Goal: Task Accomplishment & Management: Use online tool/utility

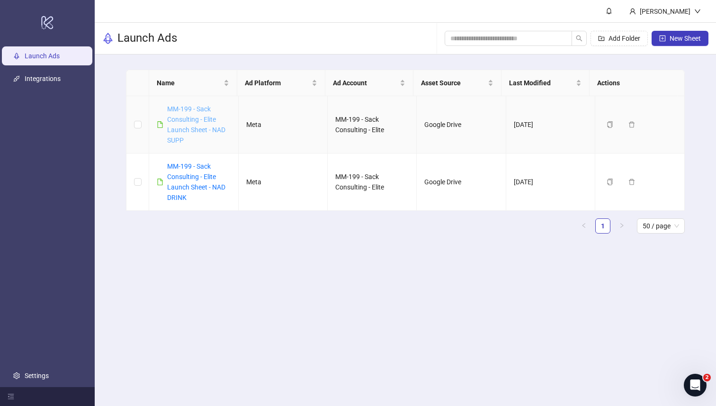
click at [210, 126] on link "MM-199 - Sack Consulting - Elite Launch Sheet - NAD SUPP" at bounding box center [196, 124] width 58 height 39
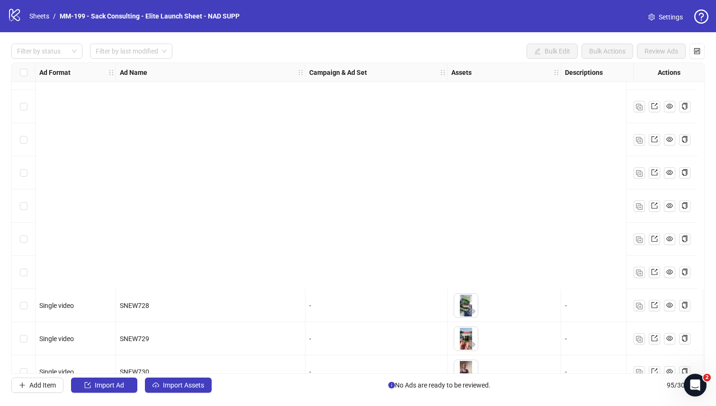
scroll to position [2861, 0]
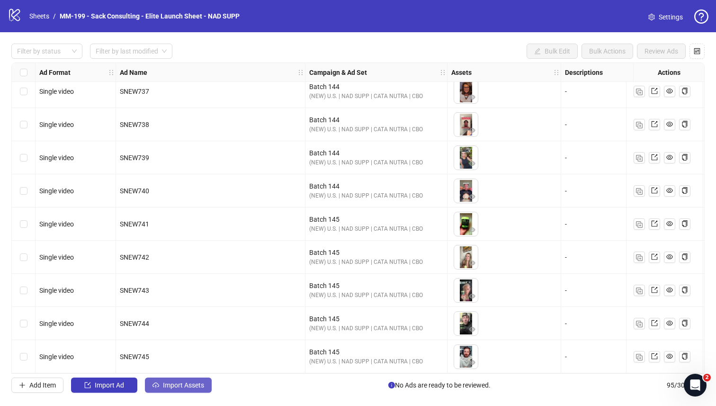
click at [164, 385] on span "Import Assets" at bounding box center [183, 385] width 41 height 8
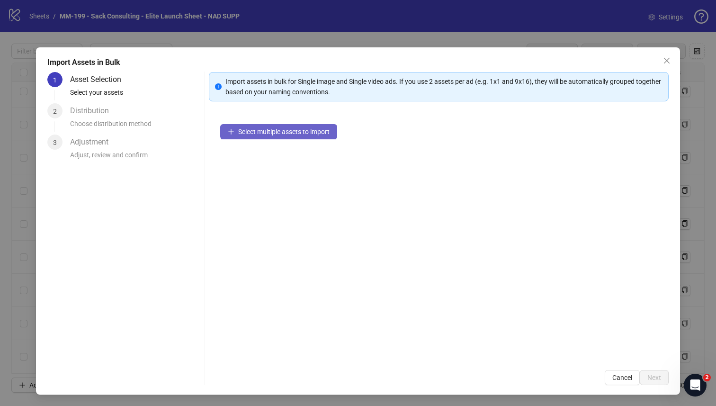
click at [228, 130] on icon "plus" at bounding box center [231, 131] width 7 height 7
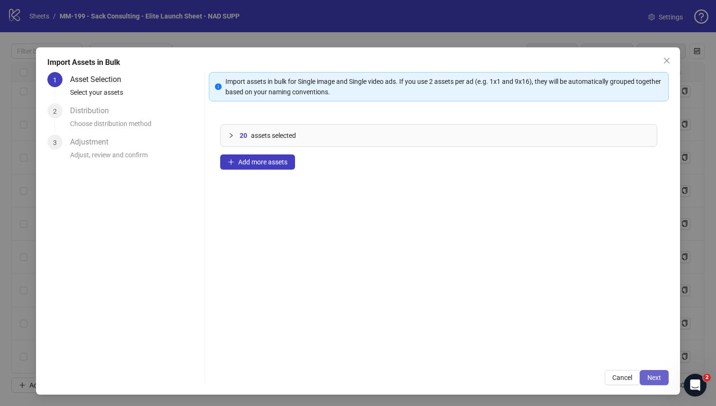
click at [647, 377] on span "Next" at bounding box center [654, 378] width 14 height 8
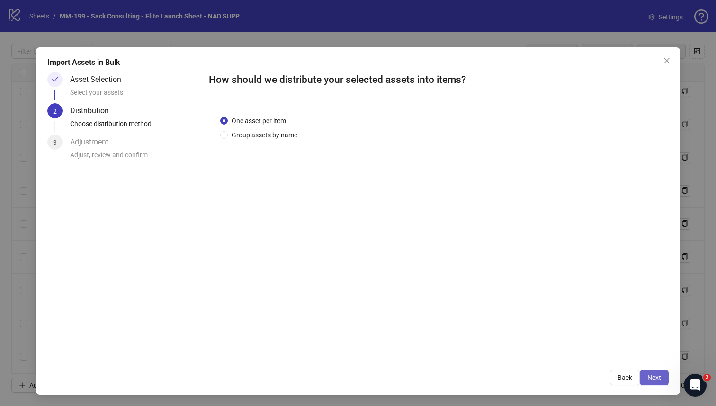
click at [647, 378] on span "Next" at bounding box center [654, 378] width 14 height 8
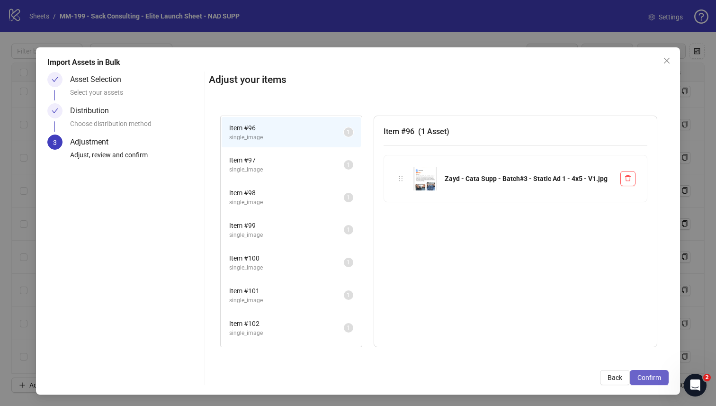
click at [645, 377] on span "Confirm" at bounding box center [649, 378] width 24 height 8
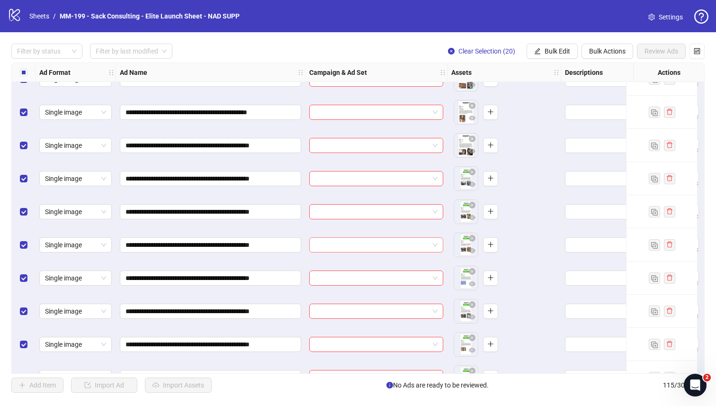
scroll to position [3398, 0]
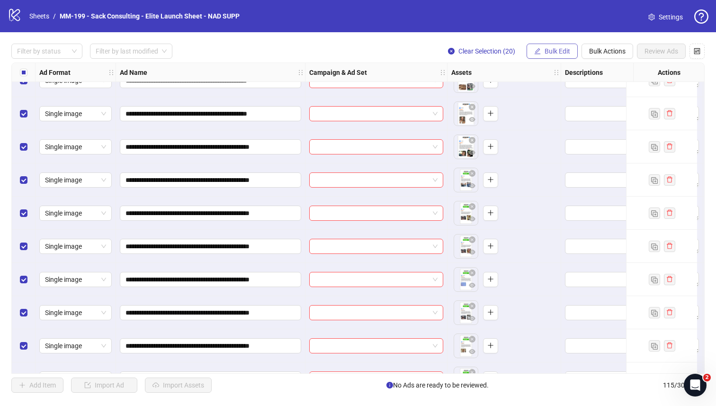
click at [559, 55] on button "Bulk Edit" at bounding box center [551, 51] width 51 height 15
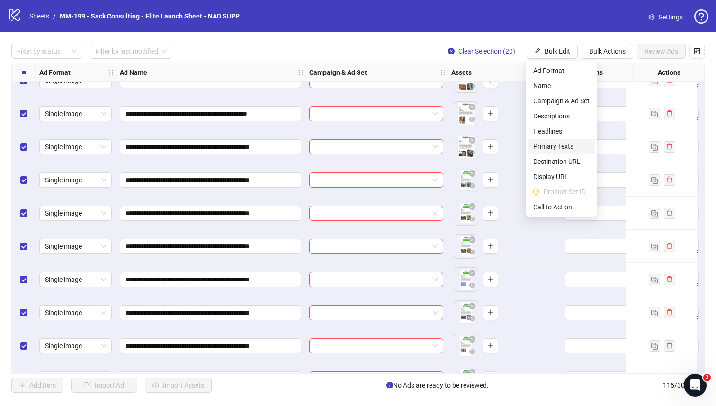
click at [553, 144] on span "Primary Texts" at bounding box center [561, 146] width 56 height 10
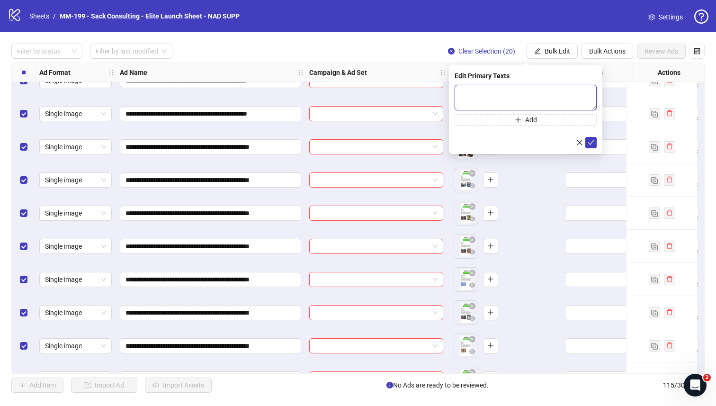
click at [466, 101] on textarea at bounding box center [525, 98] width 142 height 26
paste textarea "**********"
type textarea "**********"
click at [516, 118] on icon "plus" at bounding box center [518, 119] width 7 height 7
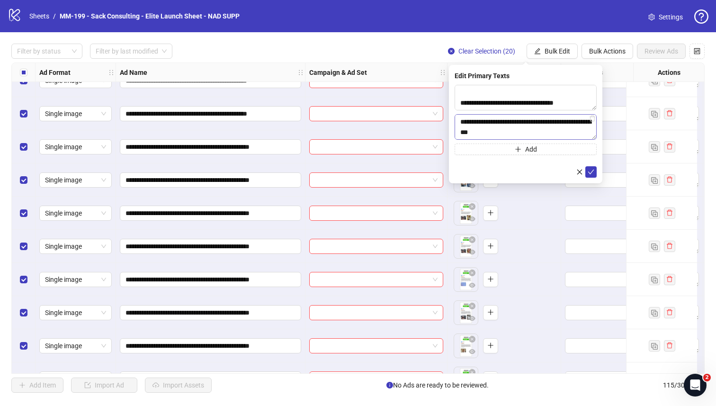
scroll to position [153, 0]
type textarea "**********"
click at [590, 169] on icon "check" at bounding box center [591, 172] width 7 height 7
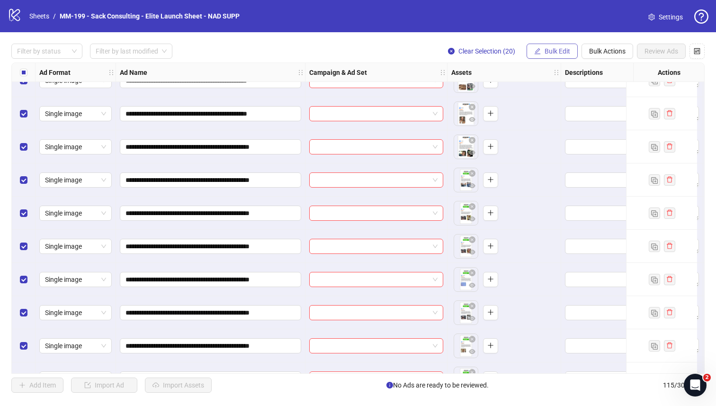
click at [546, 48] on span "Bulk Edit" at bounding box center [557, 51] width 26 height 8
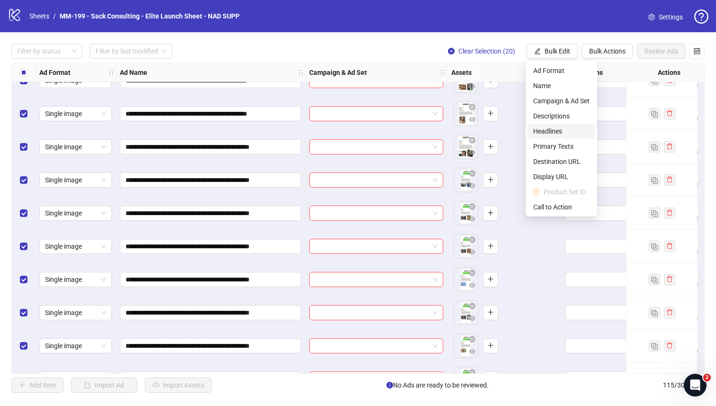
click at [551, 131] on span "Headlines" at bounding box center [561, 131] width 56 height 10
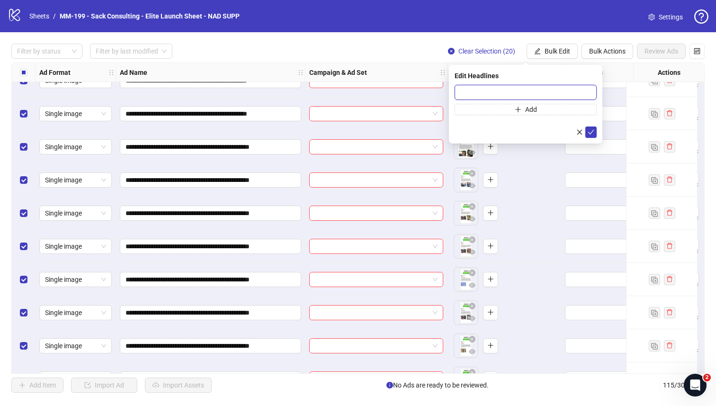
click at [504, 94] on input "text" at bounding box center [525, 92] width 142 height 15
paste input "**********"
type input "**********"
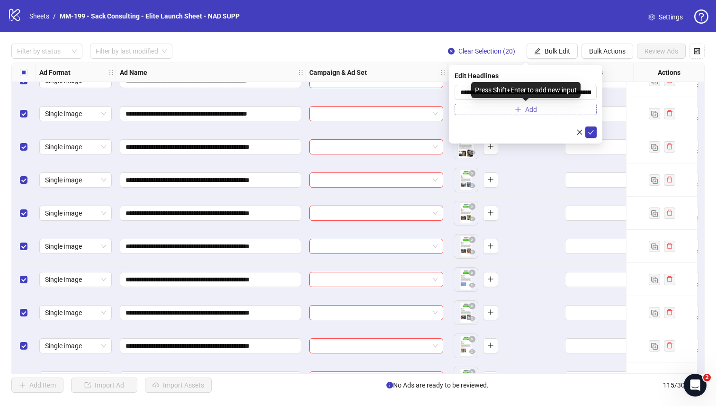
click at [498, 106] on button "Add" at bounding box center [525, 109] width 142 height 11
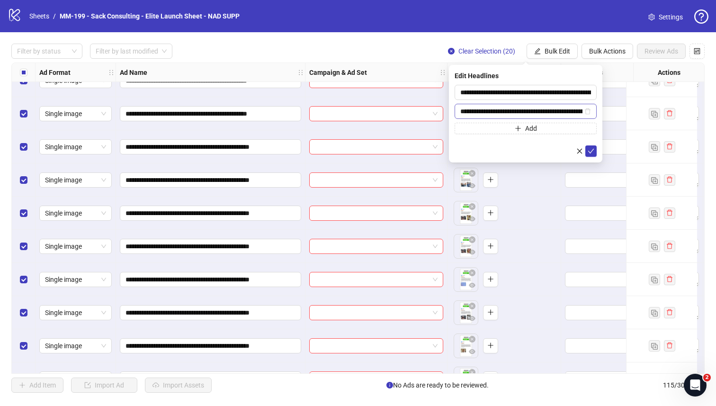
scroll to position [0, 56]
type input "**********"
click at [590, 150] on icon "check" at bounding box center [591, 151] width 7 height 7
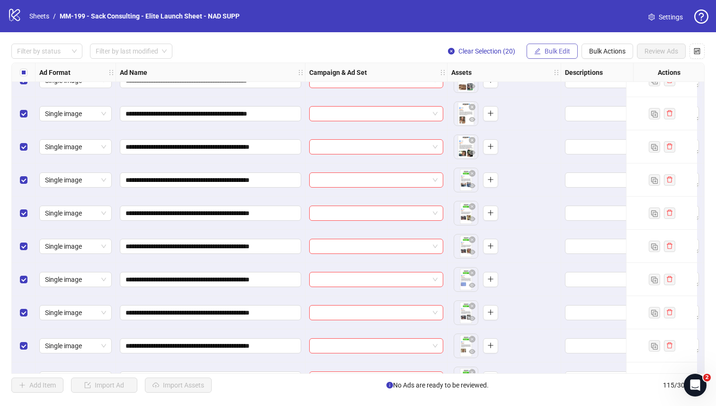
click at [554, 47] on span "Bulk Edit" at bounding box center [557, 51] width 26 height 8
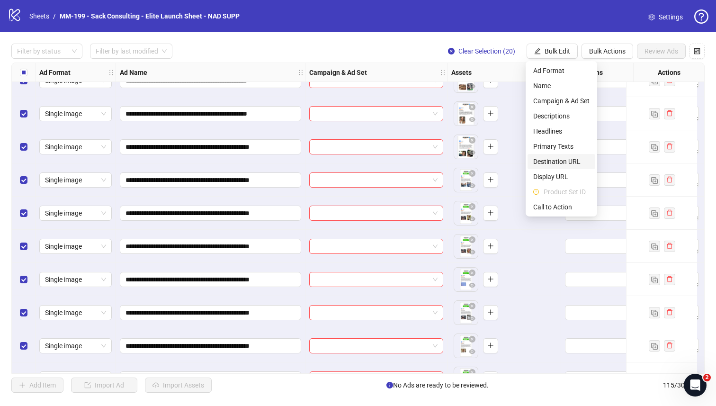
click at [555, 165] on span "Destination URL" at bounding box center [561, 161] width 56 height 10
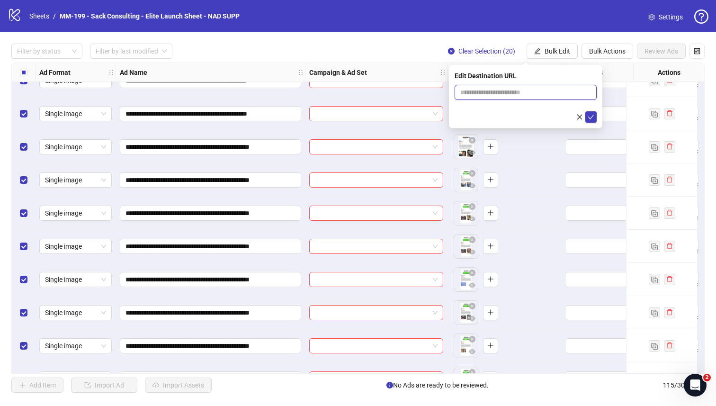
click at [564, 96] on input "text" at bounding box center [521, 92] width 123 height 10
paste input "**********"
type input "**********"
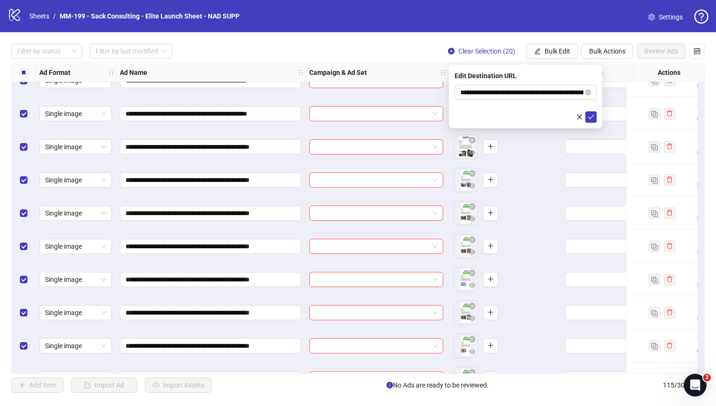
click at [577, 77] on div "Edit Destination URL" at bounding box center [525, 76] width 142 height 10
click at [590, 119] on icon "check" at bounding box center [591, 117] width 7 height 7
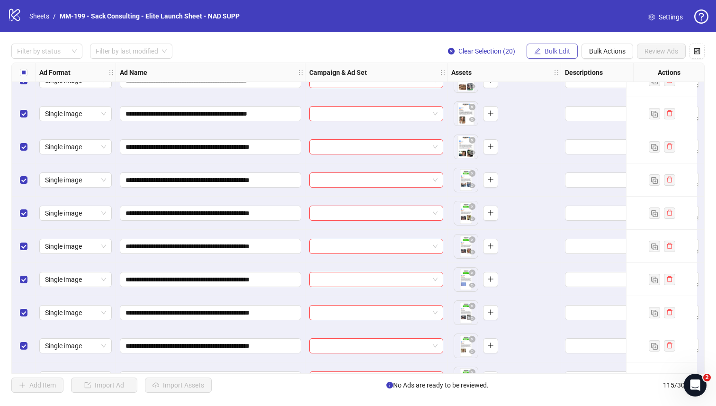
click at [553, 50] on span "Bulk Edit" at bounding box center [557, 51] width 26 height 8
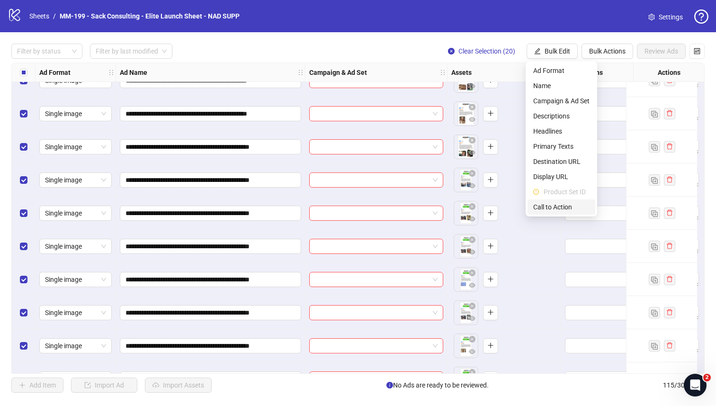
click at [552, 204] on span "Call to Action" at bounding box center [561, 207] width 56 height 10
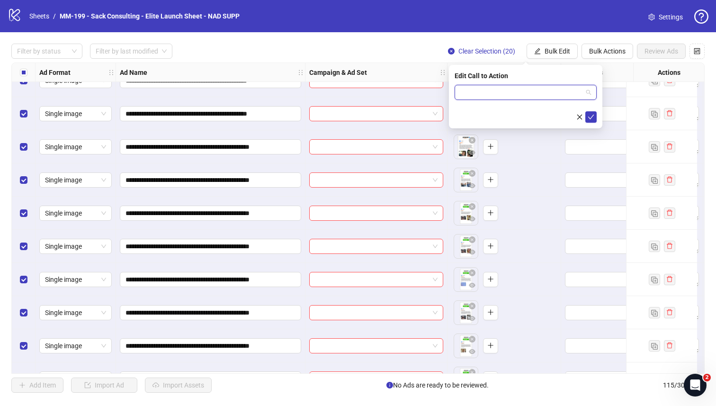
click at [540, 90] on input "search" at bounding box center [521, 92] width 122 height 14
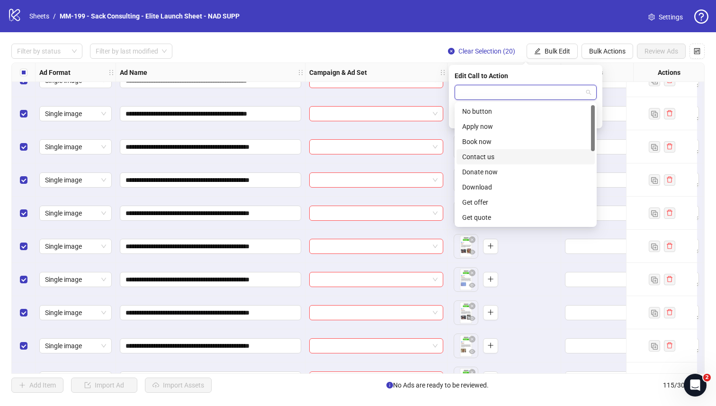
scroll to position [197, 0]
click at [510, 140] on div "Shop now" at bounding box center [525, 141] width 127 height 10
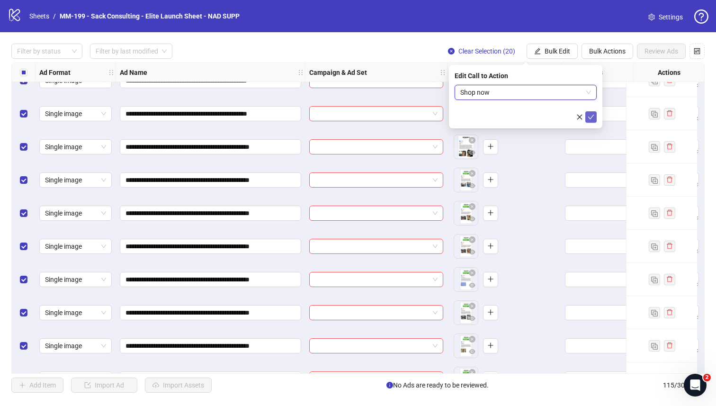
click at [593, 119] on icon "check" at bounding box center [591, 117] width 7 height 7
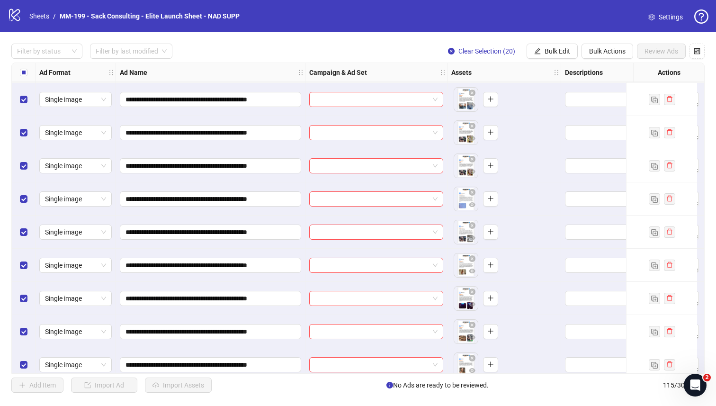
scroll to position [3025, 0]
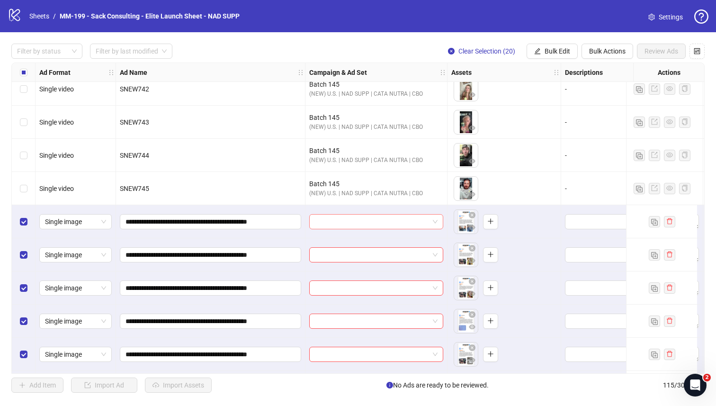
click at [439, 225] on div at bounding box center [376, 221] width 134 height 15
drag, startPoint x: 258, startPoint y: 221, endPoint x: 117, endPoint y: 222, distance: 141.1
click at [117, 222] on div "**********" at bounding box center [210, 221] width 189 height 33
click at [339, 224] on input "search" at bounding box center [372, 221] width 114 height 14
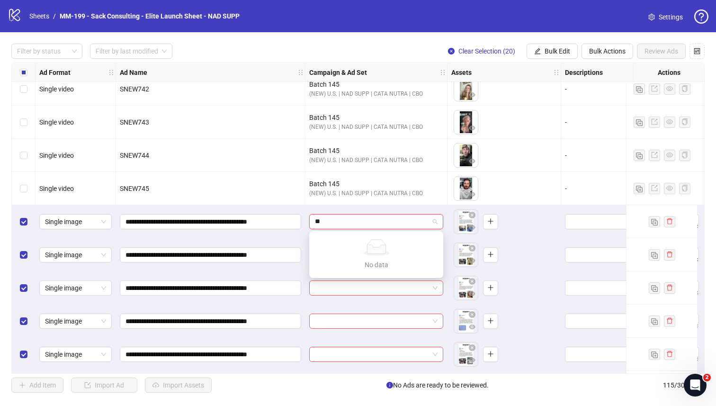
type input "*"
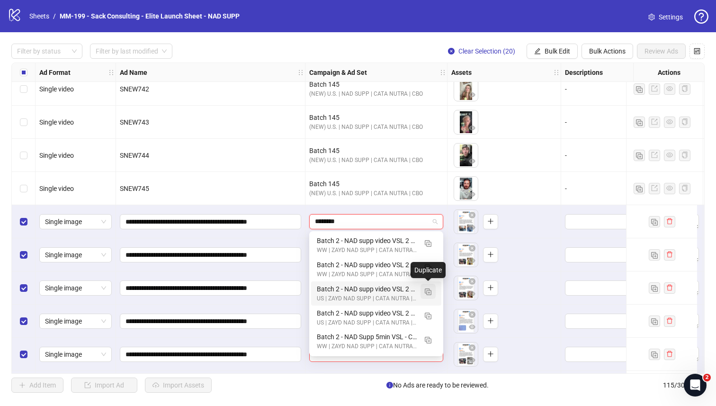
click at [431, 292] on button "button" at bounding box center [427, 291] width 15 height 15
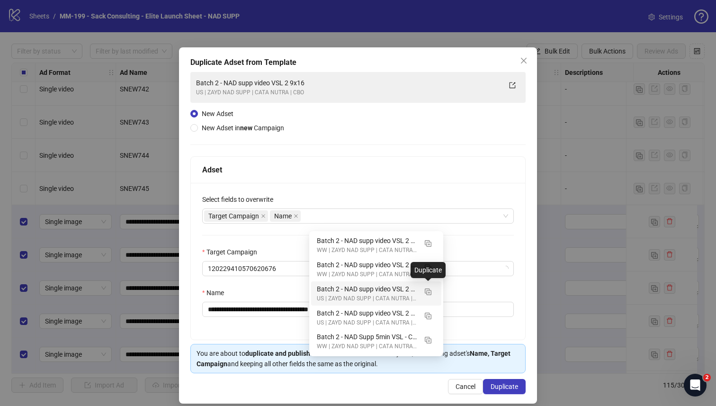
type input "********"
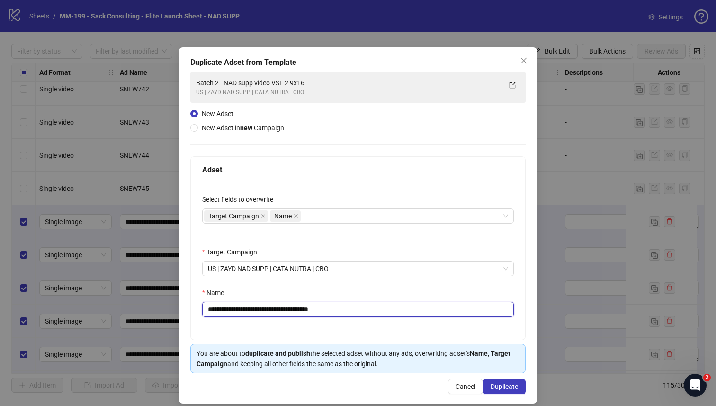
click at [300, 304] on input "**********" at bounding box center [358, 309] width 312 height 15
paste input "****"
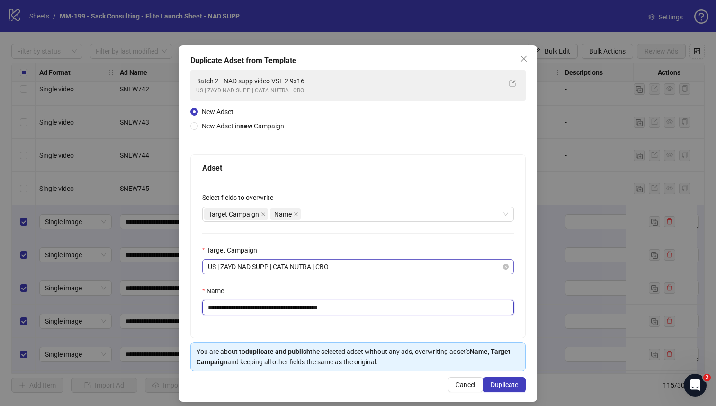
scroll to position [10, 0]
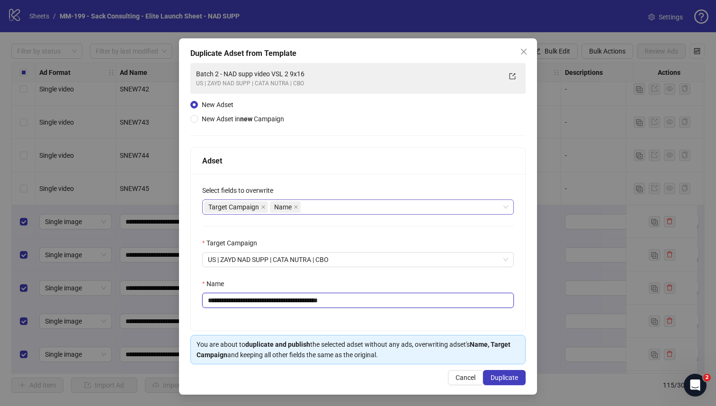
click at [316, 208] on div "Target Campaign Name" at bounding box center [353, 206] width 298 height 13
type input "**********"
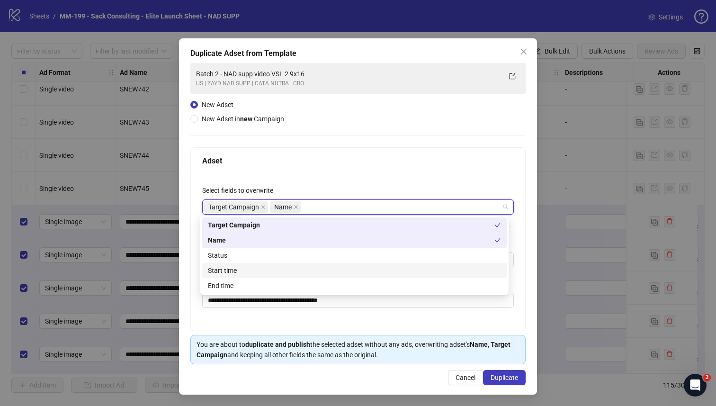
click at [277, 265] on div "Start time" at bounding box center [354, 270] width 293 height 10
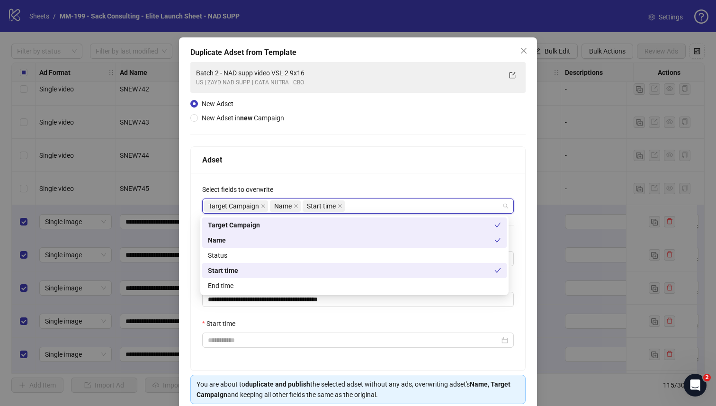
click at [354, 183] on div "**********" at bounding box center [358, 271] width 334 height 197
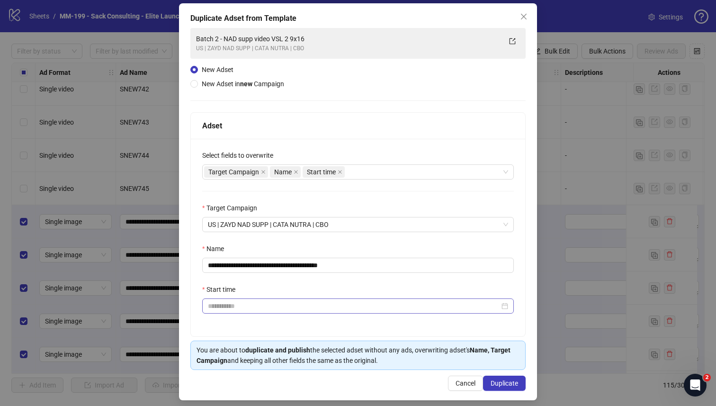
scroll to position [51, 0]
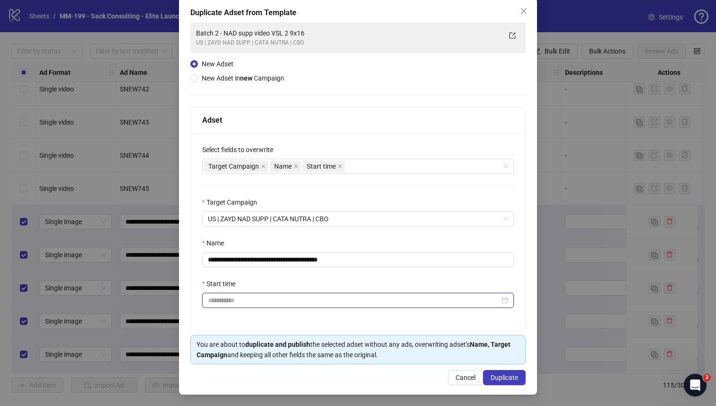
click at [336, 296] on input "Start time" at bounding box center [354, 300] width 292 height 10
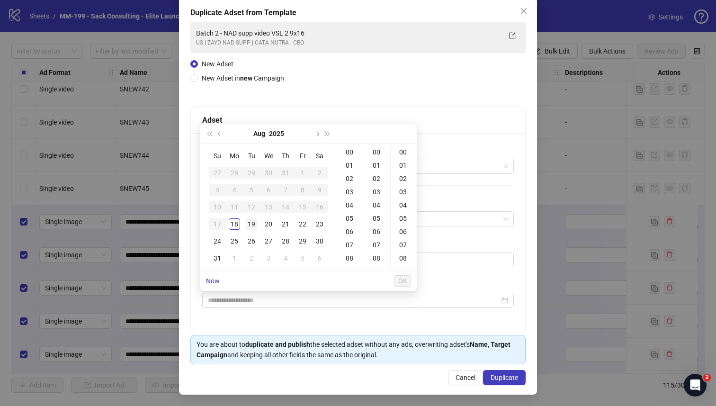
click at [252, 227] on div "19" at bounding box center [251, 223] width 11 height 11
click at [349, 164] on div "01" at bounding box center [350, 165] width 23 height 13
type input "**********"
click at [403, 275] on button "OK" at bounding box center [402, 280] width 17 height 11
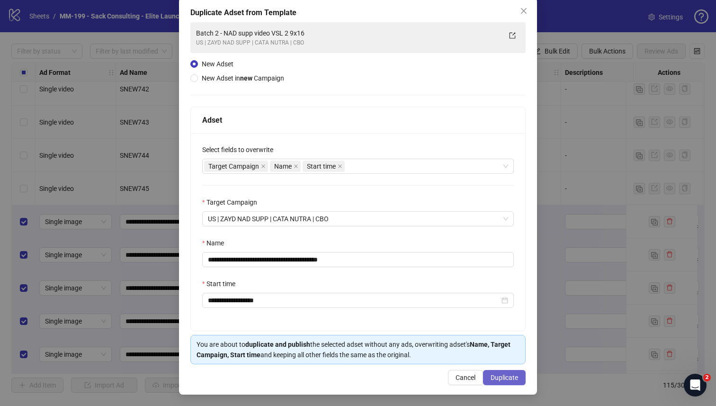
click at [506, 376] on span "Duplicate" at bounding box center [503, 378] width 27 height 8
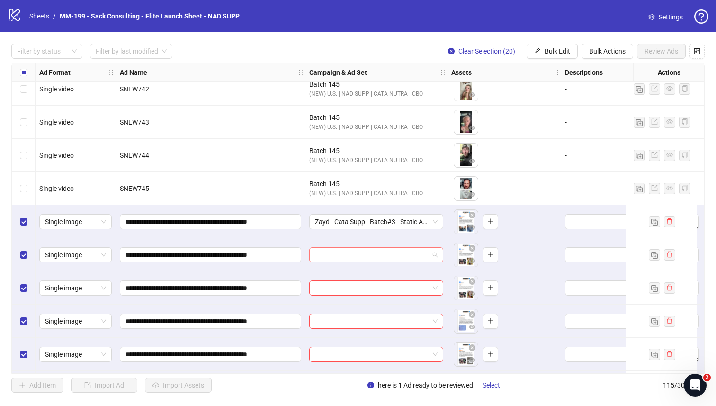
click at [435, 250] on span at bounding box center [376, 255] width 123 height 14
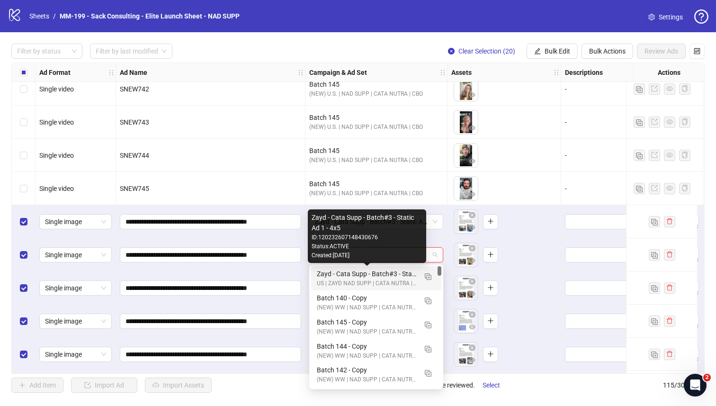
click at [378, 274] on div "Zayd - Cata Supp - Batch#3 - Static Ad 1 - 4x5" at bounding box center [367, 273] width 100 height 10
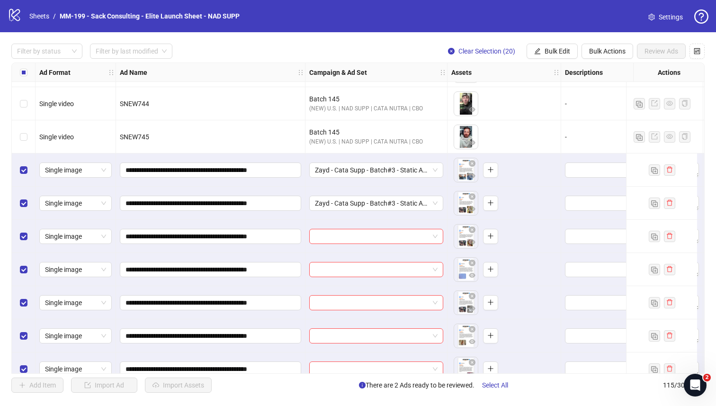
scroll to position [3118, 0]
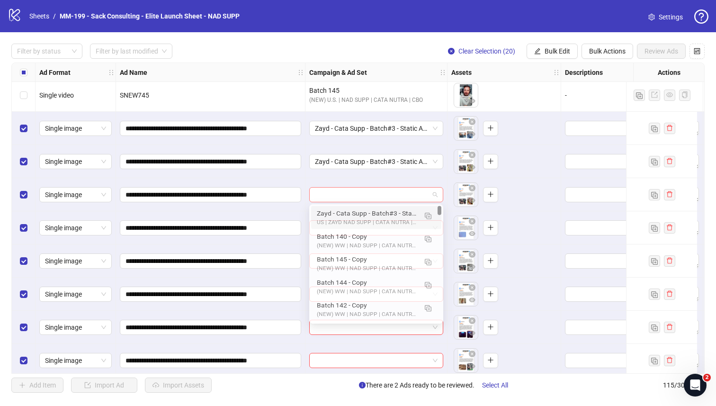
click at [435, 197] on span at bounding box center [376, 194] width 123 height 14
click at [401, 217] on div "Zayd - Cata Supp - Batch#3 - Static Ad 1 - 4x5" at bounding box center [367, 213] width 100 height 10
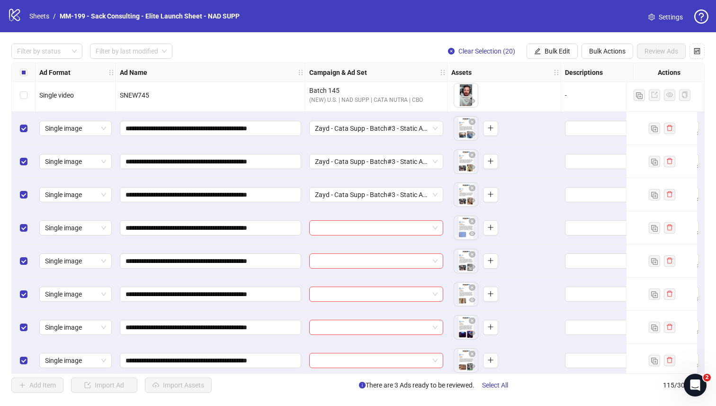
scroll to position [3120, 0]
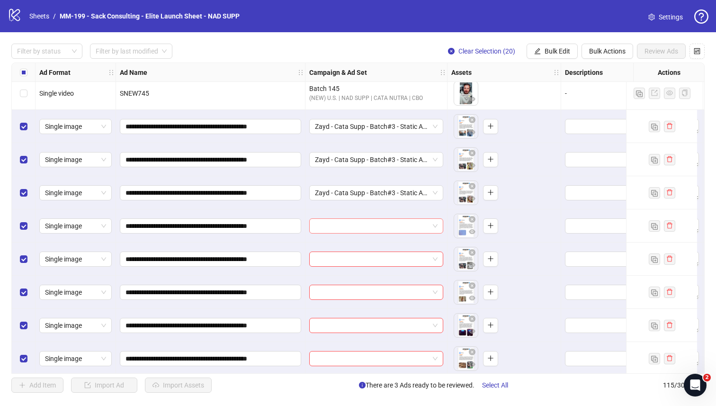
click at [409, 229] on input "search" at bounding box center [372, 226] width 114 height 14
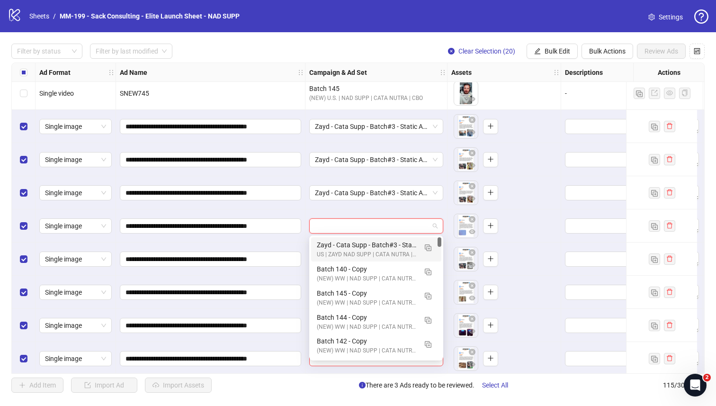
click at [404, 240] on div "Zayd - Cata Supp - Batch#3 - Static Ad 1 - 4x5" at bounding box center [367, 245] width 100 height 10
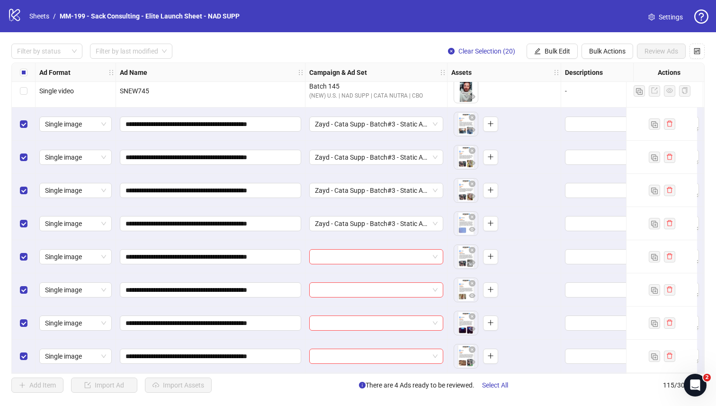
scroll to position [3124, 0]
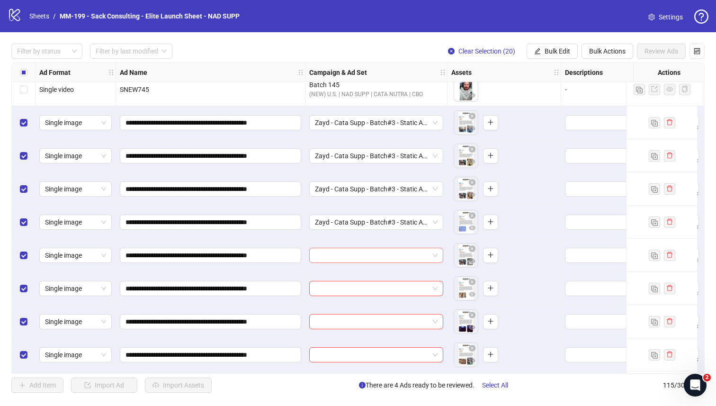
click at [401, 249] on input "search" at bounding box center [372, 255] width 114 height 14
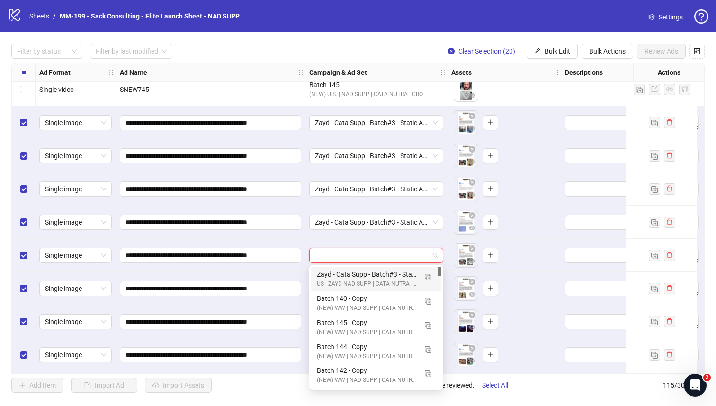
click at [389, 267] on div "Zayd - Cata Supp - Batch#3 - Static Ad 1 - 4x5 US | ZAYD NAD SUPP | CATA NUTRA …" at bounding box center [376, 279] width 130 height 24
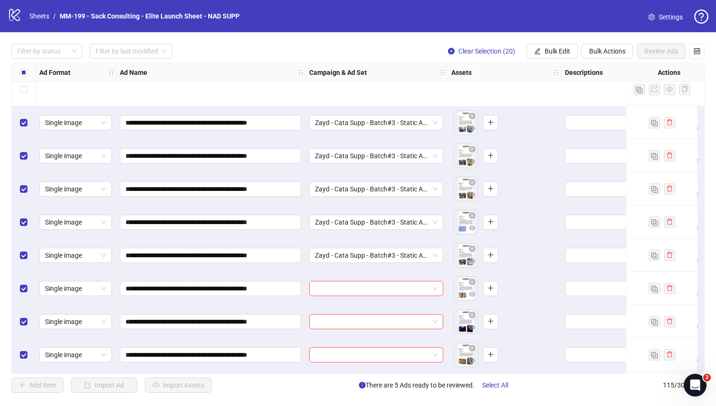
scroll to position [3216, 0]
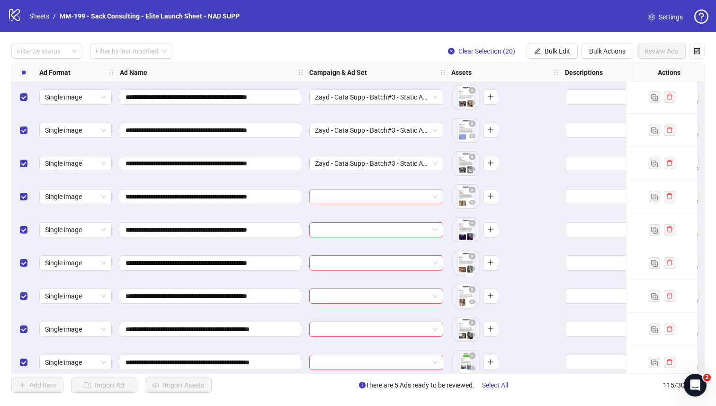
click at [392, 199] on input "search" at bounding box center [372, 196] width 114 height 14
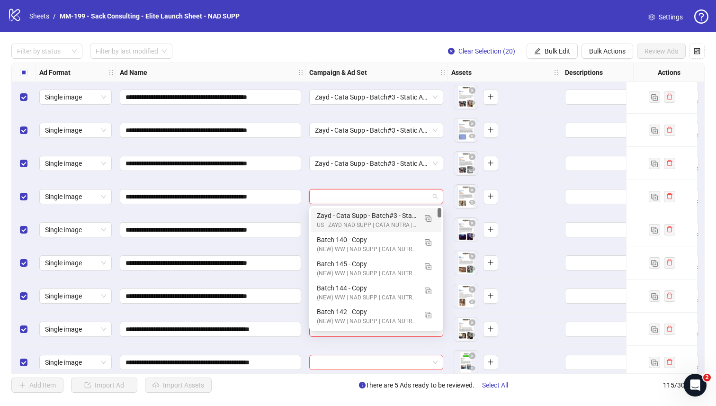
click at [387, 214] on div "Zayd - Cata Supp - Batch#3 - Static Ad 1 - 4x5" at bounding box center [367, 215] width 100 height 10
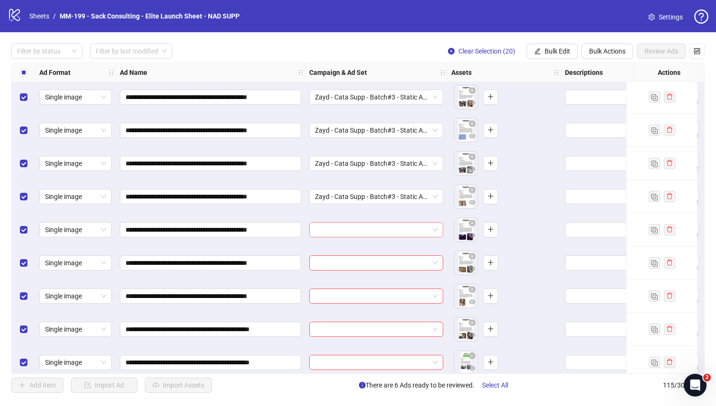
click at [386, 226] on input "search" at bounding box center [372, 230] width 114 height 14
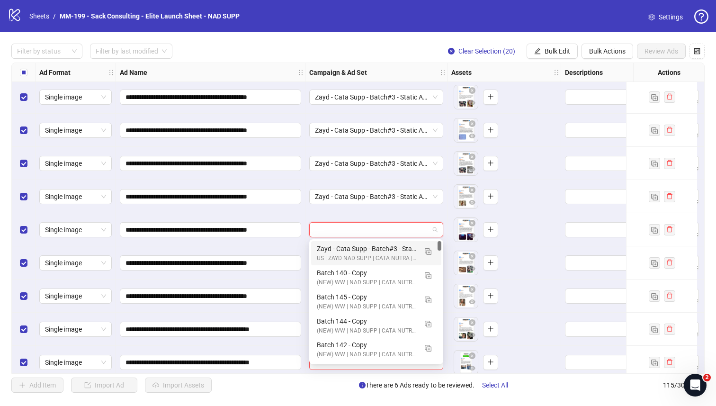
click at [375, 245] on div "Zayd - Cata Supp - Batch#3 - Static Ad 1 - 4x5" at bounding box center [367, 248] width 100 height 10
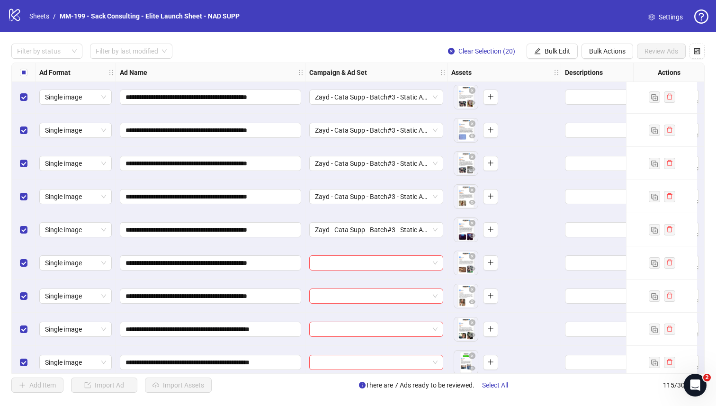
scroll to position [3238, 0]
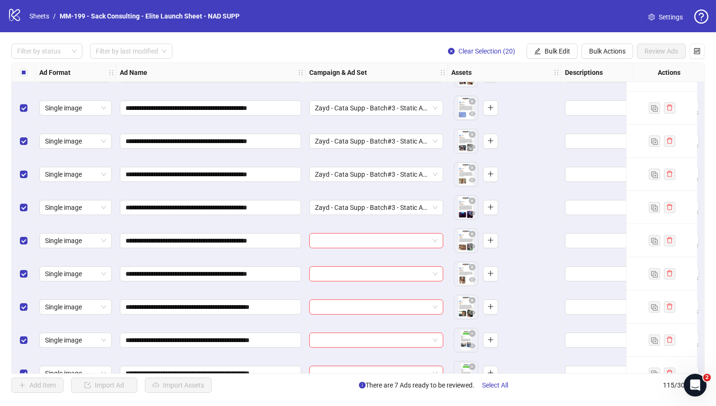
click at [379, 236] on input "search" at bounding box center [372, 240] width 114 height 14
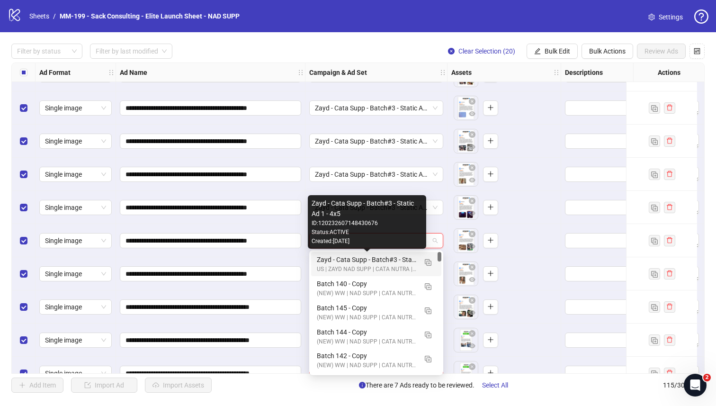
click at [368, 255] on div "Zayd - Cata Supp - Batch#3 - Static Ad 1 - 4x5" at bounding box center [367, 259] width 100 height 10
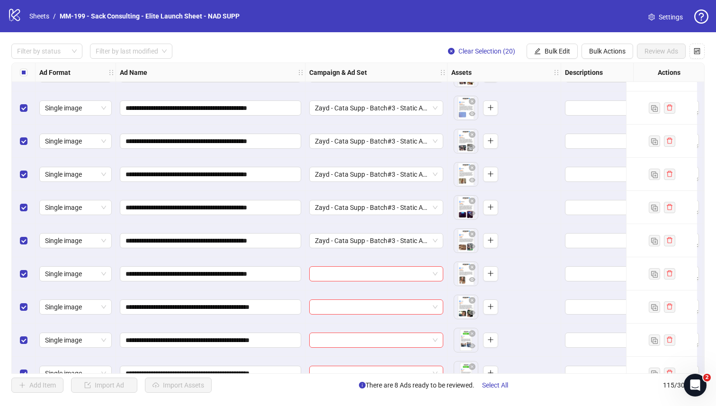
scroll to position [3262, 0]
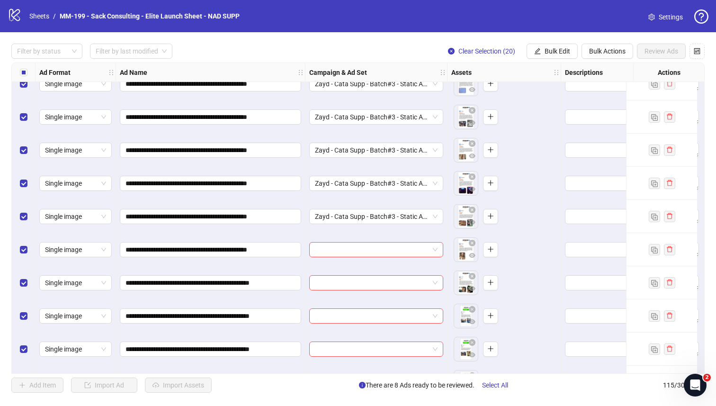
click at [372, 246] on div "**********" at bounding box center [357, 217] width 693 height 311
click at [369, 251] on input "search" at bounding box center [372, 249] width 114 height 14
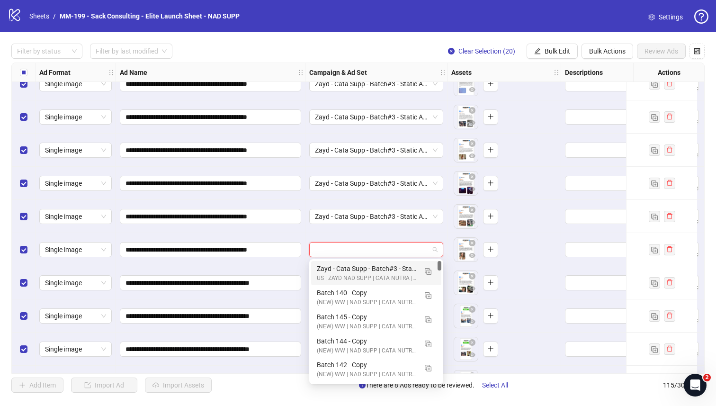
click at [365, 267] on div "Zayd - Cata Supp - Batch#3 - Static Ad 1 - 4x5" at bounding box center [367, 268] width 100 height 10
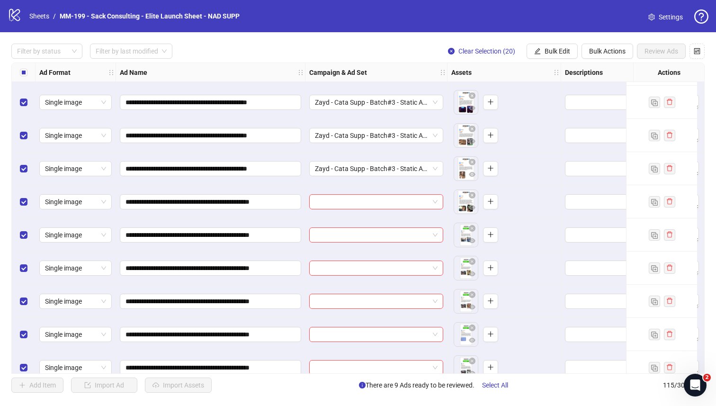
scroll to position [3345, 0]
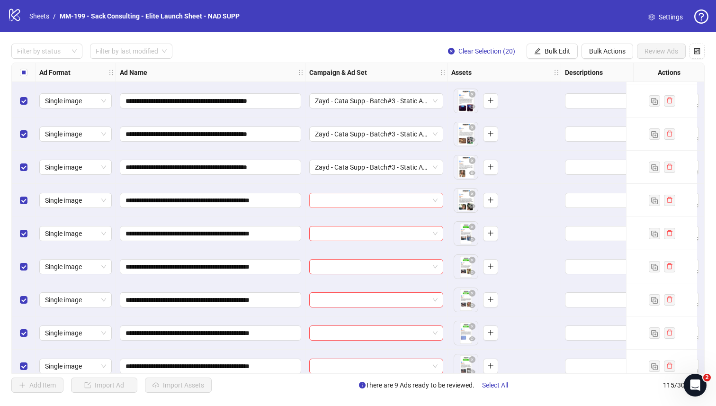
click at [364, 198] on input "search" at bounding box center [372, 200] width 114 height 14
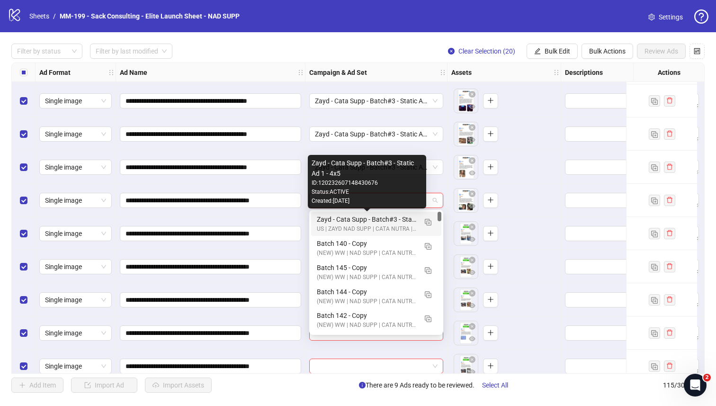
click at [359, 215] on div "Zayd - Cata Supp - Batch#3 - Static Ad 1 - 4x5" at bounding box center [367, 219] width 100 height 10
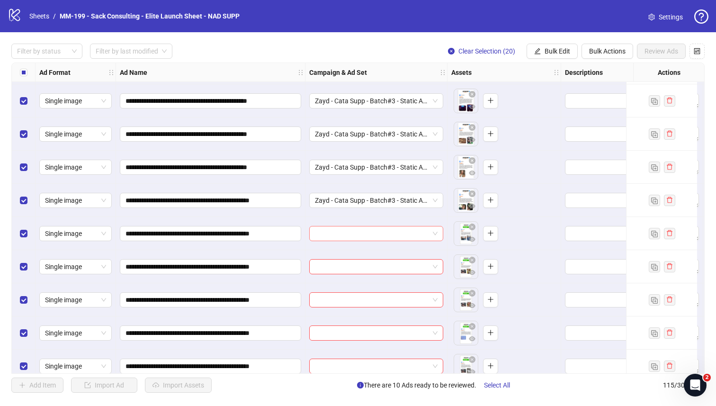
click at [434, 232] on span at bounding box center [376, 233] width 123 height 14
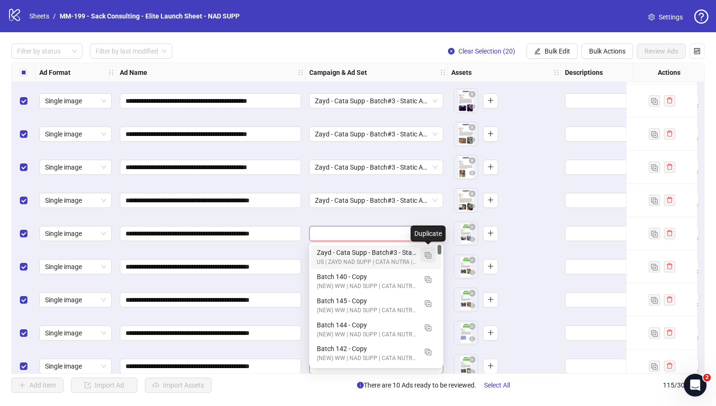
click at [427, 251] on span "button" at bounding box center [428, 255] width 7 height 8
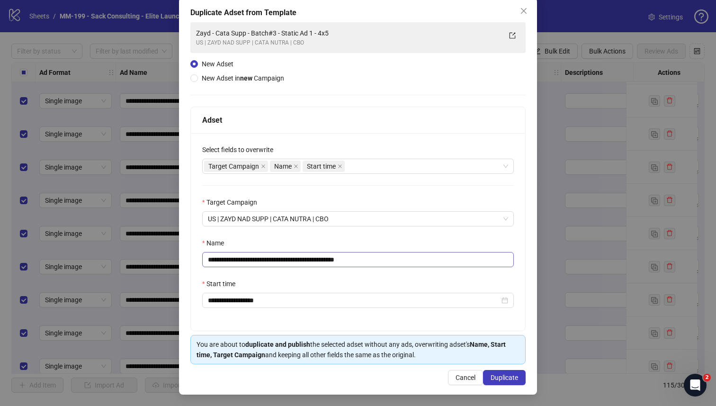
scroll to position [51, 0]
drag, startPoint x: 366, startPoint y: 258, endPoint x: 328, endPoint y: 259, distance: 37.9
click at [328, 259] on input "**********" at bounding box center [358, 259] width 312 height 15
type input "**********"
click at [494, 381] on button "Duplicate" at bounding box center [504, 377] width 43 height 15
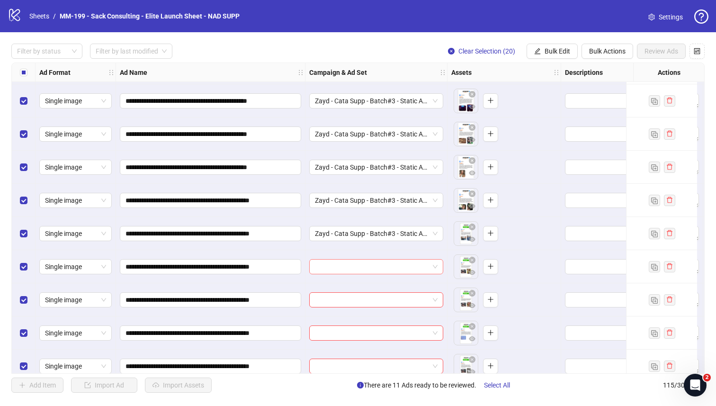
click at [422, 265] on input "search" at bounding box center [372, 266] width 114 height 14
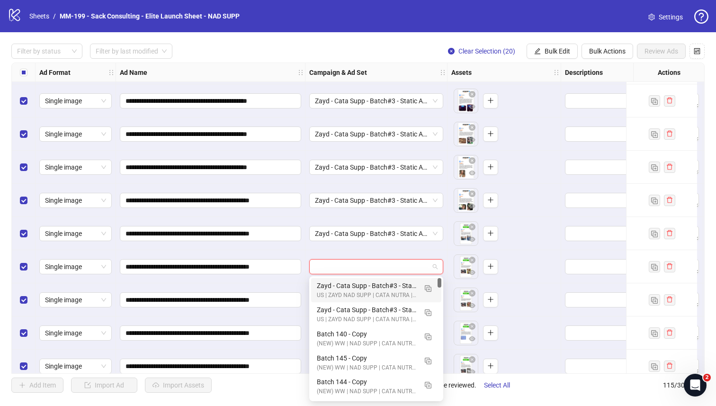
click at [378, 285] on div "Zayd - Cata Supp - Batch#3 - Static Ad 1 - 9x16" at bounding box center [367, 285] width 100 height 10
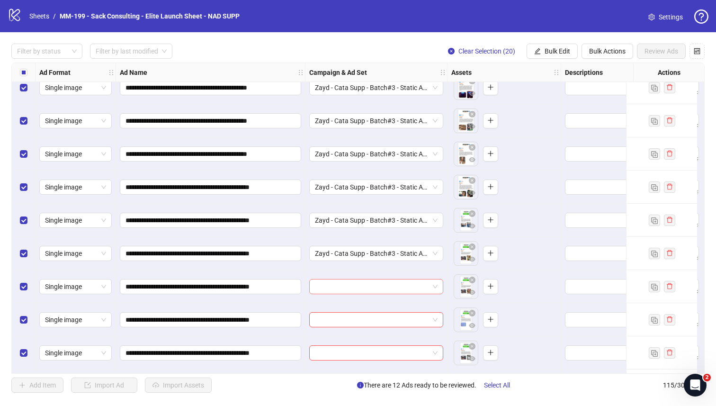
scroll to position [3361, 0]
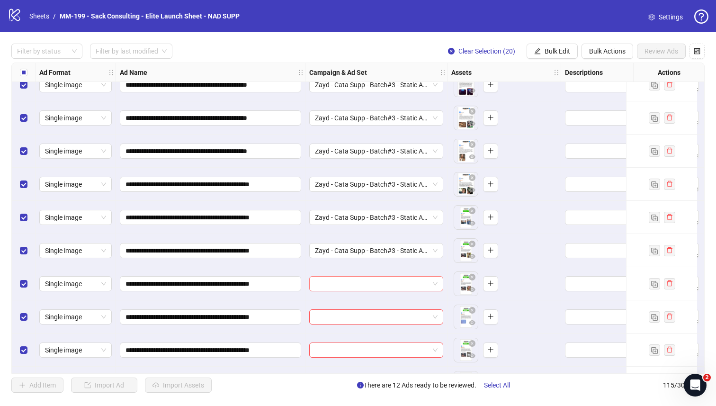
click at [370, 278] on input "search" at bounding box center [372, 283] width 114 height 14
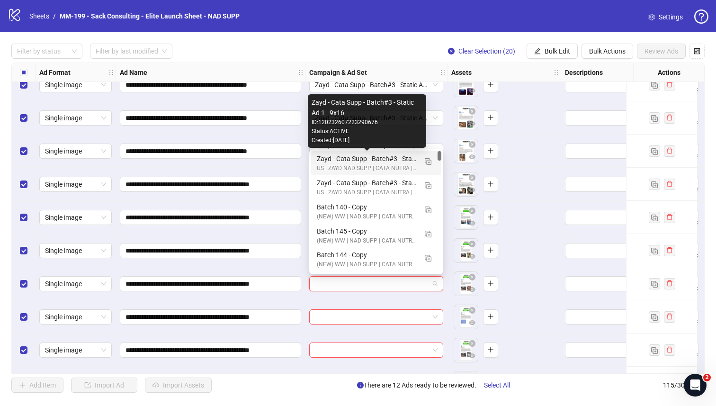
click at [370, 159] on div "Zayd - Cata Supp - Batch#3 - Static Ad 1 - 9x16" at bounding box center [367, 158] width 100 height 10
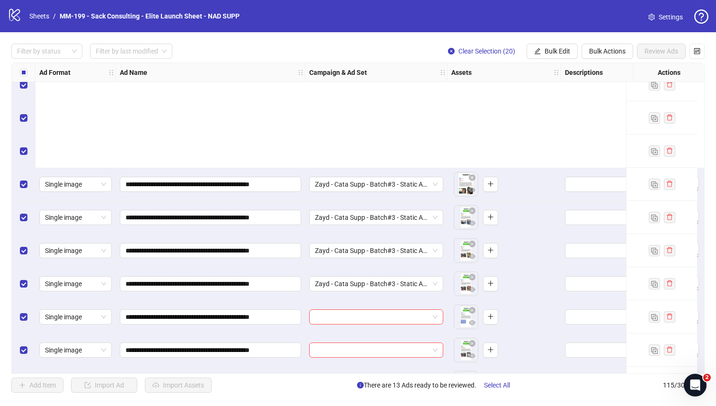
scroll to position [3524, 0]
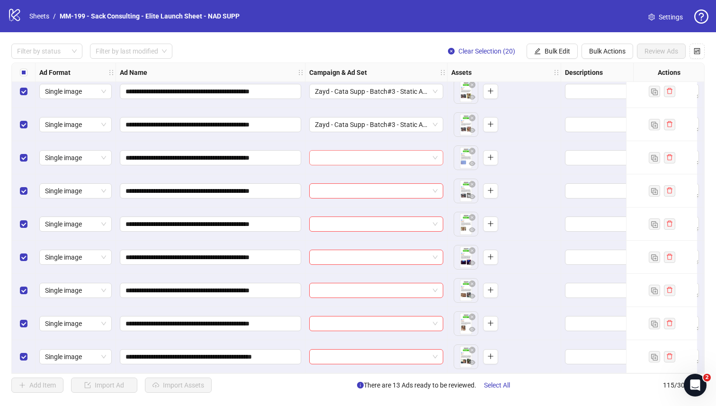
click at [366, 154] on input "search" at bounding box center [372, 158] width 114 height 14
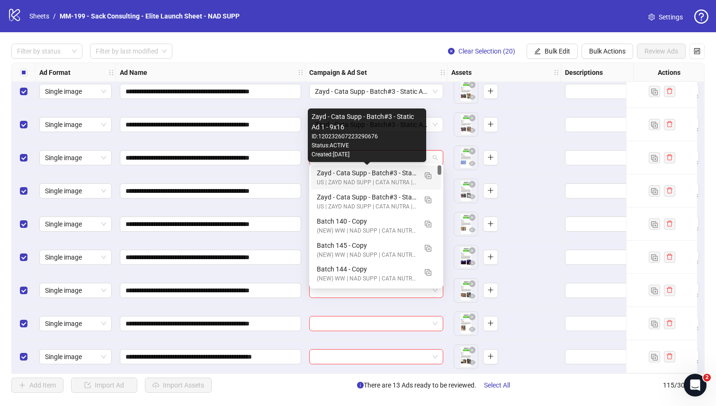
click at [364, 176] on div "Zayd - Cata Supp - Batch#3 - Static Ad 1 - 9x16" at bounding box center [367, 173] width 100 height 10
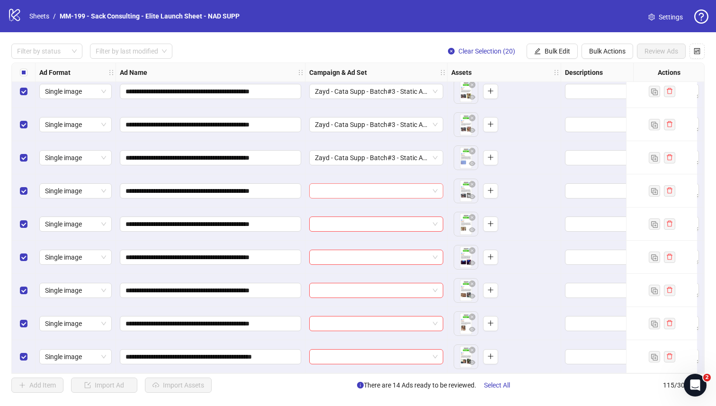
click at [368, 186] on input "search" at bounding box center [372, 191] width 114 height 14
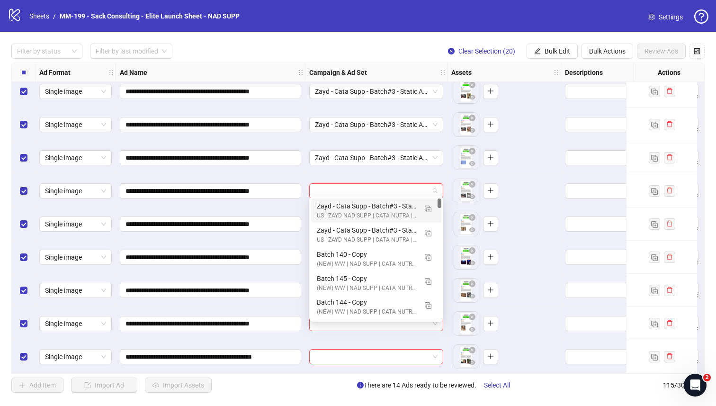
click at [366, 213] on div "US | ZAYD NAD SUPP | CATA NUTRA | CBO" at bounding box center [367, 215] width 100 height 9
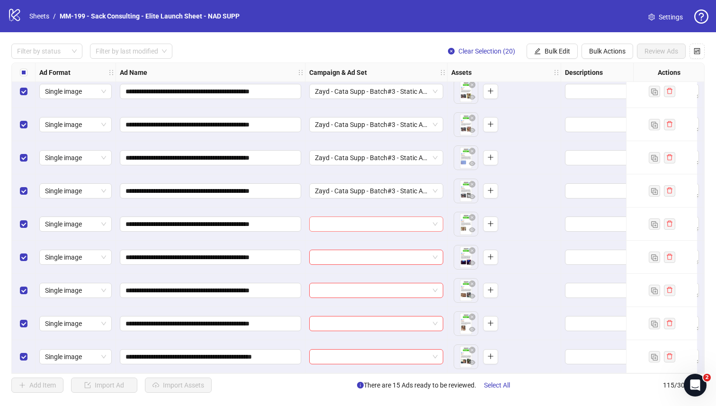
click at [365, 217] on input "search" at bounding box center [372, 224] width 114 height 14
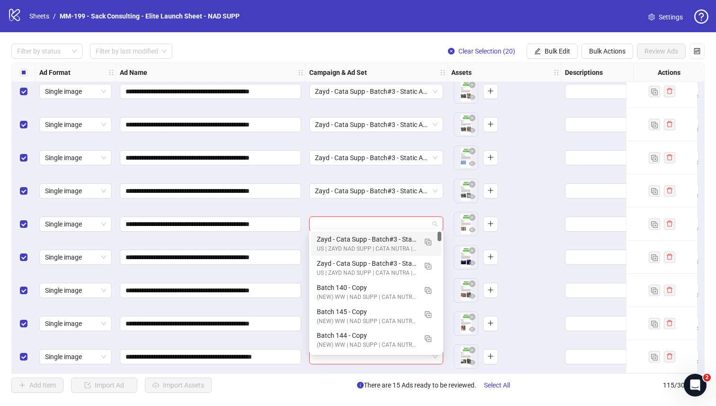
click at [361, 239] on div "Zayd - Cata Supp - Batch#3 - Static Ad 1 - 9x16" at bounding box center [367, 239] width 100 height 10
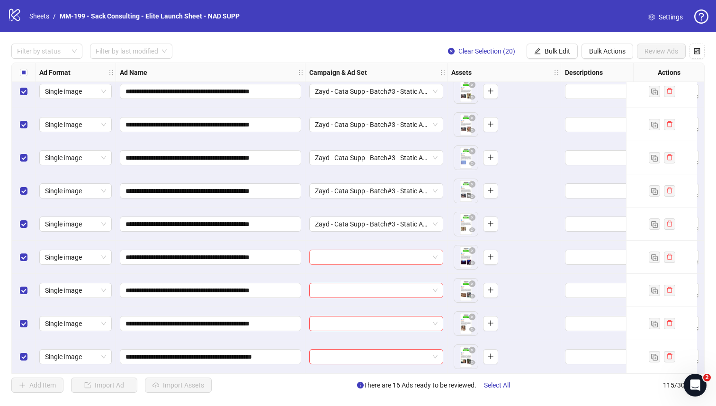
click at [361, 250] on input "search" at bounding box center [372, 257] width 114 height 14
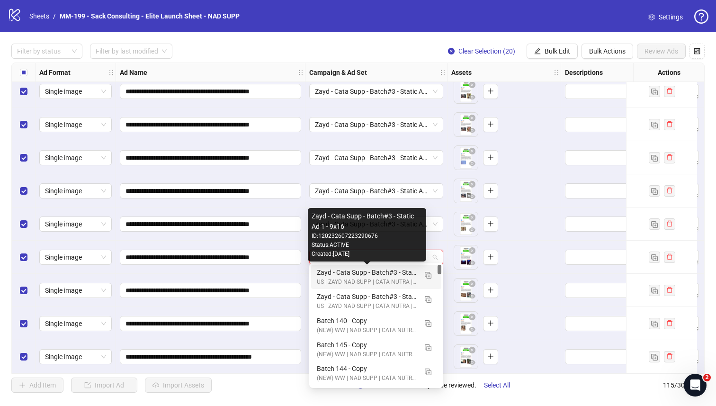
click at [357, 269] on div "Zayd - Cata Supp - Batch#3 - Static Ad 1 - 9x16" at bounding box center [367, 272] width 100 height 10
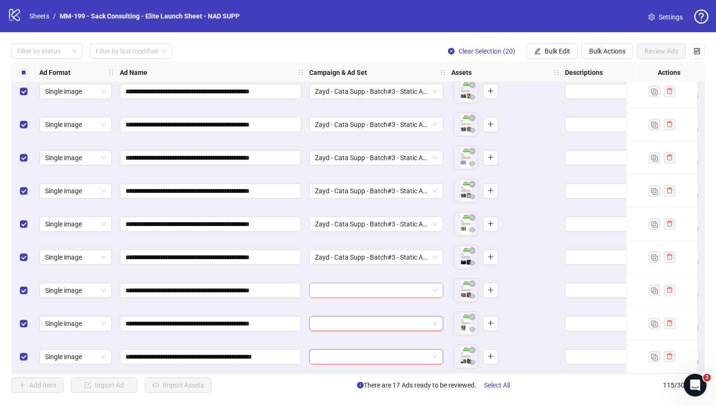
click at [364, 286] on input "search" at bounding box center [372, 290] width 114 height 14
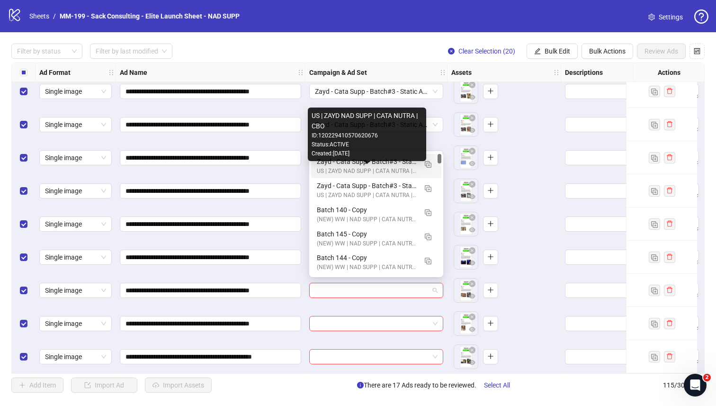
click at [331, 167] on div "US | ZAYD NAD SUPP | CATA NUTRA | CBO" at bounding box center [367, 171] width 100 height 9
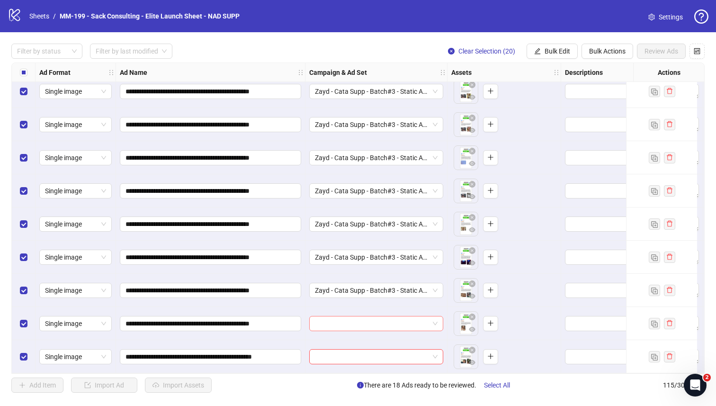
click at [362, 316] on input "search" at bounding box center [372, 323] width 114 height 14
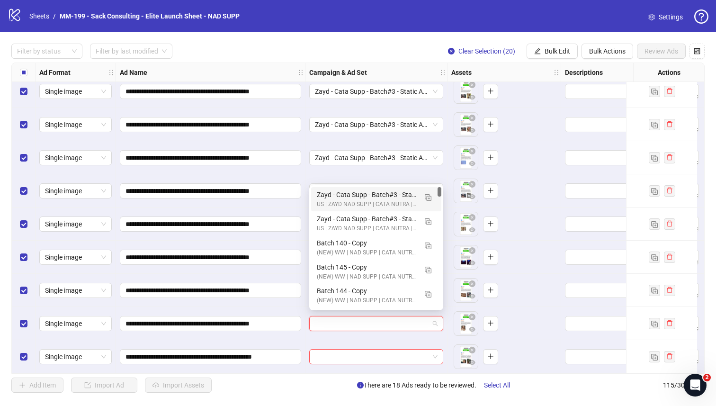
click at [316, 199] on div "Zayd - Cata Supp - Batch#3 - Static Ad 1 - 9x16 US | ZAYD NAD SUPP | CATA NUTRA…" at bounding box center [376, 199] width 130 height 24
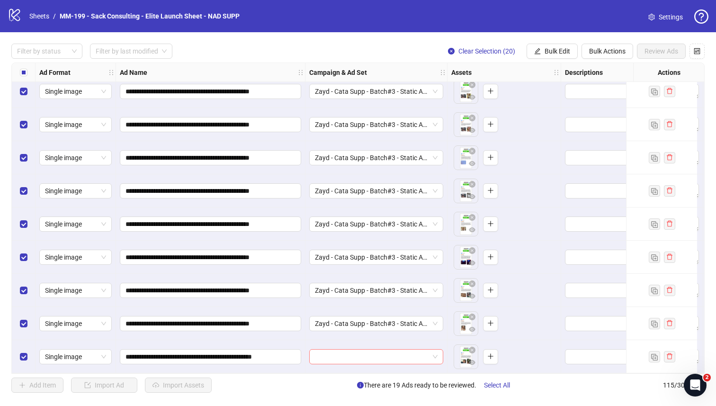
click at [344, 355] on input "search" at bounding box center [372, 356] width 114 height 14
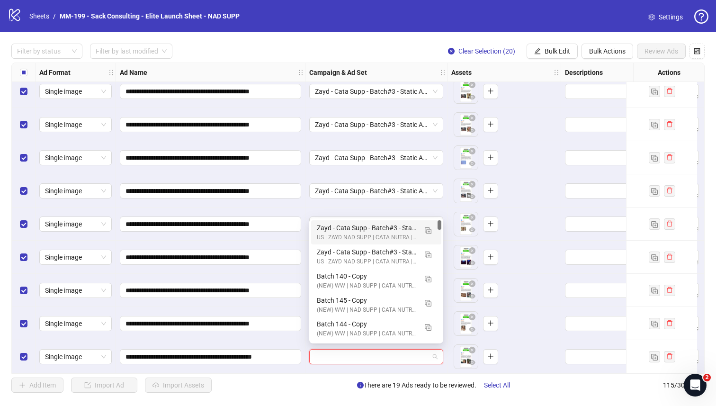
click at [321, 234] on div "US | ZAYD NAD SUPP | CATA NUTRA | CBO" at bounding box center [367, 237] width 100 height 9
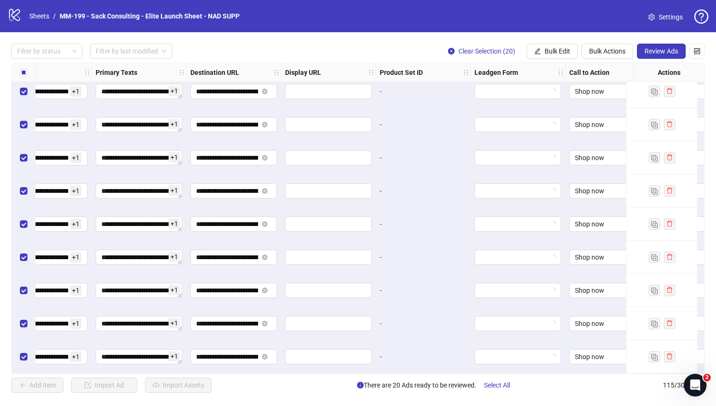
scroll to position [3524, 845]
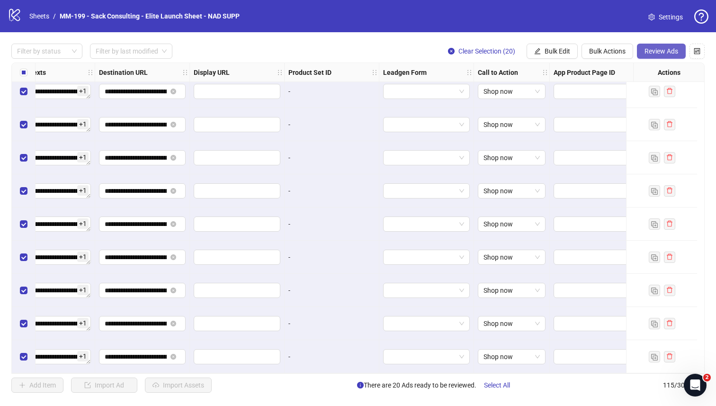
click at [649, 55] on button "Review Ads" at bounding box center [661, 51] width 49 height 15
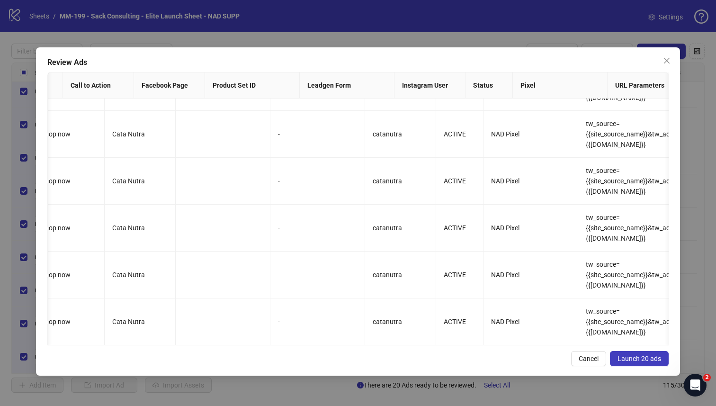
scroll to position [0, 0]
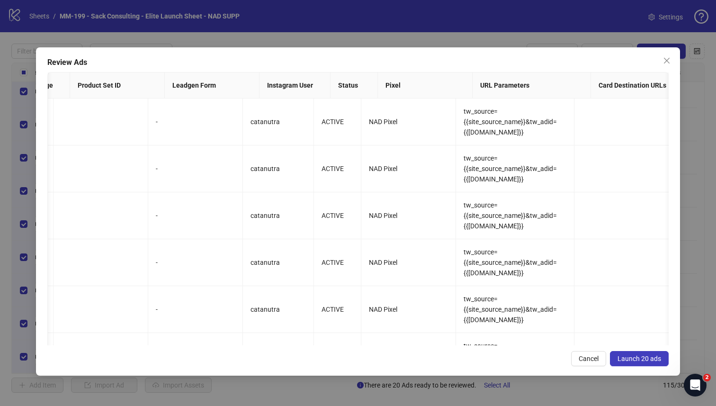
click at [635, 356] on span "Launch 20 ads" at bounding box center [639, 359] width 44 height 8
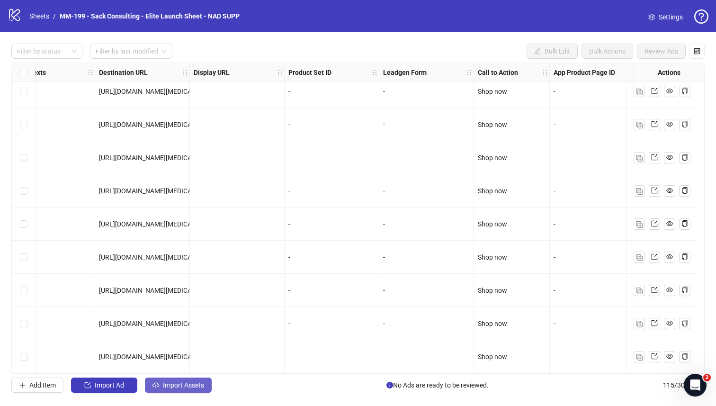
click at [186, 389] on button "Import Assets" at bounding box center [178, 384] width 67 height 15
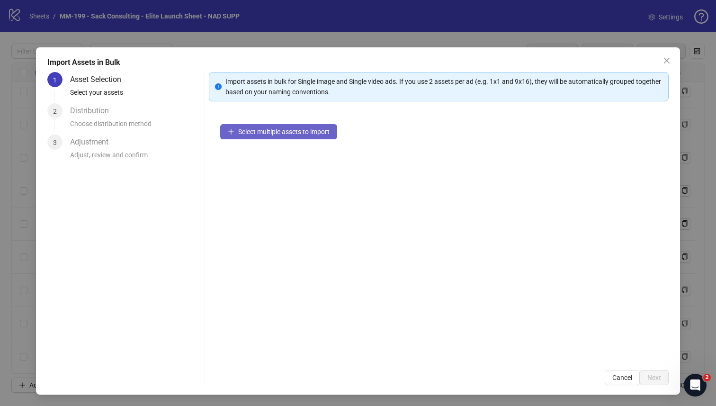
click at [258, 134] on span "Select multiple assets to import" at bounding box center [283, 132] width 91 height 8
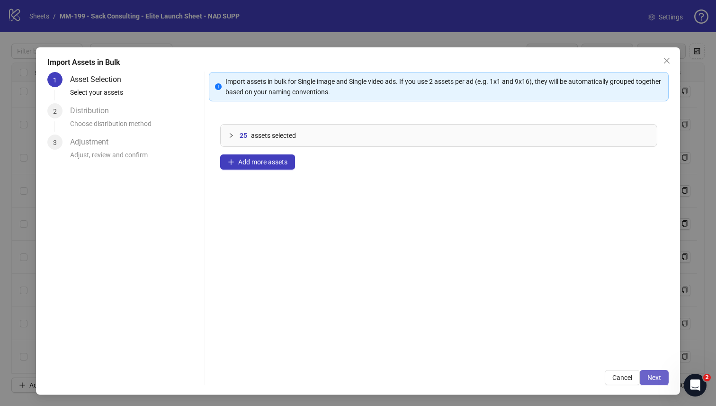
click at [647, 374] on span "Next" at bounding box center [654, 378] width 14 height 8
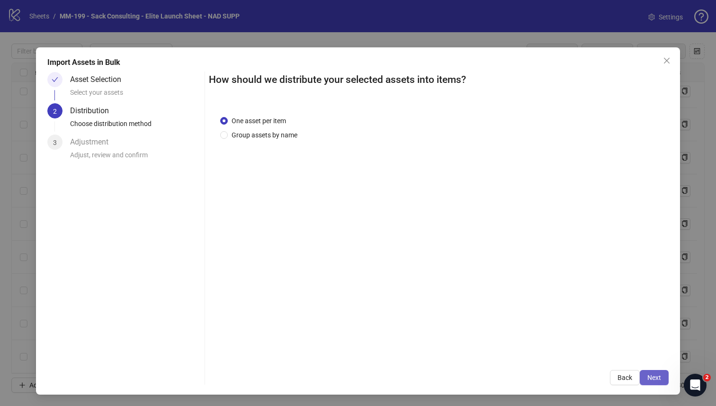
click at [656, 381] on button "Next" at bounding box center [654, 377] width 29 height 15
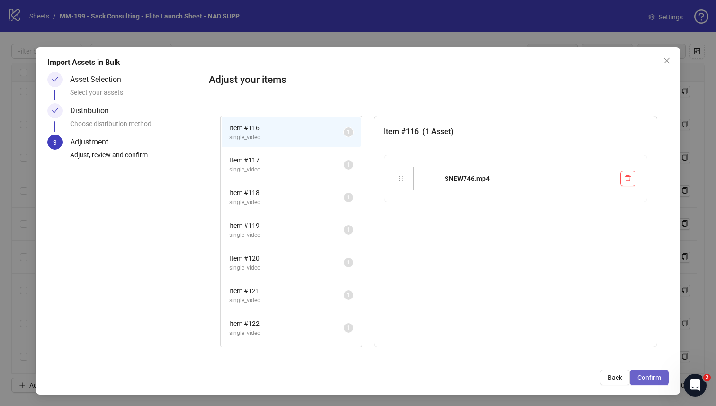
click at [649, 379] on span "Confirm" at bounding box center [649, 378] width 24 height 8
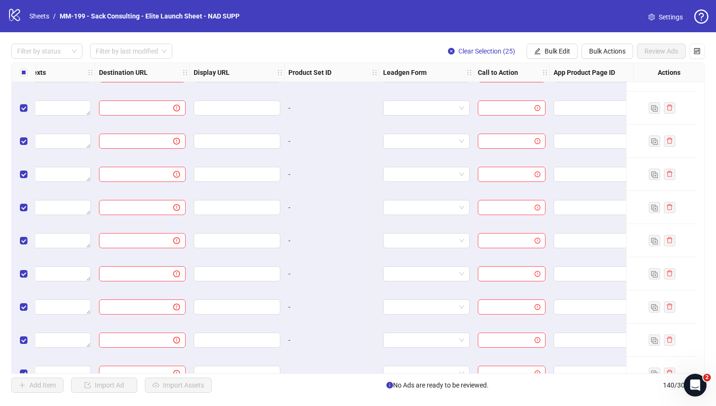
scroll to position [3758, 845]
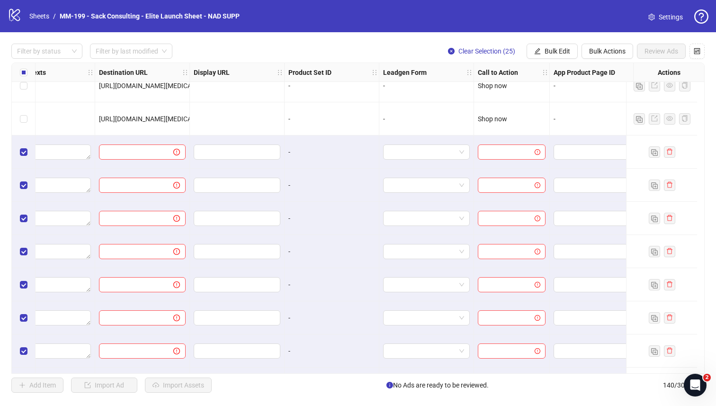
click at [168, 120] on span "https://catanutra.com/products/nad-nicotinamide-riboside-copy" at bounding box center [157, 119] width 117 height 8
copy span "https://catanutra.com/products/nad-nicotinamide-riboside-copy"
click at [552, 56] on button "Bulk Edit" at bounding box center [551, 51] width 51 height 15
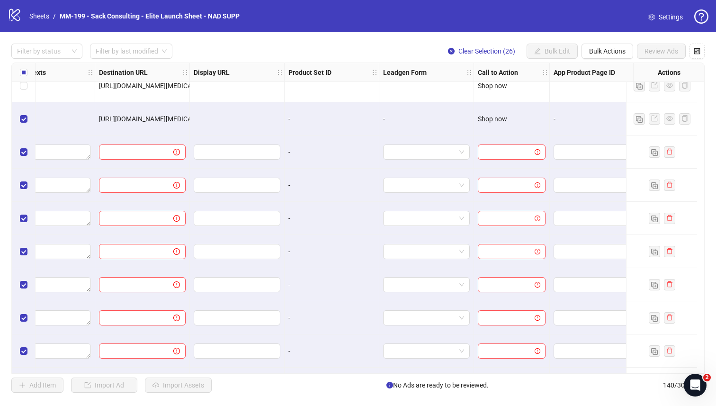
click at [27, 123] on div "Select row 115" at bounding box center [24, 118] width 24 height 33
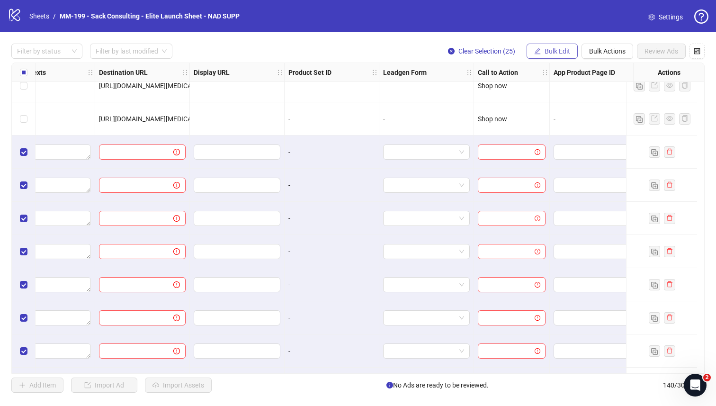
click at [560, 54] on span "Bulk Edit" at bounding box center [557, 51] width 26 height 8
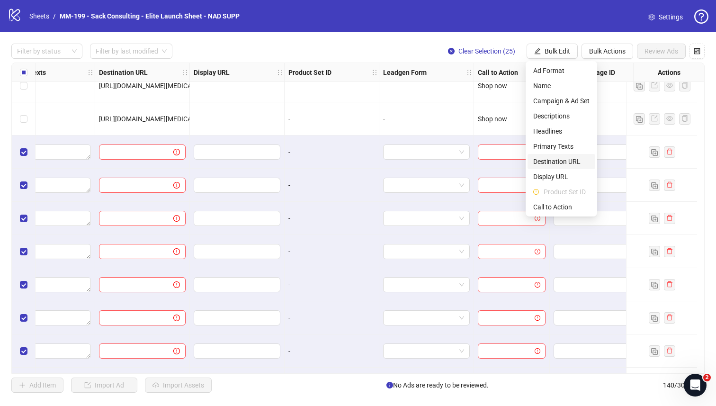
click at [555, 155] on li "Destination URL" at bounding box center [561, 161] width 68 height 15
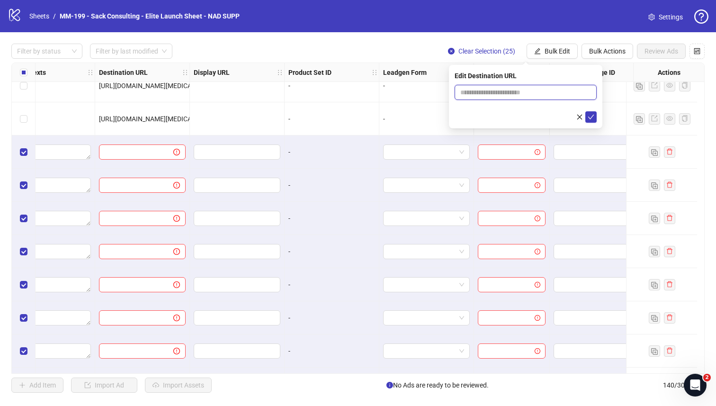
click at [478, 92] on input "text" at bounding box center [521, 92] width 123 height 10
paste input "**********"
type input "**********"
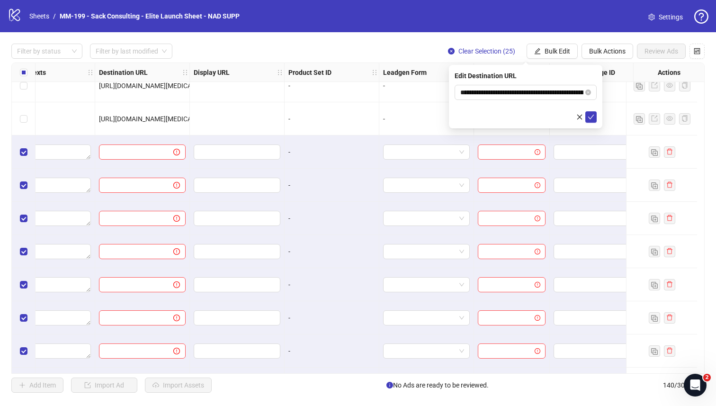
click at [560, 78] on div "Edit Destination URL" at bounding box center [525, 76] width 142 height 10
click at [540, 89] on input "**********" at bounding box center [521, 92] width 123 height 10
click at [569, 71] on div "Edit Destination URL" at bounding box center [525, 76] width 142 height 10
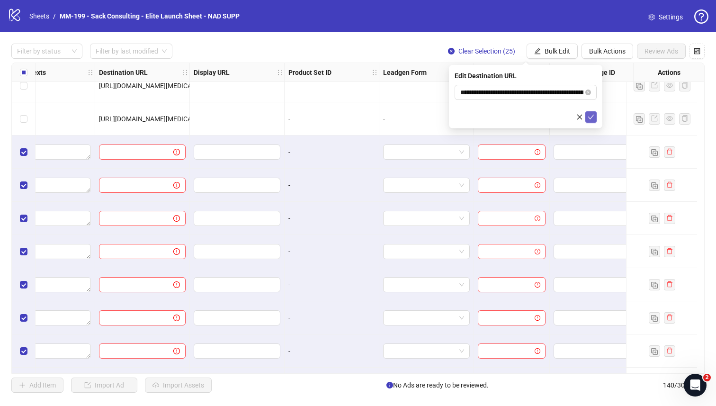
click at [591, 120] on icon "check" at bounding box center [591, 117] width 7 height 7
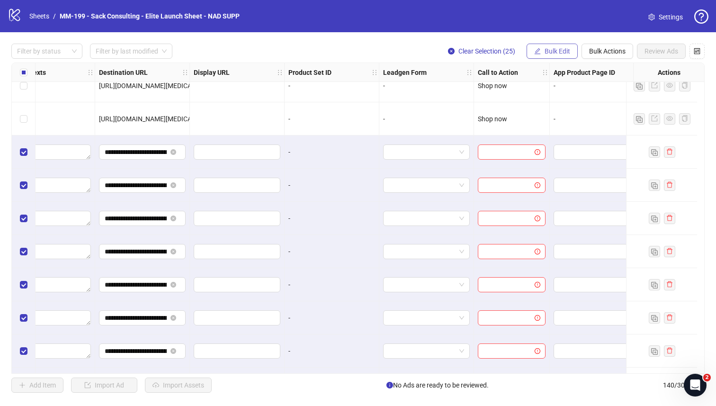
click at [552, 49] on span "Bulk Edit" at bounding box center [557, 51] width 26 height 8
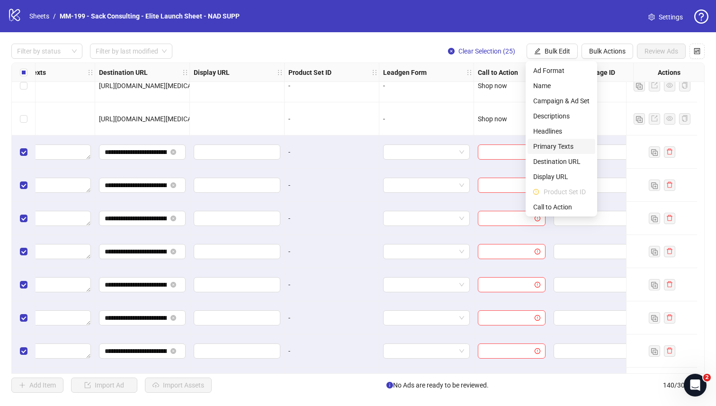
click at [542, 145] on span "Primary Texts" at bounding box center [561, 146] width 56 height 10
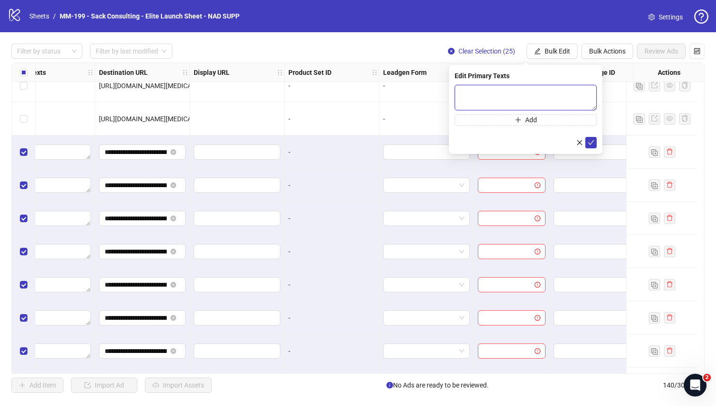
click at [500, 96] on textarea at bounding box center [525, 98] width 142 height 26
paste textarea "**********"
type textarea "**********"
click at [488, 122] on button "Add" at bounding box center [525, 119] width 142 height 11
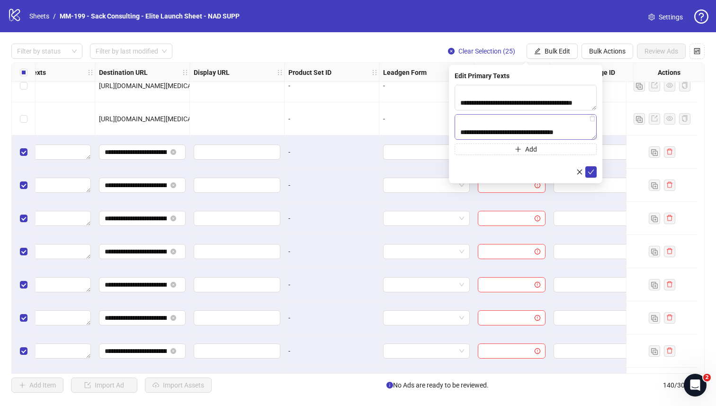
scroll to position [144, 0]
type textarea "**********"
click at [592, 174] on icon "check" at bounding box center [591, 172] width 7 height 7
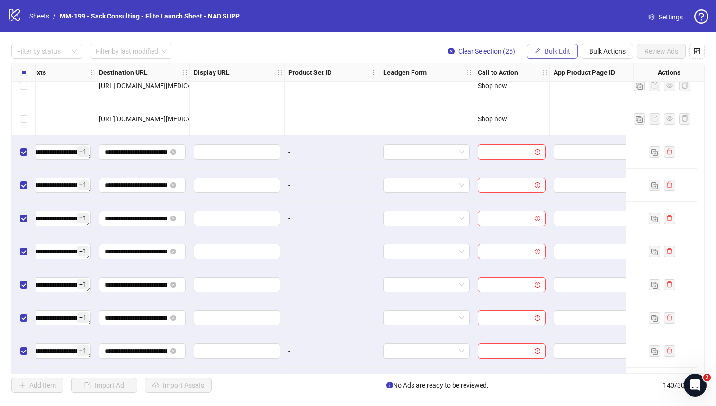
click at [559, 53] on span "Bulk Edit" at bounding box center [557, 51] width 26 height 8
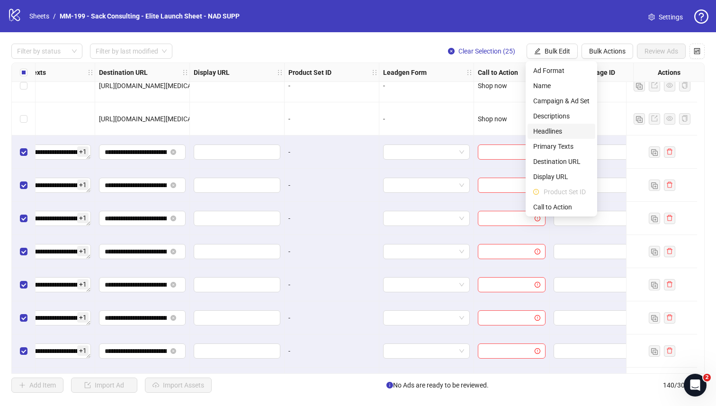
click at [553, 135] on span "Headlines" at bounding box center [561, 131] width 56 height 10
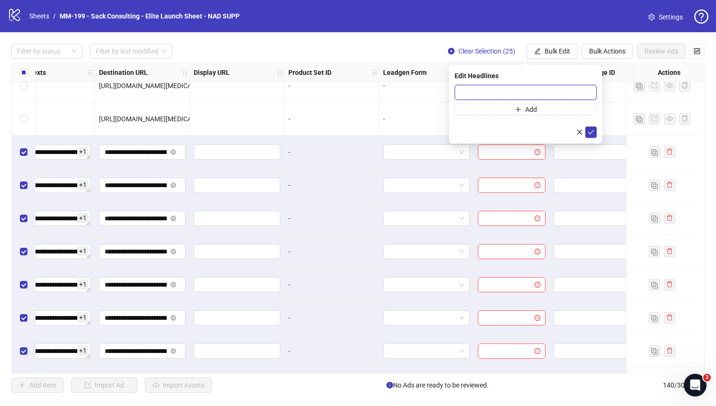
click at [494, 92] on input "text" at bounding box center [525, 92] width 142 height 15
paste input "**********"
type input "**********"
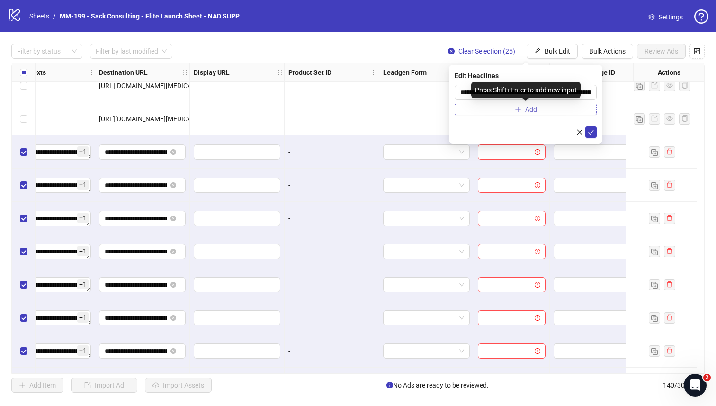
click at [508, 106] on button "Add" at bounding box center [525, 109] width 142 height 11
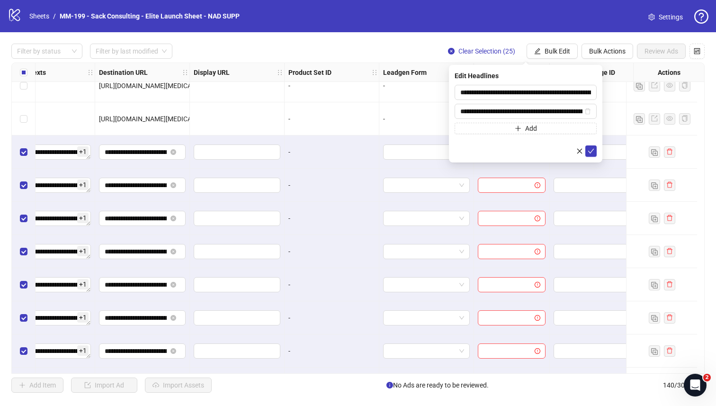
scroll to position [0, 56]
type input "**********"
click at [593, 151] on icon "check" at bounding box center [591, 151] width 7 height 7
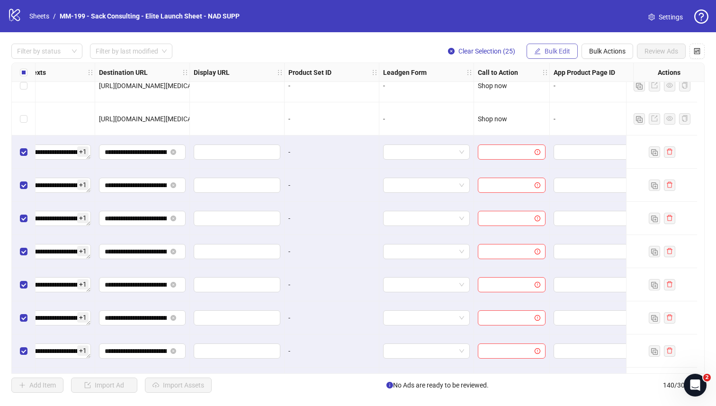
click at [555, 53] on span "Bulk Edit" at bounding box center [557, 51] width 26 height 8
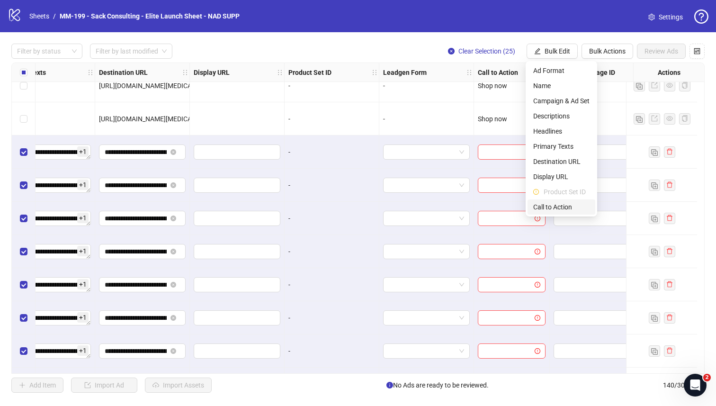
click at [544, 205] on span "Call to Action" at bounding box center [561, 207] width 56 height 10
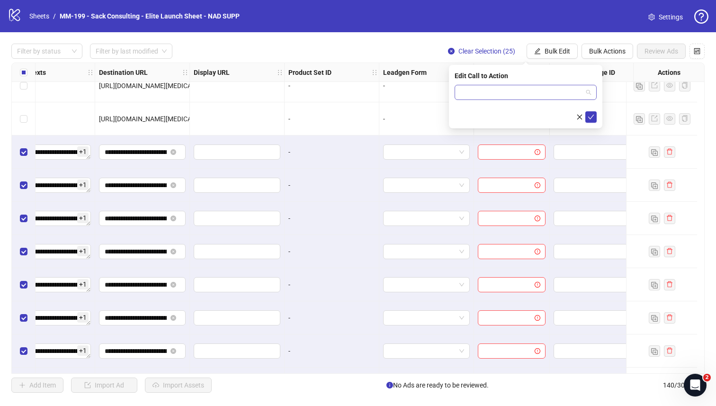
click at [531, 92] on input "search" at bounding box center [521, 92] width 122 height 14
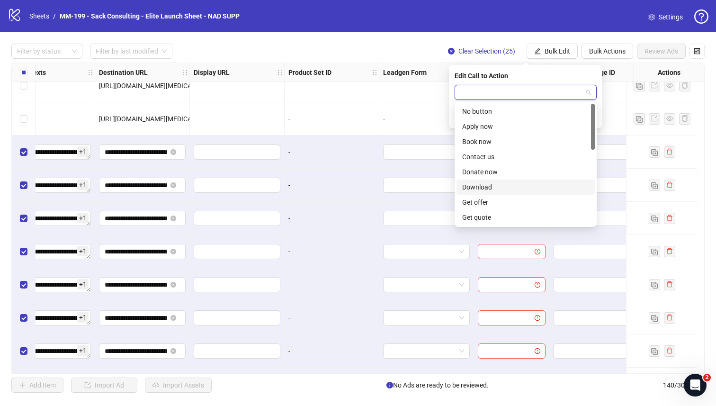
scroll to position [197, 0]
click at [495, 141] on div "Shop now" at bounding box center [525, 141] width 127 height 10
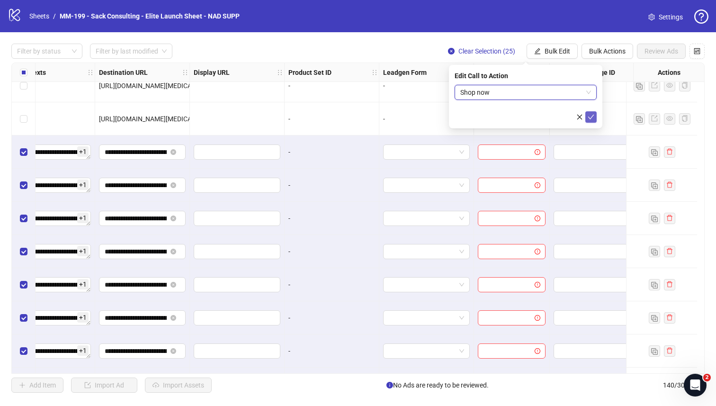
click at [590, 114] on icon "check" at bounding box center [591, 117] width 7 height 7
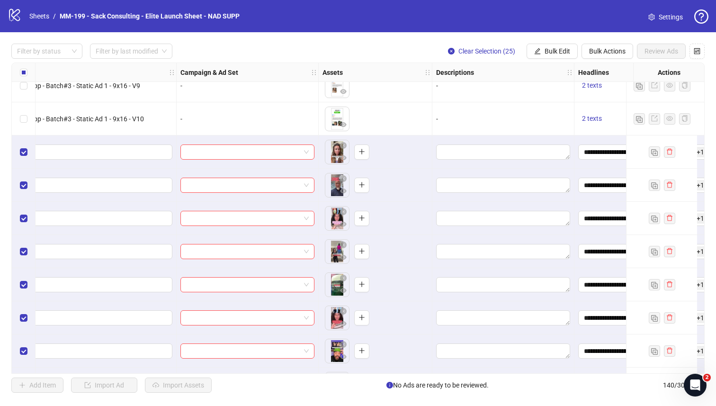
scroll to position [3758, 0]
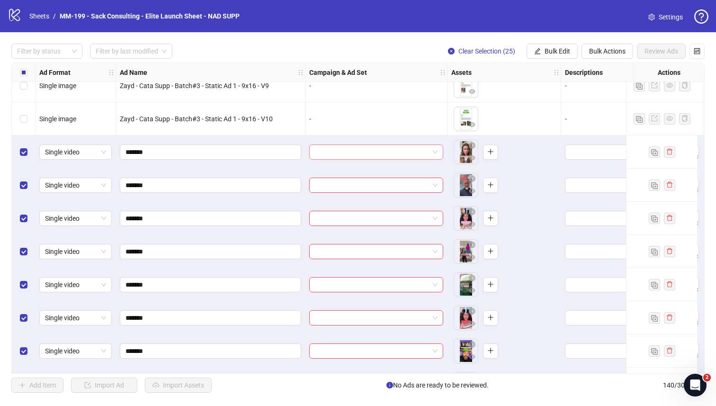
click at [436, 152] on span at bounding box center [376, 152] width 123 height 14
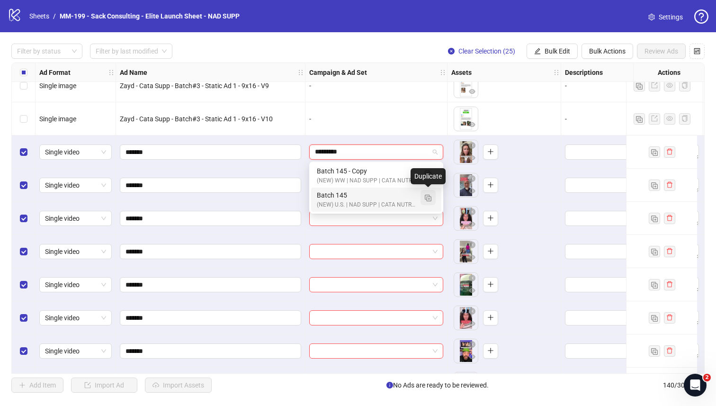
click at [425, 196] on img "button" at bounding box center [428, 198] width 7 height 7
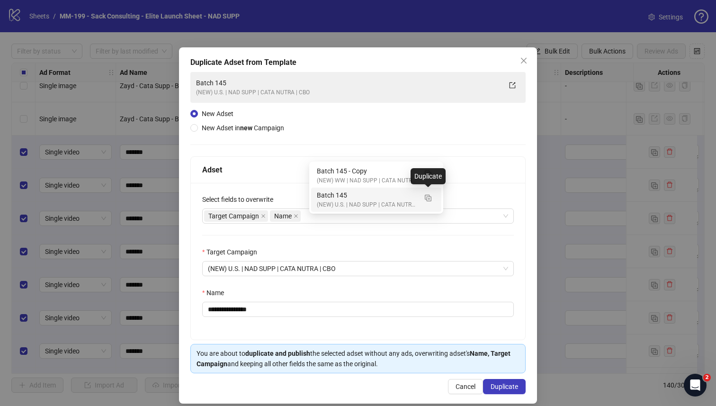
type input "*********"
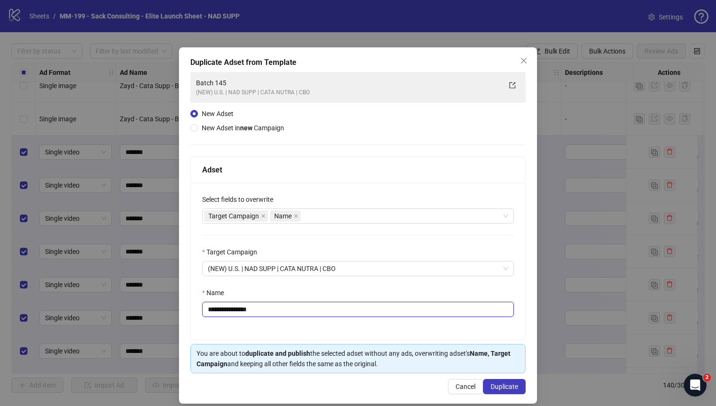
click at [299, 307] on input "**********" at bounding box center [358, 309] width 312 height 15
click at [324, 219] on div "Target Campaign Name" at bounding box center [353, 215] width 298 height 13
type input "*********"
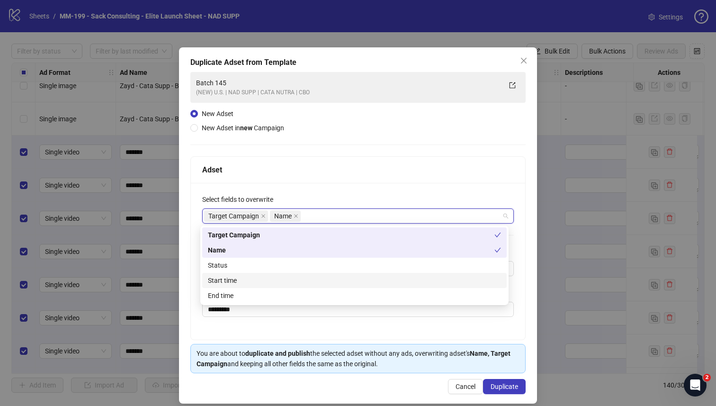
click at [283, 275] on div "Start time" at bounding box center [354, 280] width 293 height 10
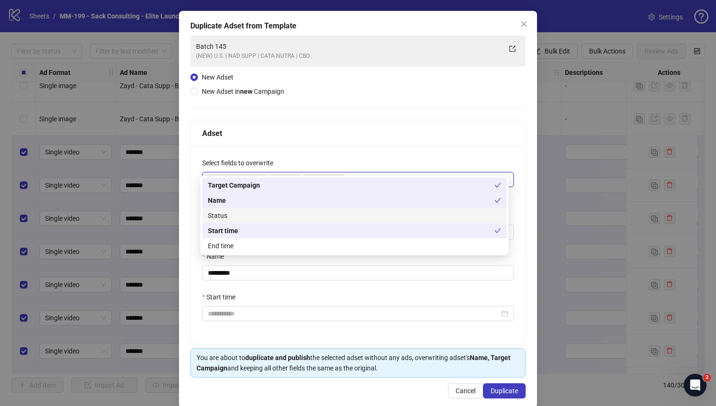
scroll to position [51, 0]
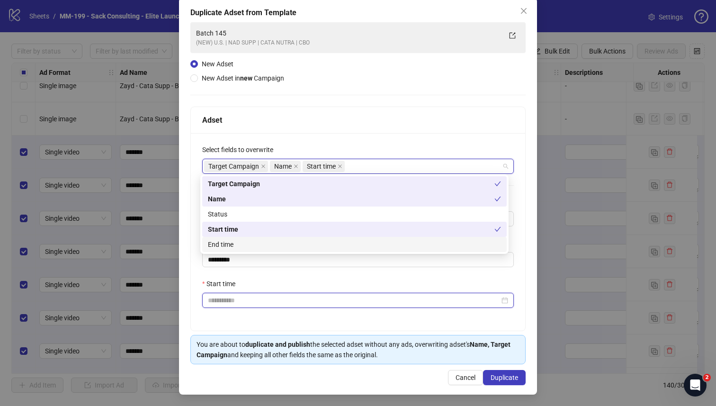
click at [297, 300] on input "Start time" at bounding box center [354, 300] width 292 height 10
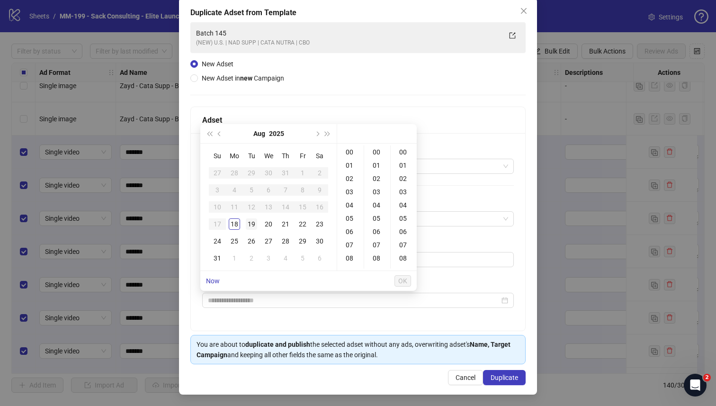
click at [253, 228] on div "19" at bounding box center [251, 223] width 11 height 11
click at [353, 169] on div "01" at bounding box center [350, 165] width 23 height 13
type input "**********"
click at [400, 277] on span "OK" at bounding box center [402, 281] width 9 height 8
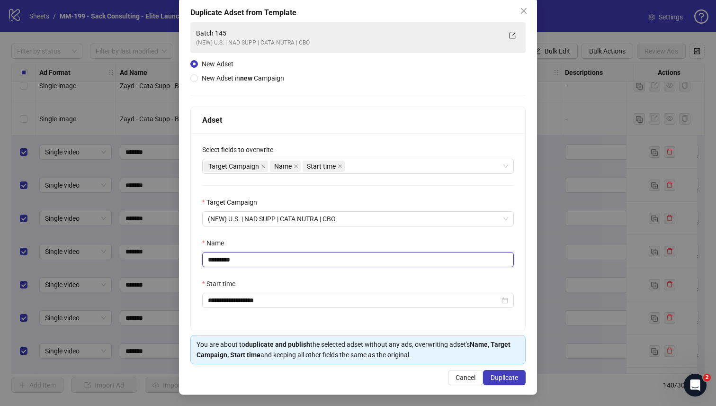
click at [250, 256] on input "*********" at bounding box center [358, 259] width 312 height 15
click at [250, 257] on input "*********" at bounding box center [358, 259] width 312 height 15
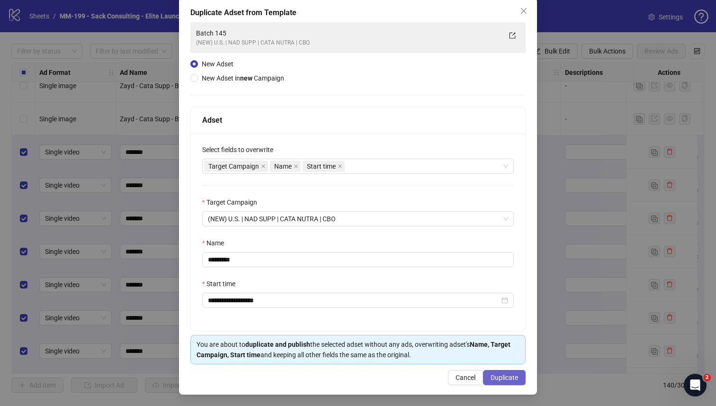
click at [503, 380] on span "Duplicate" at bounding box center [503, 378] width 27 height 8
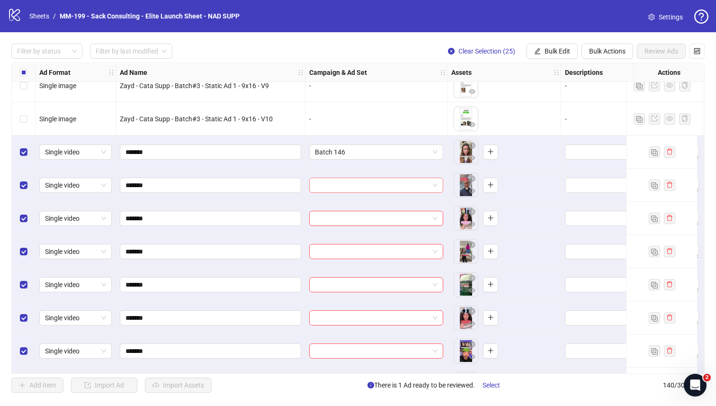
click at [363, 186] on input "search" at bounding box center [372, 185] width 114 height 14
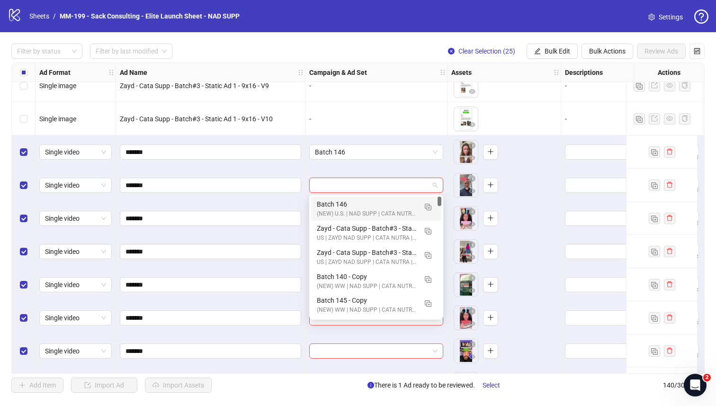
click at [365, 203] on div "Batch 146" at bounding box center [367, 204] width 100 height 10
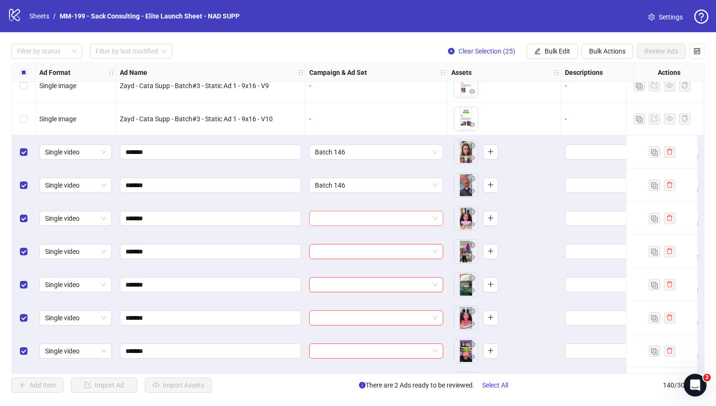
click at [359, 222] on input "search" at bounding box center [372, 218] width 114 height 14
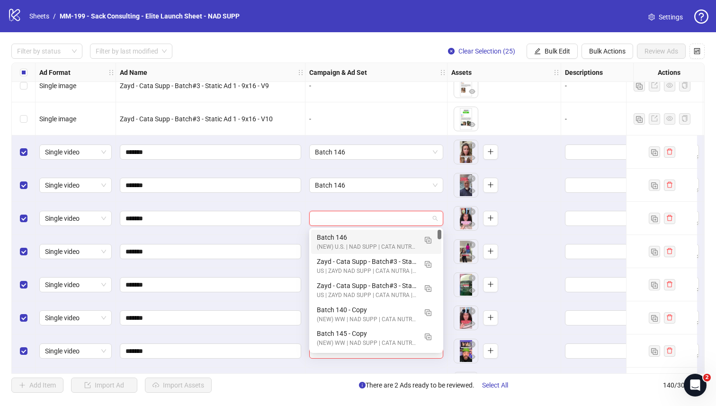
click at [355, 240] on div "Batch 146" at bounding box center [367, 237] width 100 height 10
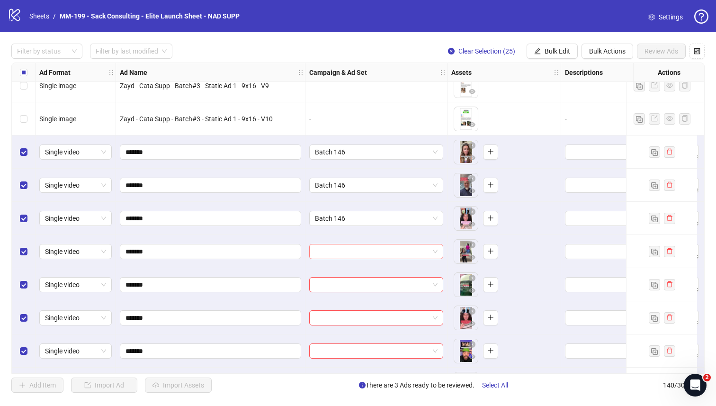
click at [352, 249] on input "search" at bounding box center [372, 251] width 114 height 14
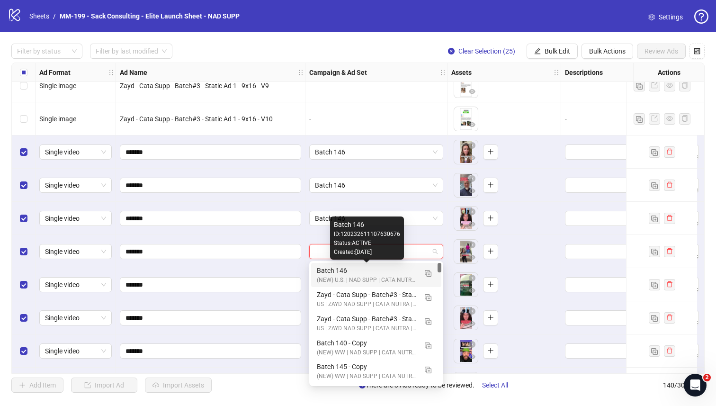
click at [349, 267] on div "Batch 146" at bounding box center [367, 270] width 100 height 10
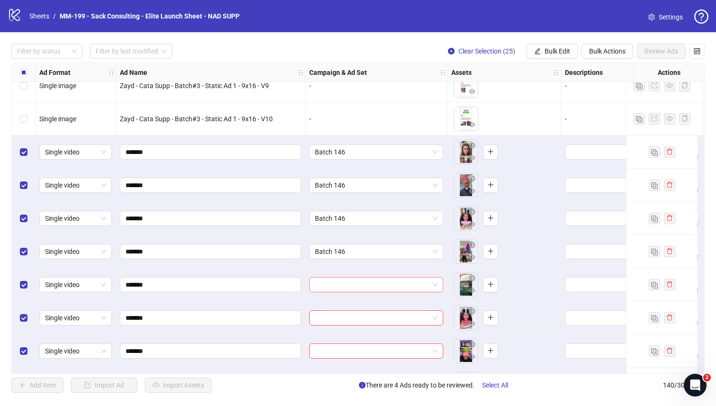
click at [350, 286] on input "search" at bounding box center [372, 284] width 114 height 14
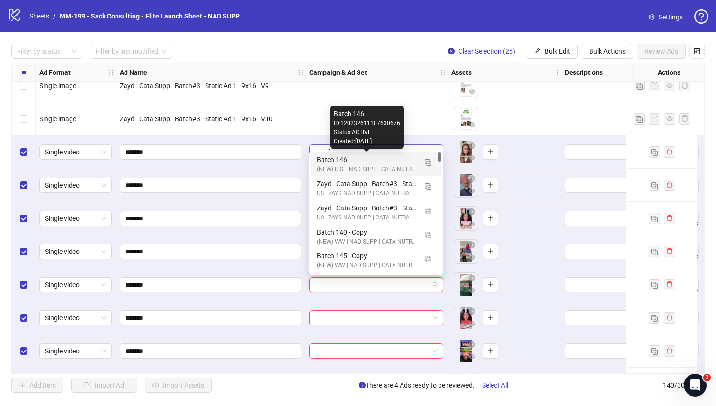
click at [339, 156] on div "Batch 146" at bounding box center [367, 159] width 100 height 10
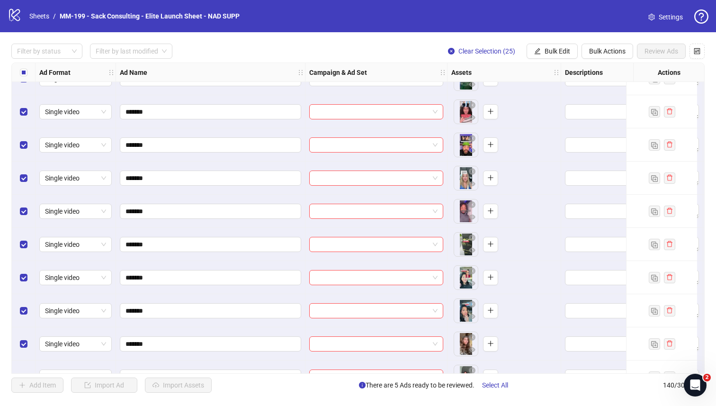
scroll to position [3962, 0]
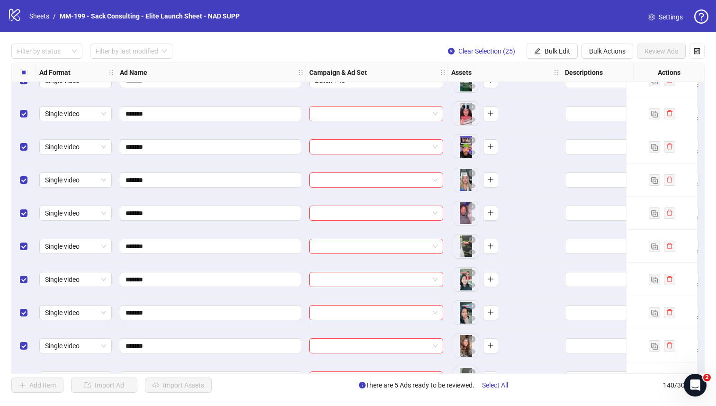
click at [436, 112] on span at bounding box center [376, 114] width 123 height 14
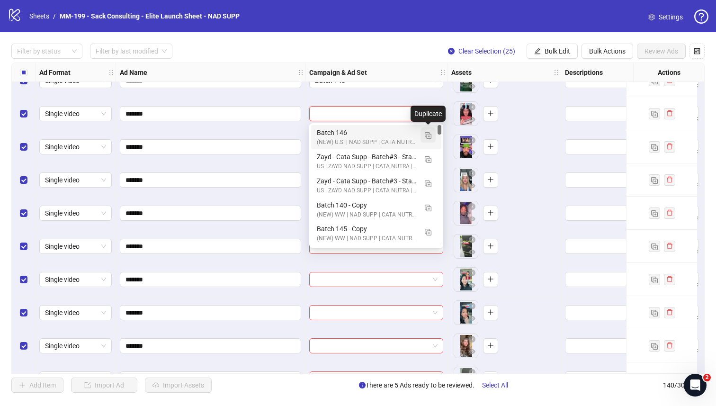
click at [431, 133] on img "button" at bounding box center [428, 135] width 7 height 7
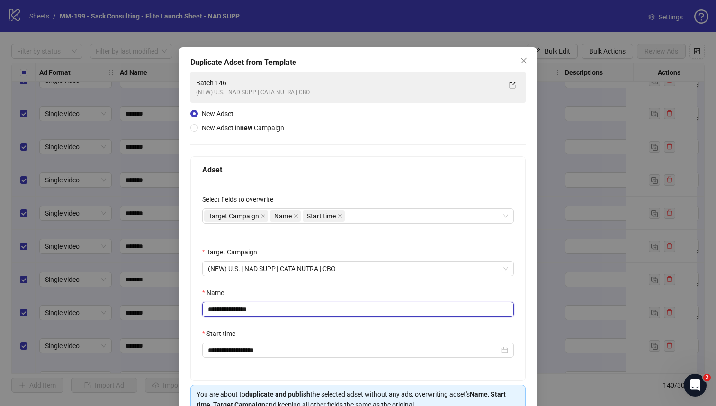
click at [271, 310] on input "**********" at bounding box center [358, 309] width 312 height 15
paste input "text"
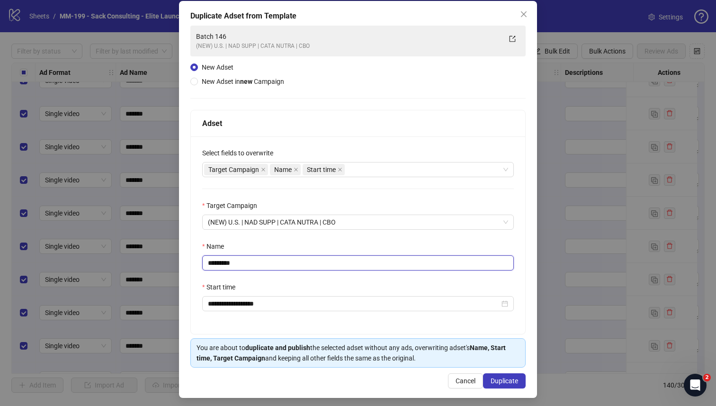
scroll to position [51, 0]
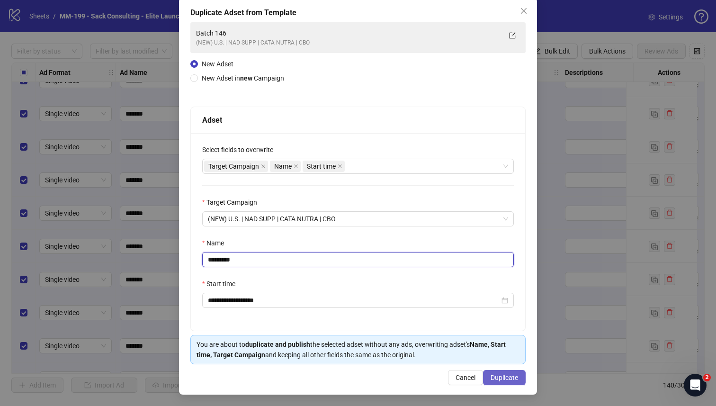
type input "*********"
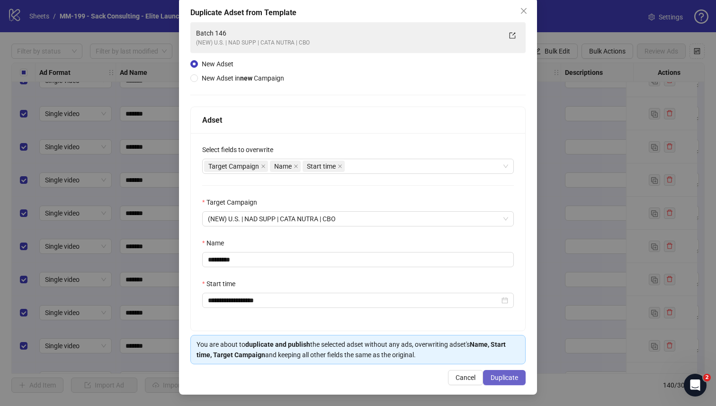
click at [492, 374] on span "Duplicate" at bounding box center [503, 378] width 27 height 8
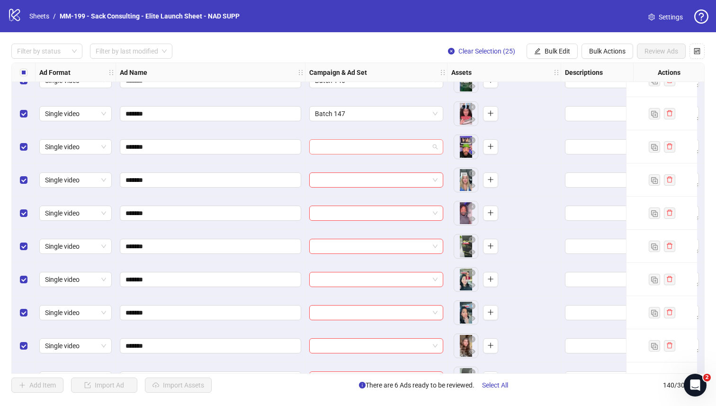
click at [370, 143] on input "search" at bounding box center [372, 147] width 114 height 14
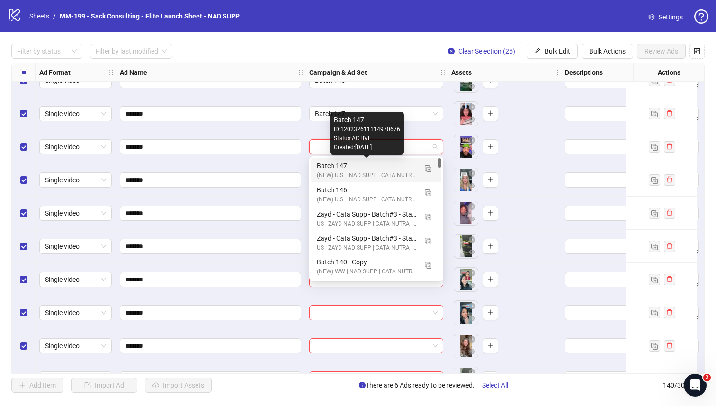
click at [365, 169] on div "Batch 147" at bounding box center [367, 165] width 100 height 10
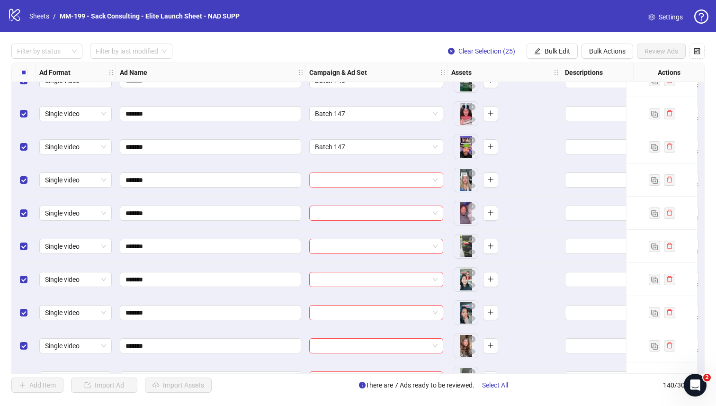
click at [364, 172] on div at bounding box center [376, 179] width 134 height 15
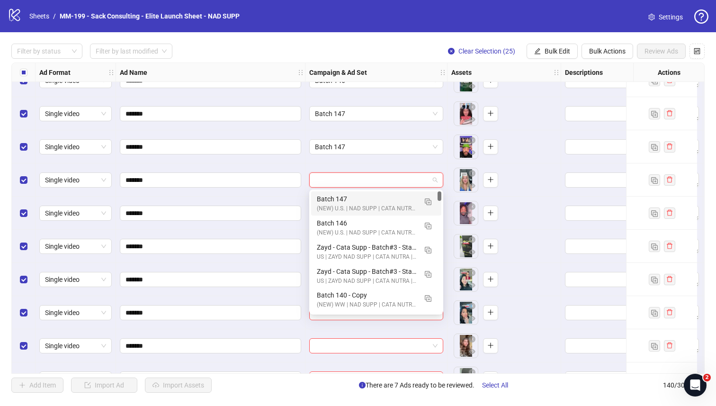
click at [350, 204] on div "Batch 147 (NEW) U.S. | NAD SUPP | CATA NUTRA | CBO" at bounding box center [367, 203] width 100 height 19
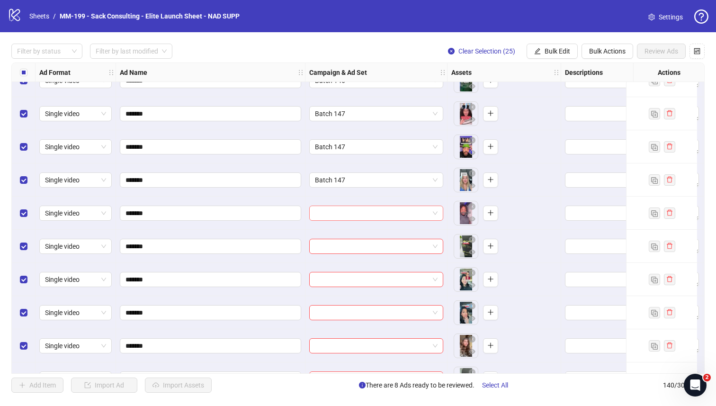
click at [347, 215] on input "search" at bounding box center [372, 213] width 114 height 14
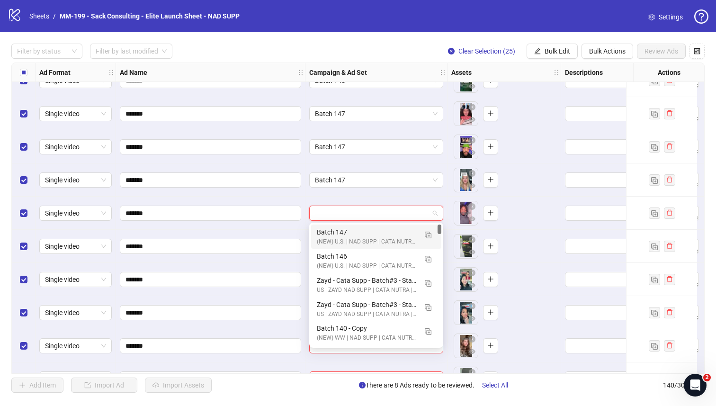
click at [343, 231] on div "Batch 147" at bounding box center [367, 232] width 100 height 10
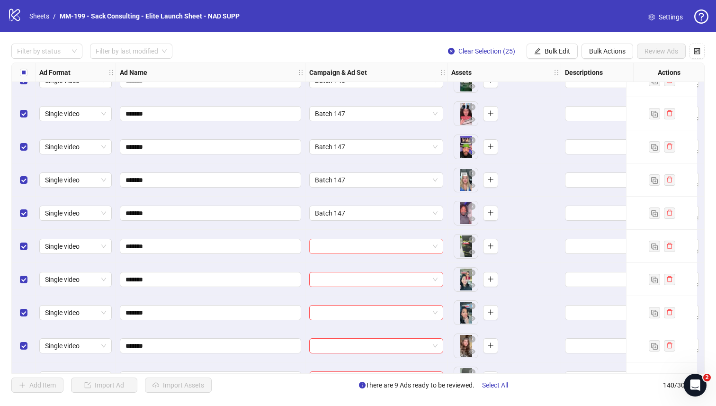
click at [343, 245] on input "search" at bounding box center [372, 246] width 114 height 14
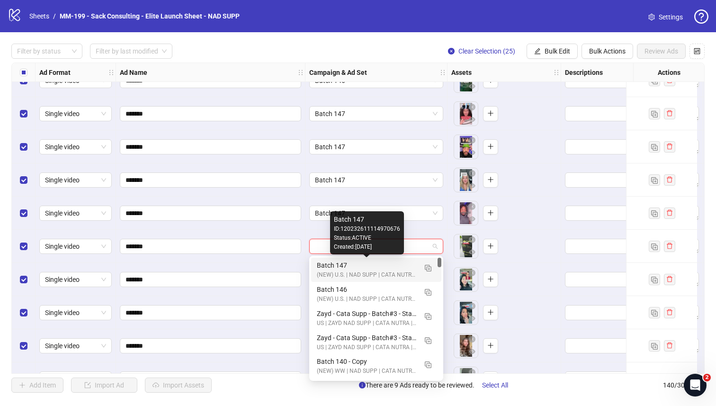
click at [338, 262] on div "Batch 147" at bounding box center [367, 265] width 100 height 10
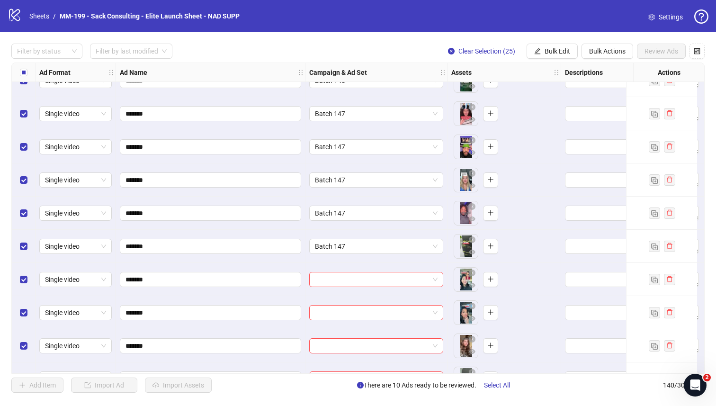
scroll to position [4025, 0]
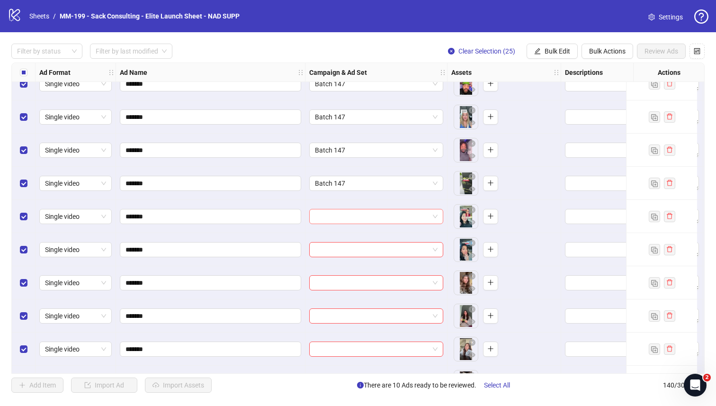
click at [364, 214] on input "search" at bounding box center [372, 216] width 114 height 14
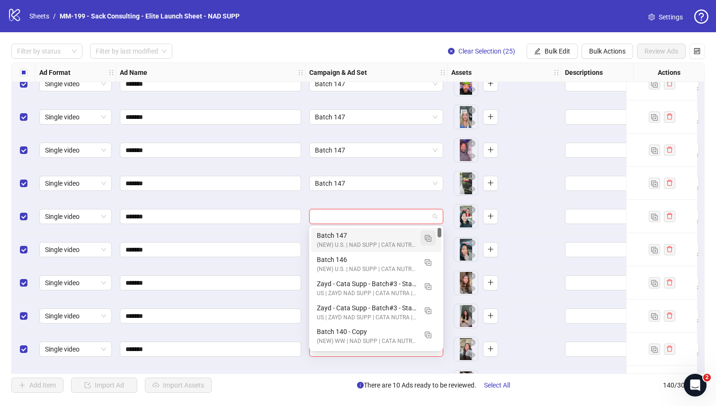
click at [426, 236] on img "button" at bounding box center [428, 238] width 7 height 7
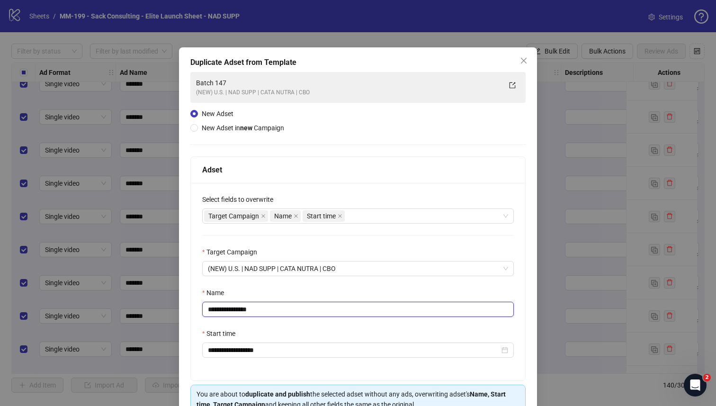
click at [295, 312] on input "**********" at bounding box center [358, 309] width 312 height 15
click at [296, 312] on input "**********" at bounding box center [358, 309] width 312 height 15
paste input "text"
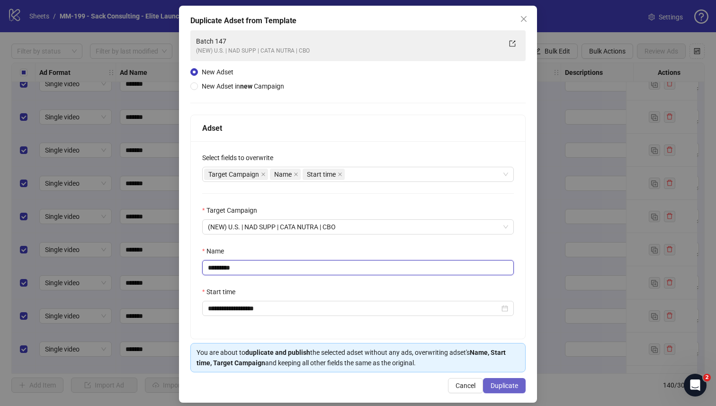
scroll to position [51, 0]
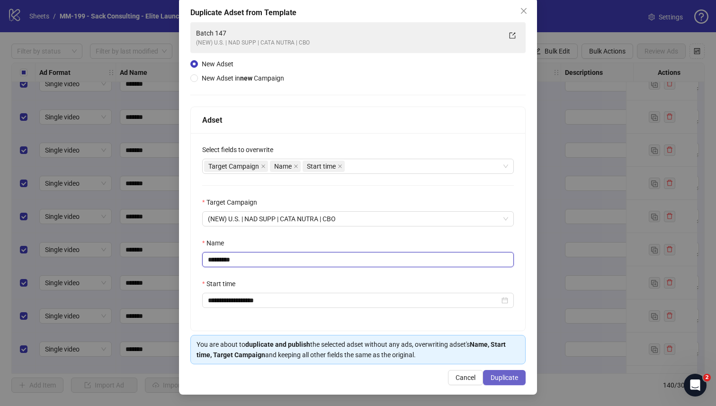
type input "*********"
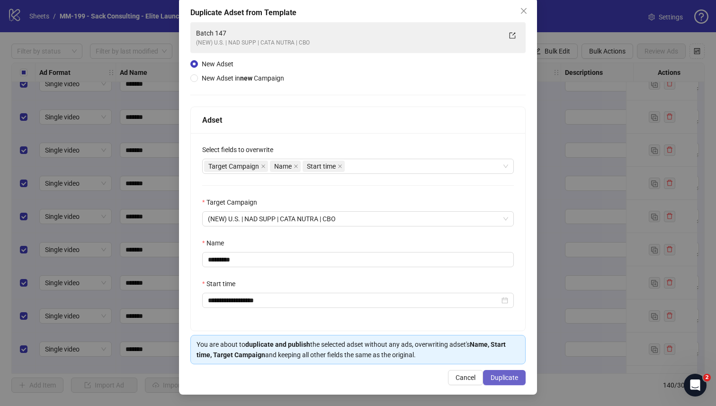
click at [503, 380] on span "Duplicate" at bounding box center [503, 378] width 27 height 8
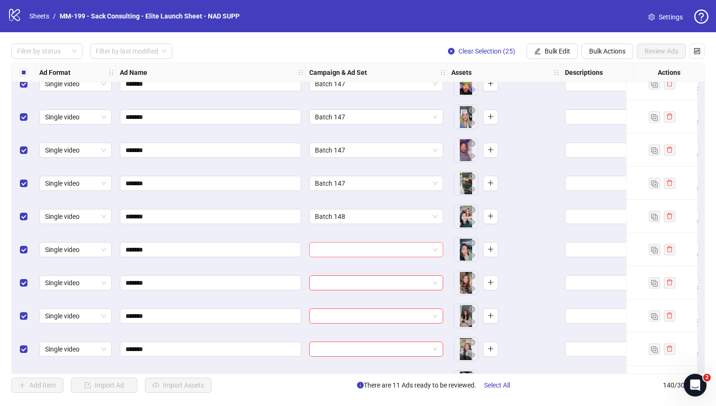
click at [331, 245] on input "search" at bounding box center [372, 249] width 114 height 14
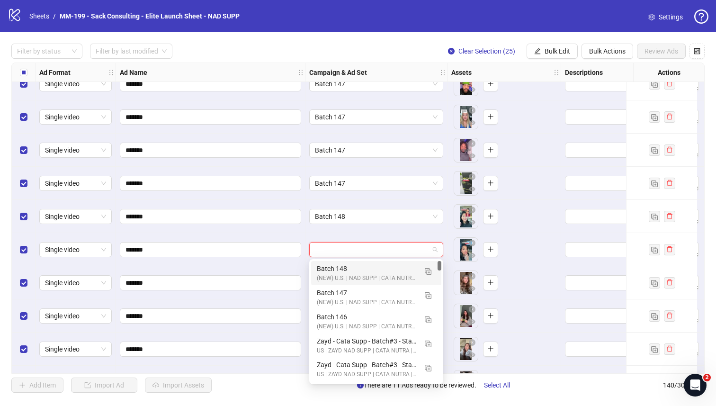
click at [331, 269] on div "Batch 148" at bounding box center [367, 268] width 100 height 10
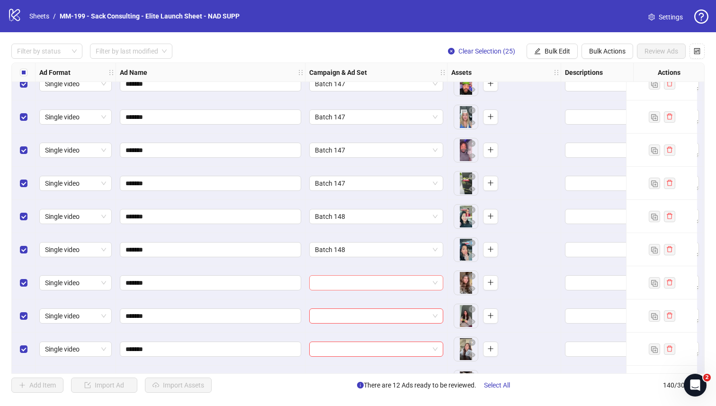
click at [336, 288] on input "search" at bounding box center [372, 283] width 114 height 14
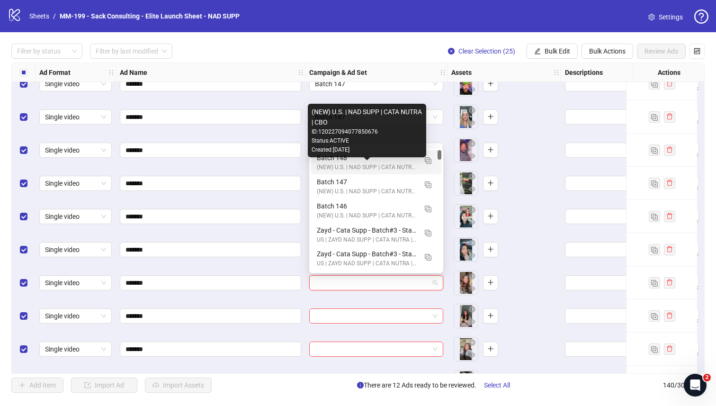
click at [338, 166] on div "(NEW) U.S. | NAD SUPP | CATA NUTRA | CBO" at bounding box center [367, 167] width 100 height 9
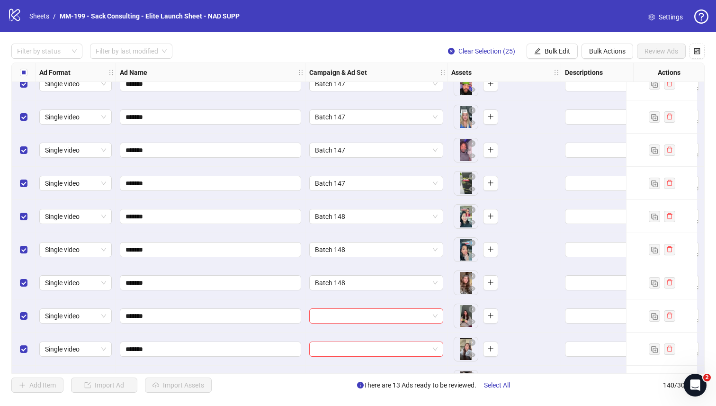
scroll to position [4049, 0]
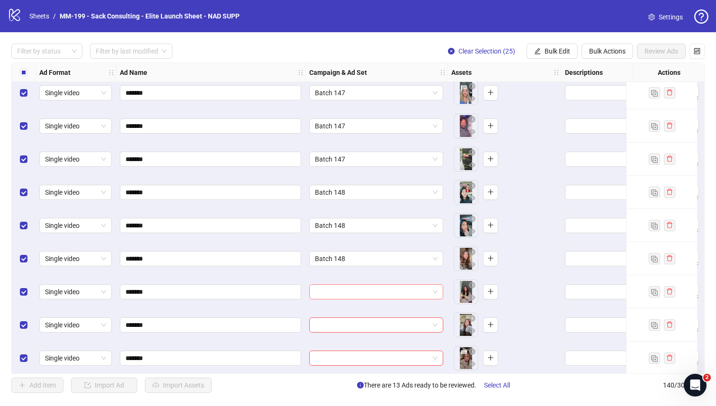
click at [347, 290] on input "search" at bounding box center [372, 292] width 114 height 14
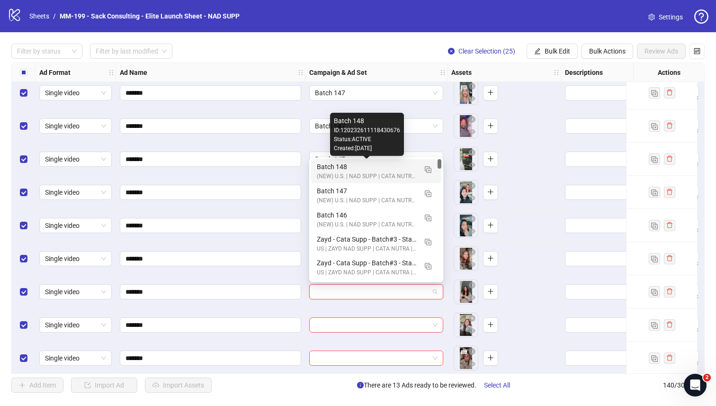
drag, startPoint x: 328, startPoint y: 170, endPoint x: 330, endPoint y: 180, distance: 10.6
click at [328, 170] on div "Batch 148" at bounding box center [367, 166] width 100 height 10
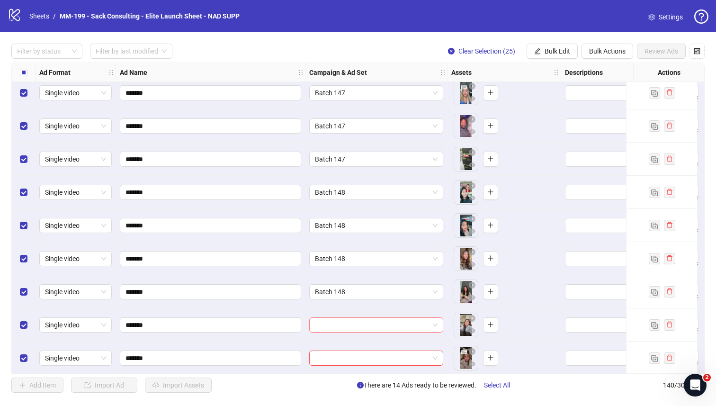
click at [356, 321] on input "search" at bounding box center [372, 325] width 114 height 14
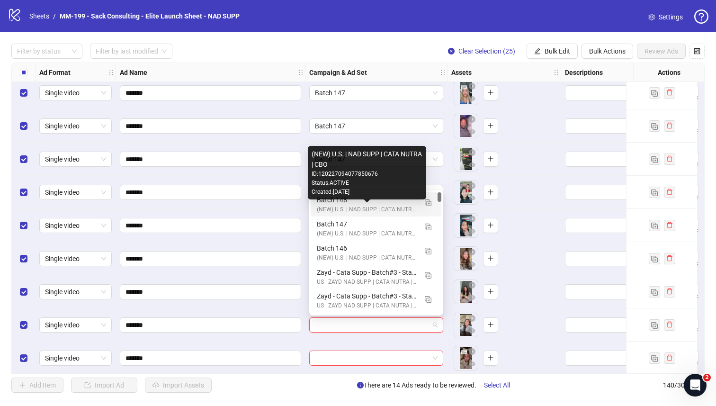
click at [340, 203] on div "Batch 148" at bounding box center [367, 200] width 100 height 10
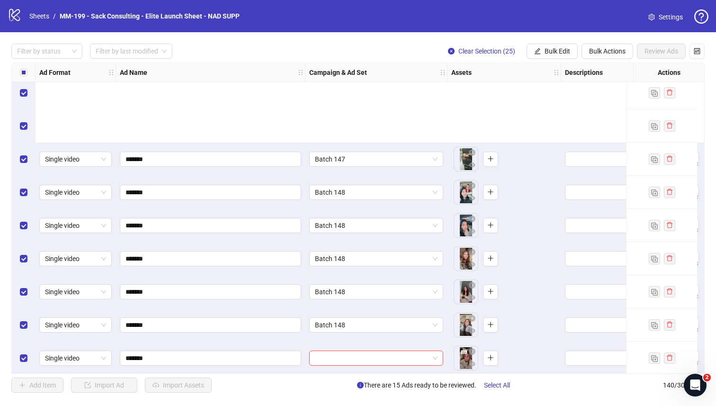
scroll to position [4178, 0]
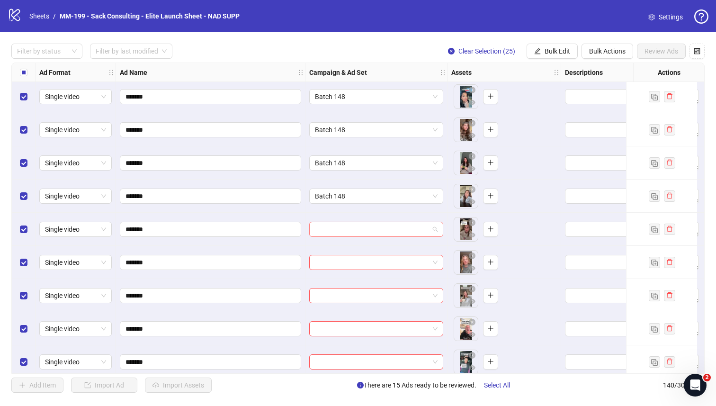
click at [423, 229] on input "search" at bounding box center [372, 229] width 114 height 14
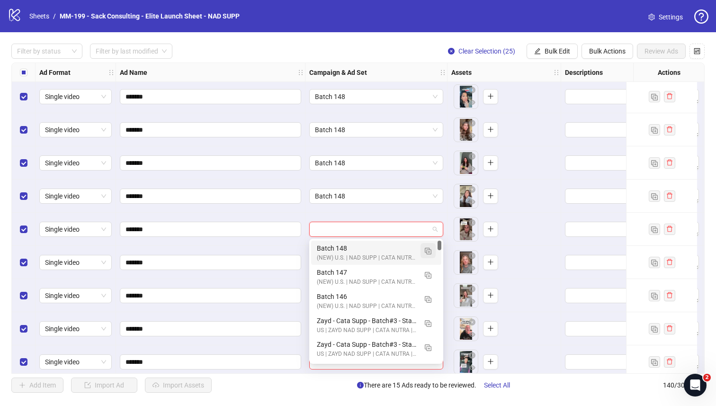
click at [425, 253] on img "button" at bounding box center [428, 251] width 7 height 7
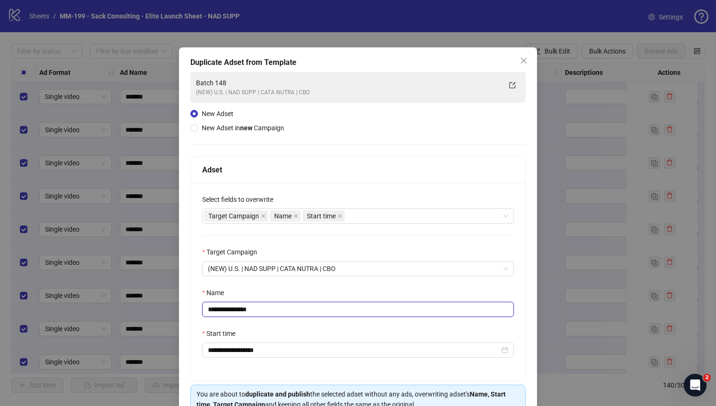
click at [263, 312] on input "**********" at bounding box center [358, 309] width 312 height 15
paste input "text"
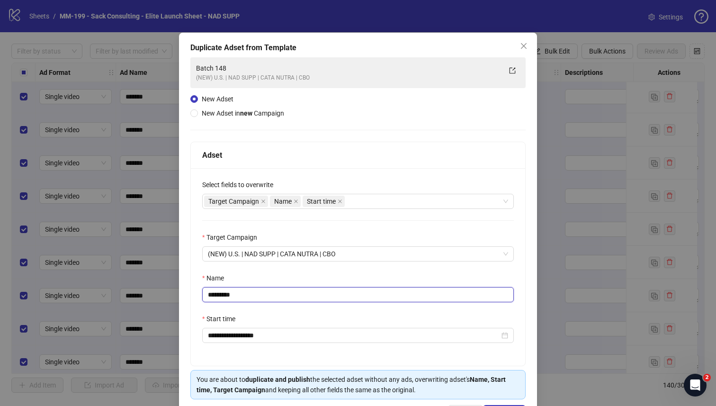
scroll to position [51, 0]
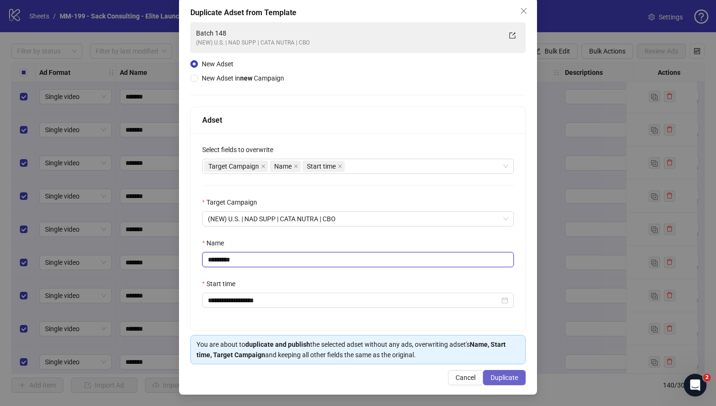
type input "*********"
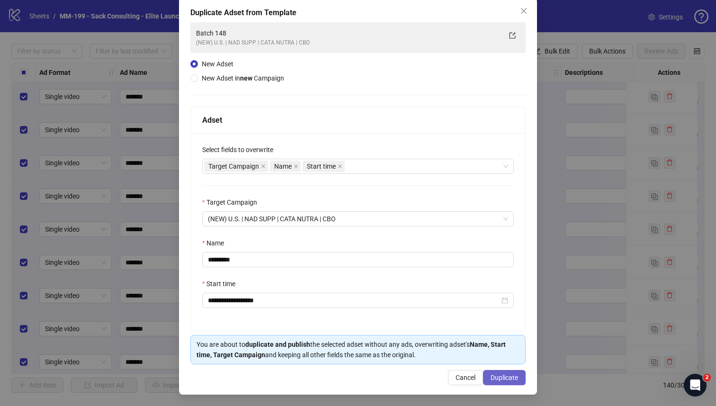
click at [491, 374] on span "Duplicate" at bounding box center [503, 378] width 27 height 8
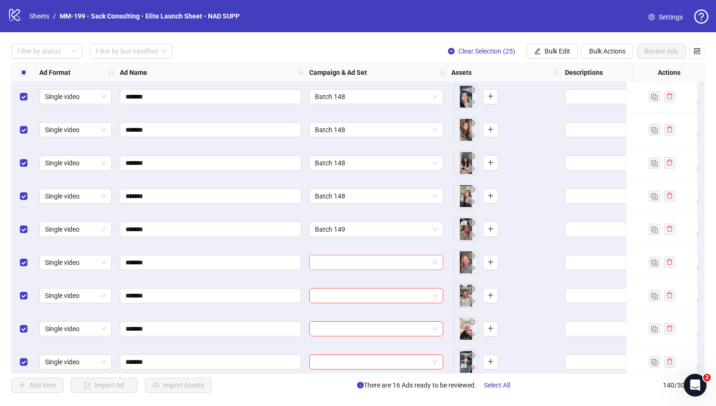
click at [374, 262] on input "search" at bounding box center [372, 262] width 114 height 14
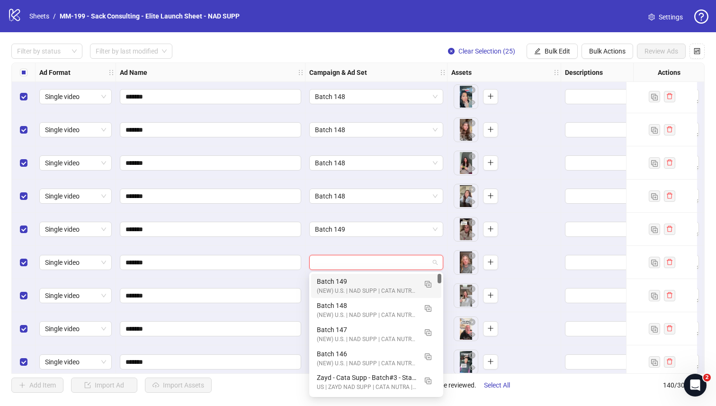
click at [374, 279] on div "Batch 149" at bounding box center [367, 281] width 100 height 10
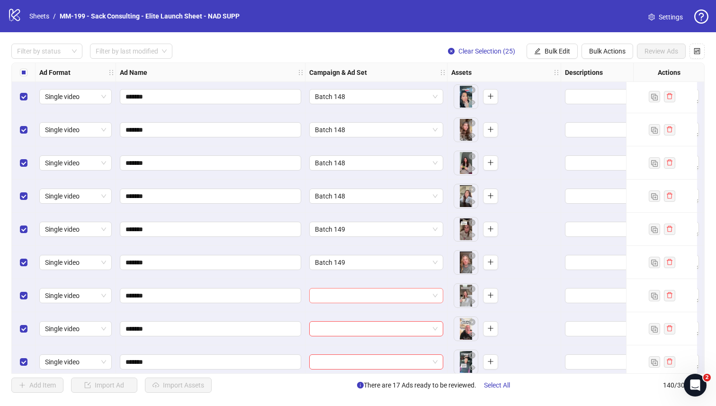
click at [369, 292] on input "search" at bounding box center [372, 295] width 114 height 14
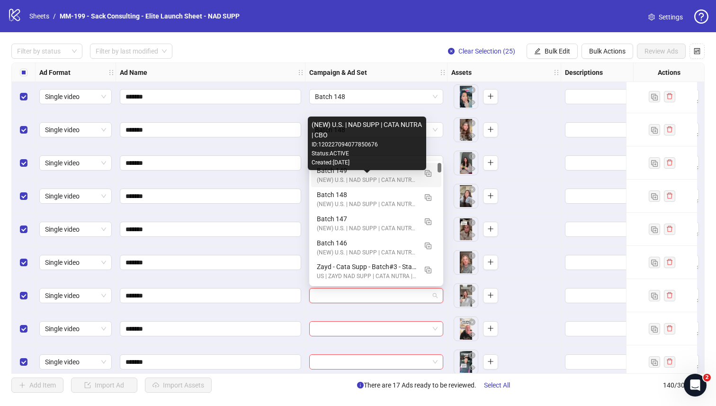
click at [360, 178] on div "(NEW) U.S. | NAD SUPP | CATA NUTRA | CBO" at bounding box center [367, 180] width 100 height 9
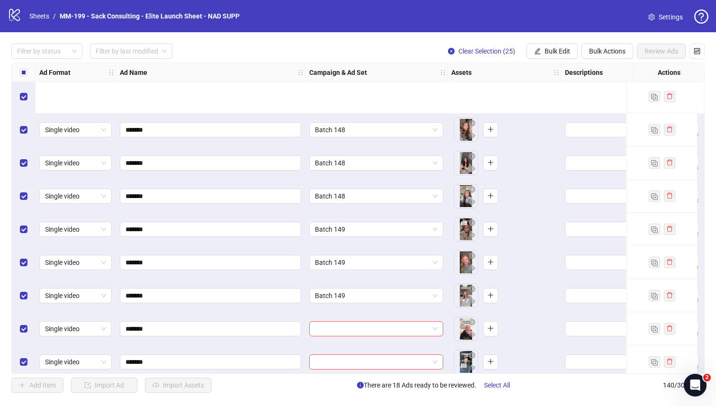
scroll to position [4310, 0]
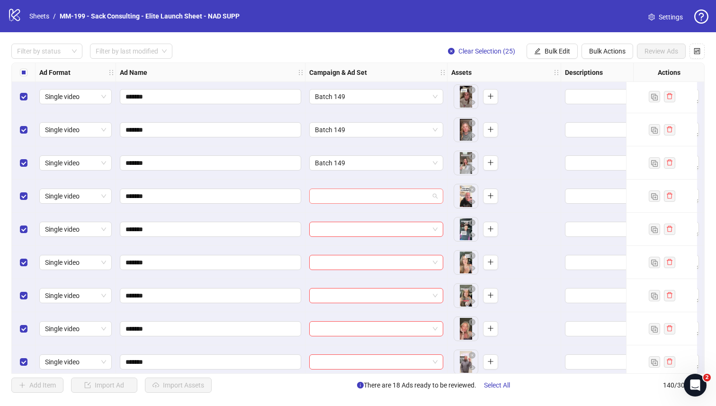
click at [352, 197] on input "search" at bounding box center [372, 196] width 114 height 14
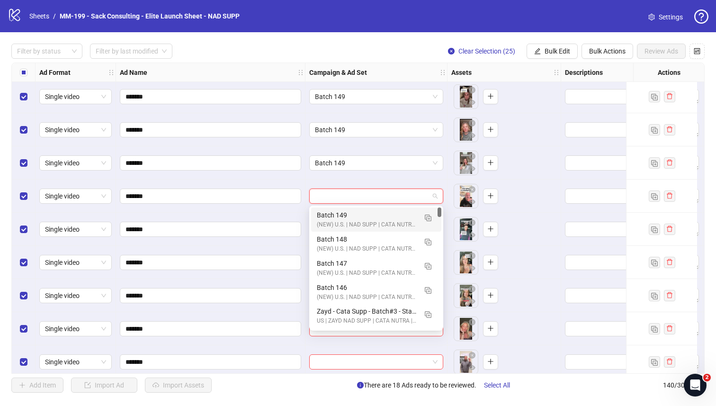
click at [353, 223] on div "(NEW) U.S. | NAD SUPP | CATA NUTRA | CBO" at bounding box center [367, 224] width 100 height 9
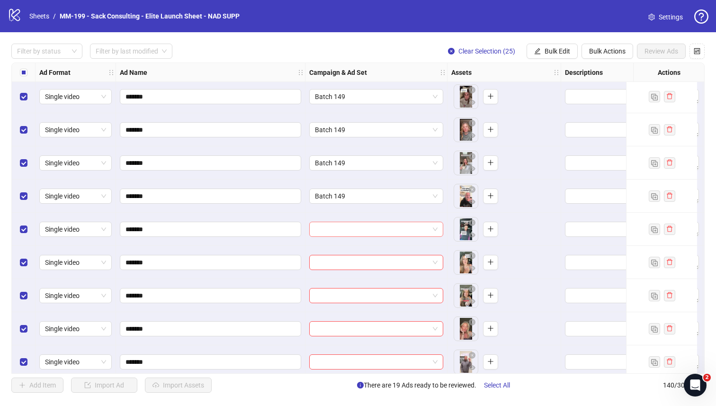
click at [353, 234] on input "search" at bounding box center [372, 229] width 114 height 14
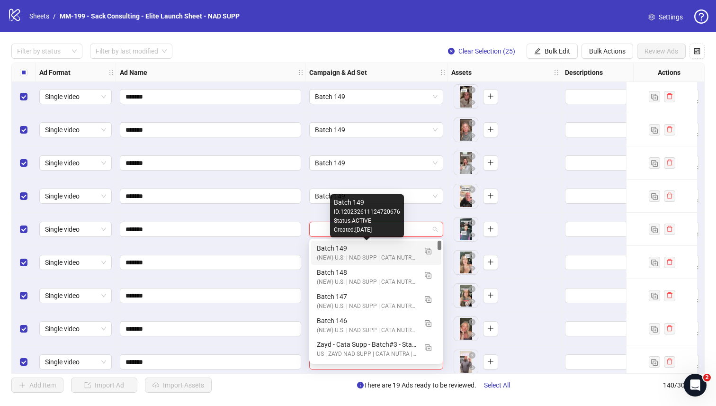
click at [350, 251] on div "Batch 149" at bounding box center [367, 248] width 100 height 10
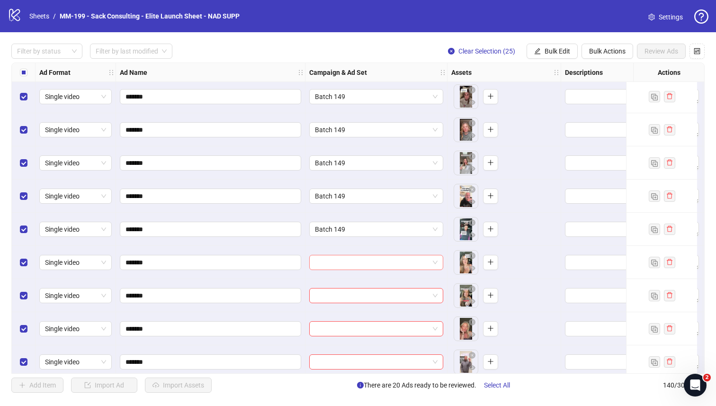
click at [414, 261] on input "search" at bounding box center [372, 262] width 114 height 14
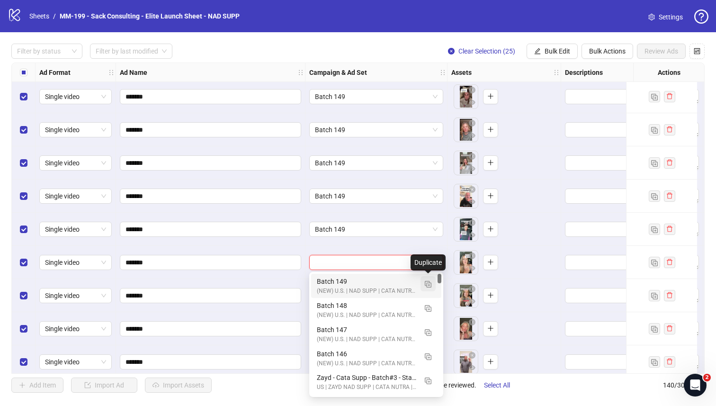
click at [426, 281] on img "button" at bounding box center [428, 284] width 7 height 7
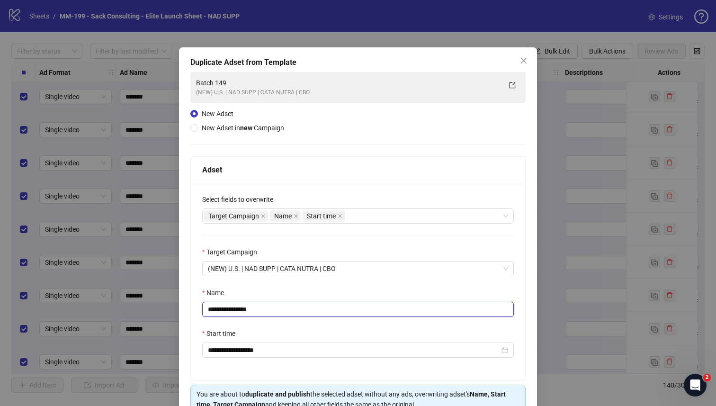
click at [270, 312] on input "**********" at bounding box center [358, 309] width 312 height 15
paste input "text"
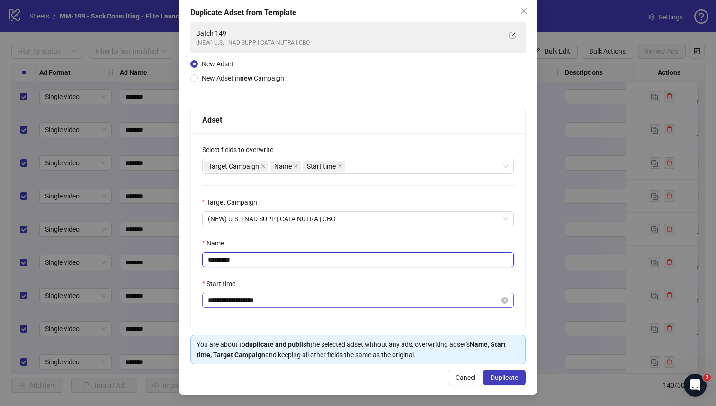
scroll to position [51, 0]
type input "*********"
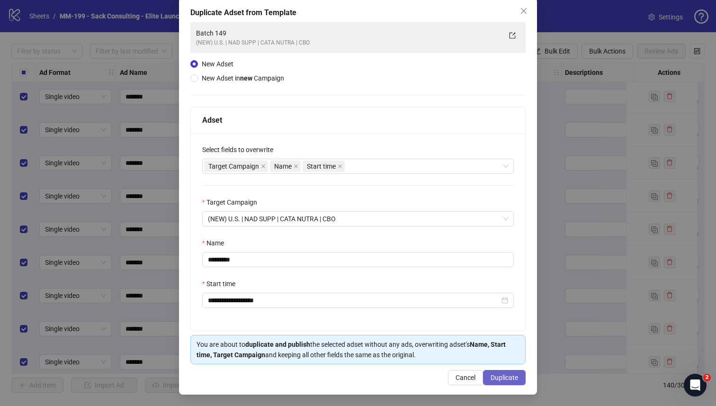
click at [497, 372] on button "Duplicate" at bounding box center [504, 377] width 43 height 15
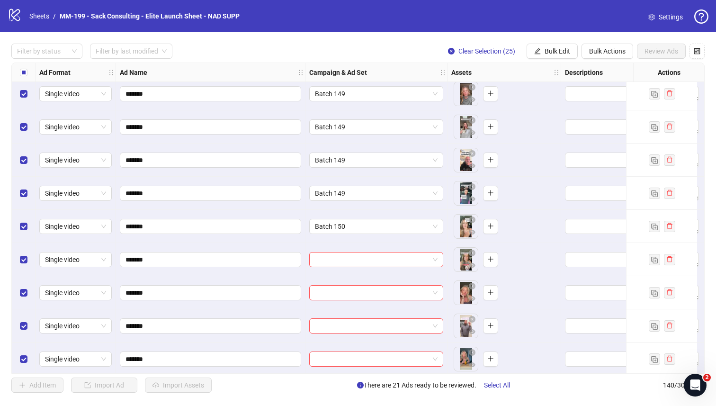
scroll to position [4352, 0]
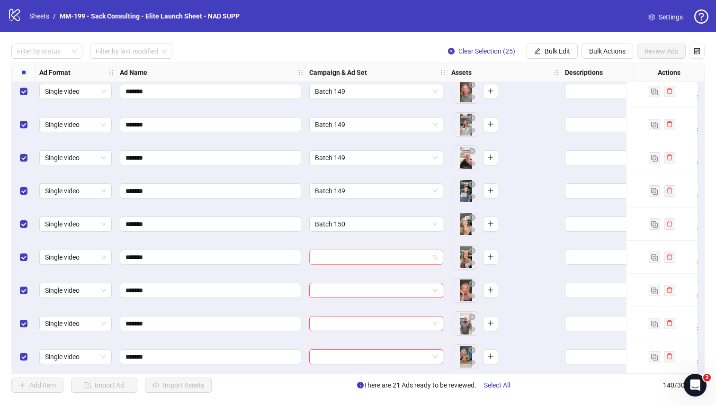
click at [353, 250] on input "search" at bounding box center [372, 257] width 114 height 14
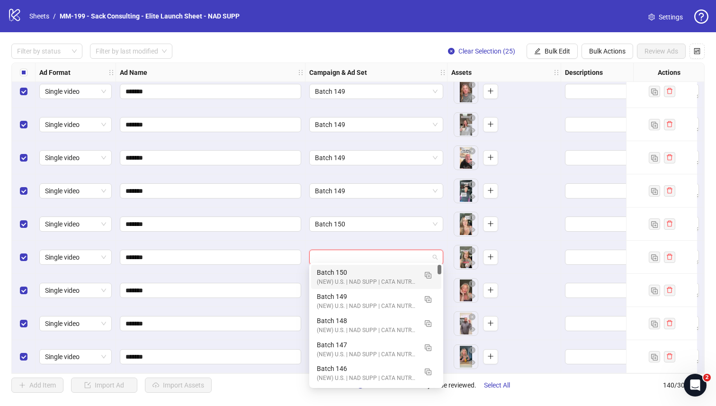
click at [349, 268] on div "Batch 150" at bounding box center [367, 272] width 100 height 10
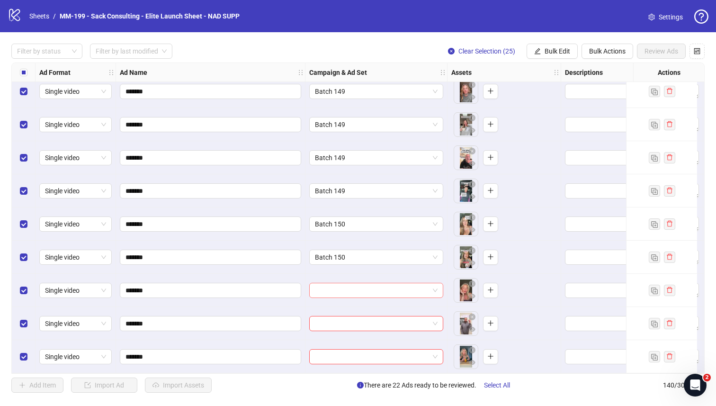
click at [353, 291] on input "search" at bounding box center [372, 290] width 114 height 14
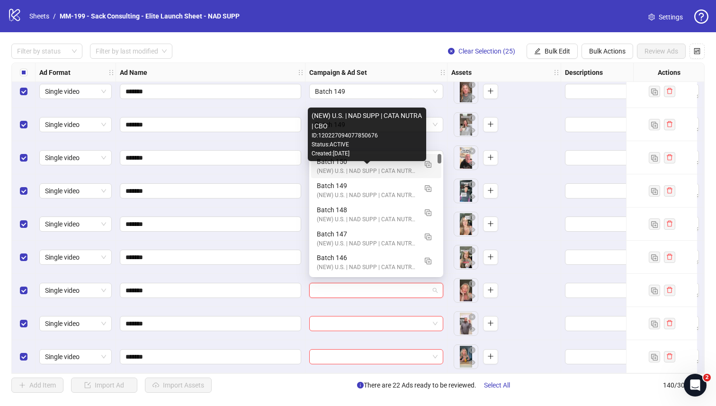
click at [332, 170] on div "(NEW) U.S. | NAD SUPP | CATA NUTRA | CBO" at bounding box center [367, 171] width 100 height 9
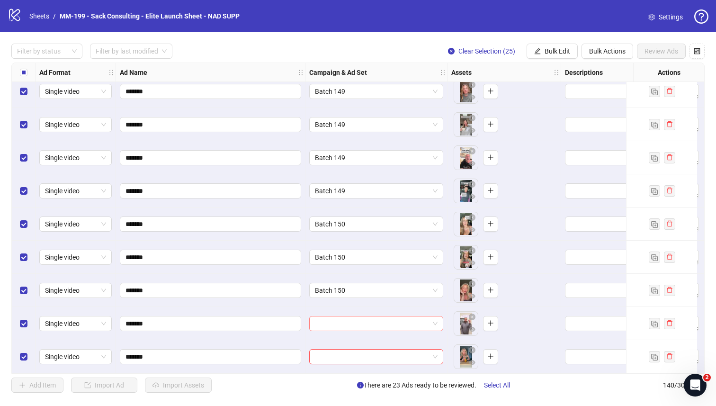
click at [356, 323] on input "search" at bounding box center [372, 323] width 114 height 14
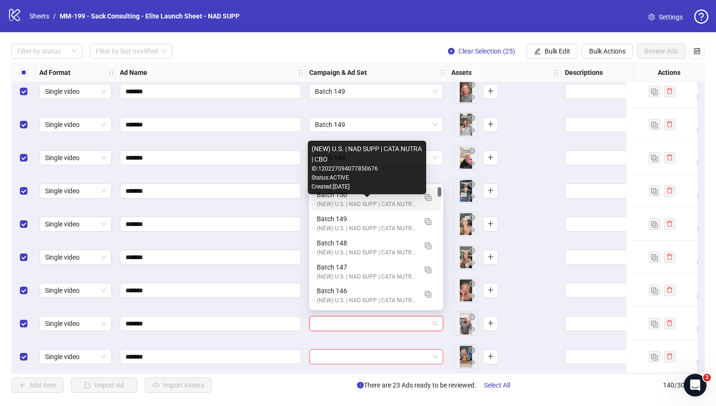
click at [333, 204] on div "(NEW) U.S. | NAD SUPP | CATA NUTRA | CBO" at bounding box center [367, 204] width 100 height 9
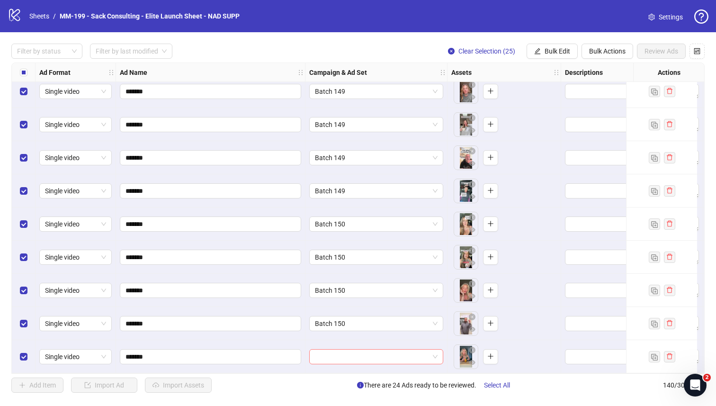
click at [341, 352] on input "search" at bounding box center [372, 356] width 114 height 14
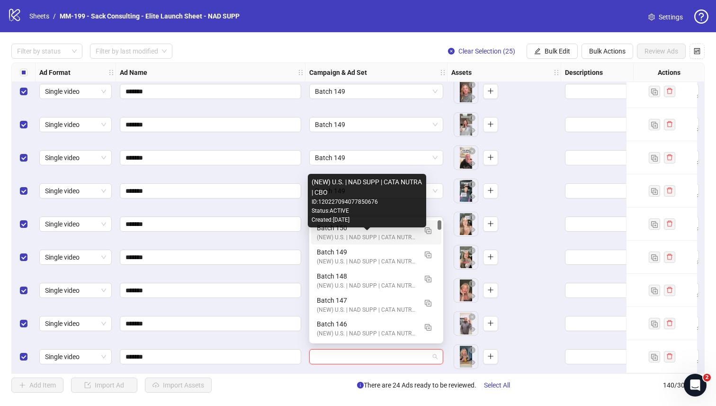
click at [329, 233] on div "(NEW) U.S. | NAD SUPP | CATA NUTRA | CBO" at bounding box center [367, 237] width 100 height 9
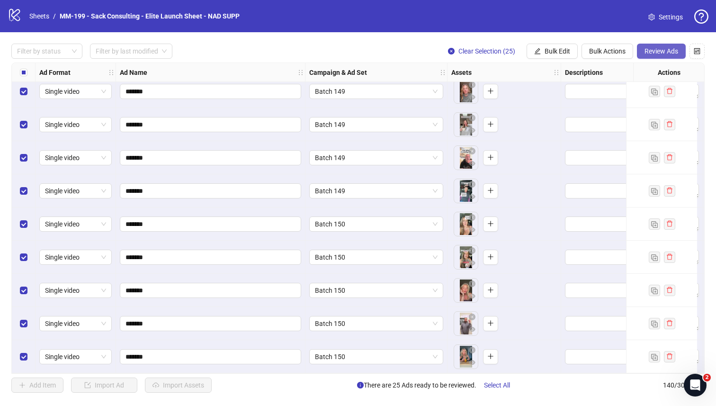
click at [654, 52] on span "Review Ads" at bounding box center [661, 51] width 34 height 8
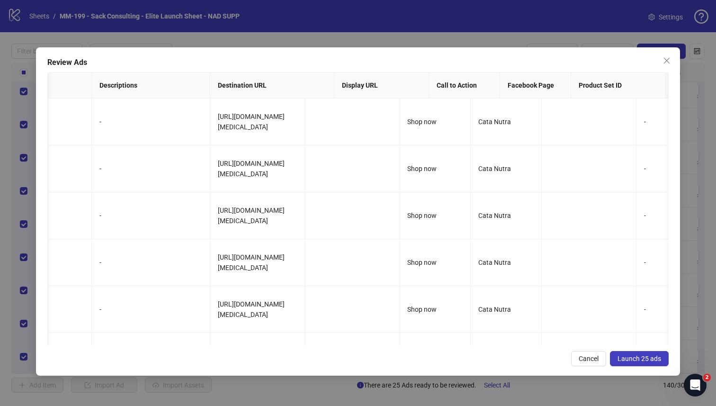
scroll to position [0, 567]
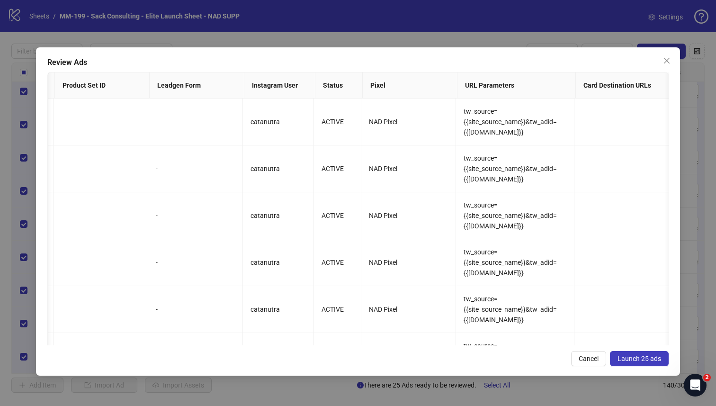
click at [658, 362] on span "Launch 25 ads" at bounding box center [639, 359] width 44 height 8
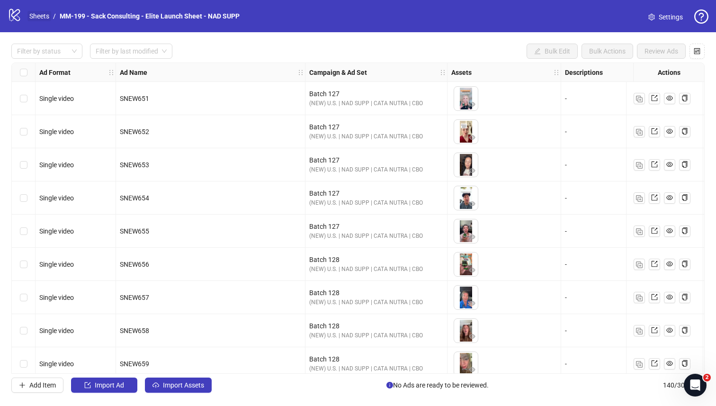
click at [32, 14] on link "Sheets" at bounding box center [39, 16] width 24 height 10
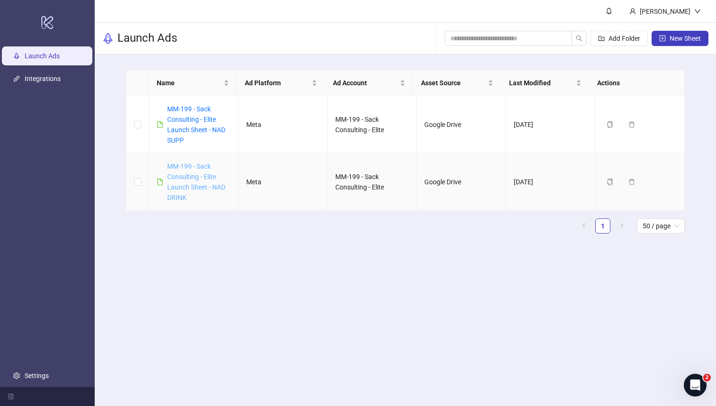
click at [201, 177] on link "MM-199 - Sack Consulting - Elite Launch Sheet - NAD DRINK" at bounding box center [196, 181] width 58 height 39
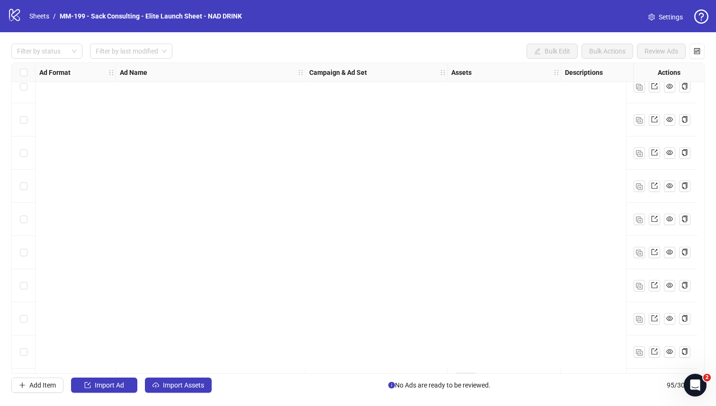
scroll to position [2861, 0]
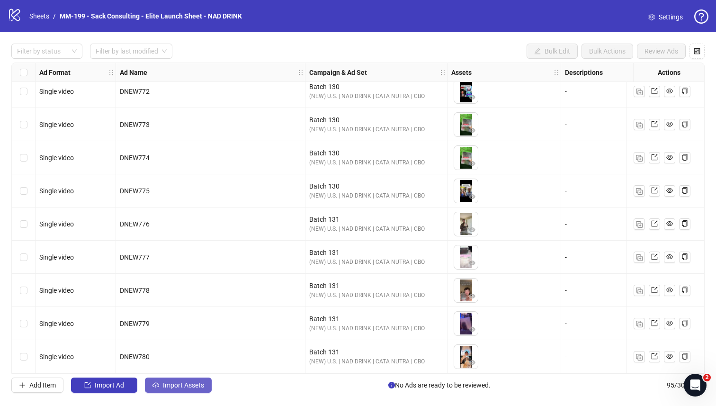
click at [181, 354] on span "Import Assets" at bounding box center [183, 385] width 41 height 8
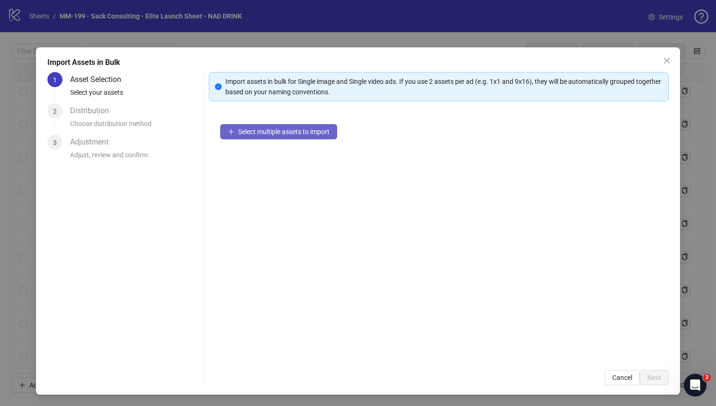
click at [255, 133] on span "Select multiple assets to import" at bounding box center [283, 132] width 91 height 8
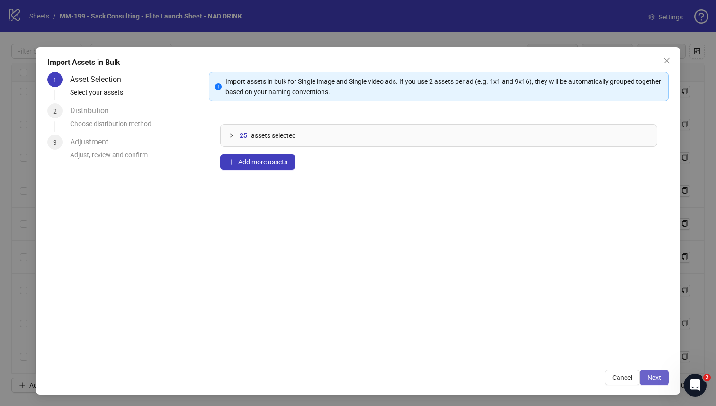
click at [568, 354] on span "Next" at bounding box center [654, 378] width 14 height 8
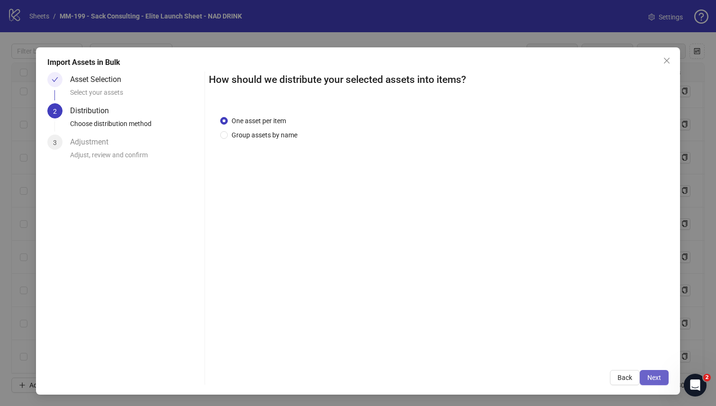
click at [568, 354] on span "Next" at bounding box center [654, 378] width 14 height 8
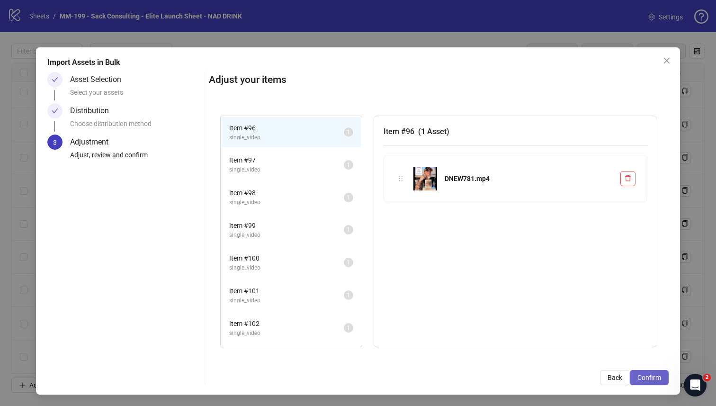
click at [568, 354] on span "Confirm" at bounding box center [649, 378] width 24 height 8
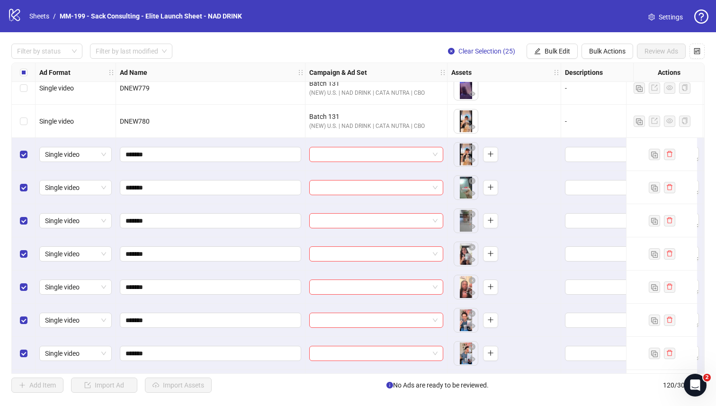
scroll to position [3089, 0]
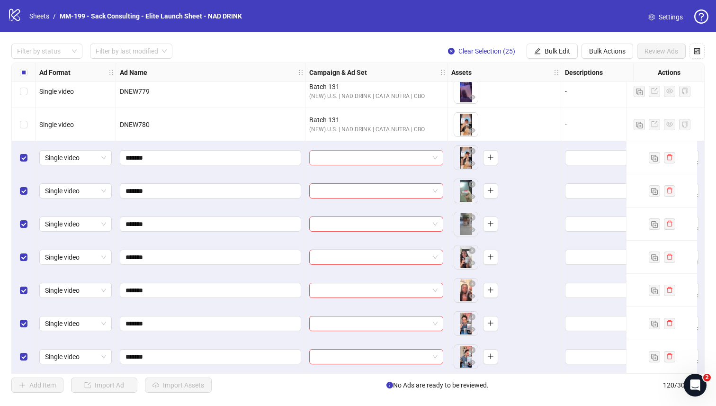
click at [434, 156] on span at bounding box center [376, 158] width 123 height 14
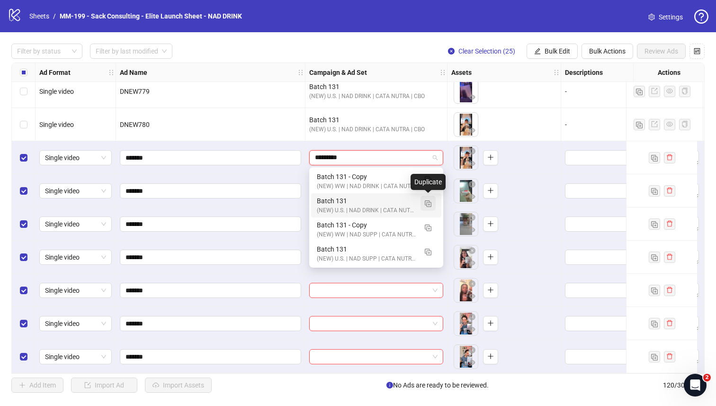
click at [426, 204] on img "button" at bounding box center [428, 203] width 7 height 7
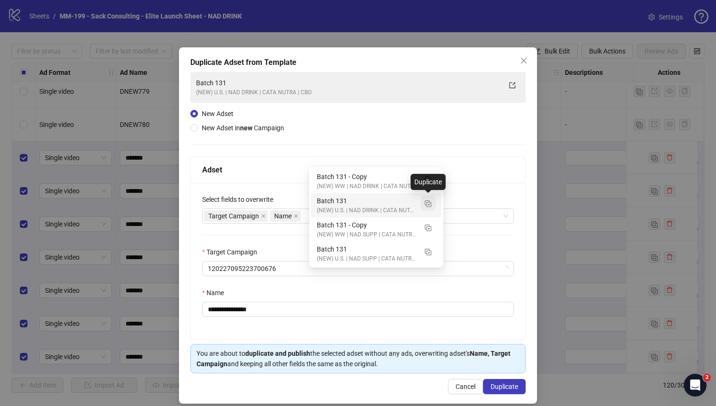
type input "*********"
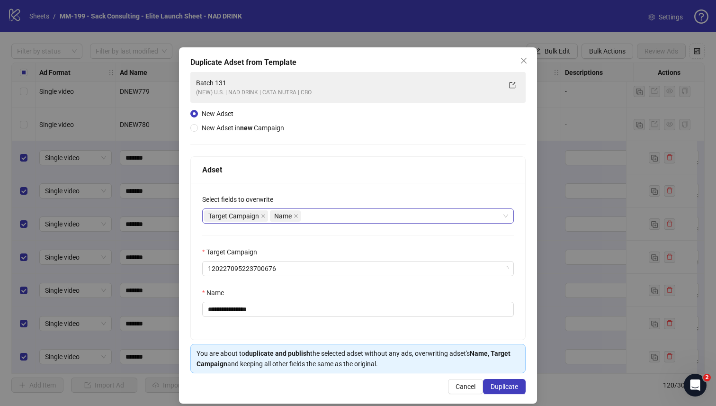
click at [316, 214] on div "Target Campaign Name" at bounding box center [353, 215] width 298 height 13
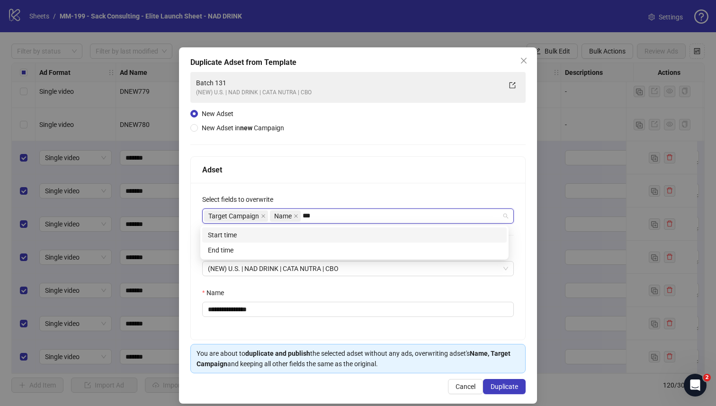
type input "****"
click at [291, 237] on div "Start time" at bounding box center [354, 235] width 293 height 10
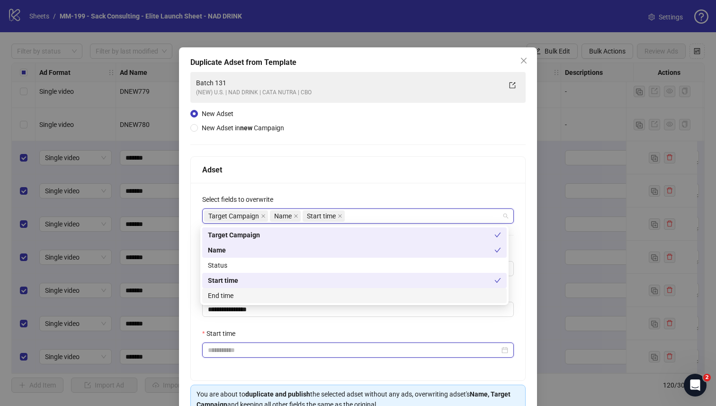
click at [282, 348] on input "Start time" at bounding box center [354, 350] width 292 height 10
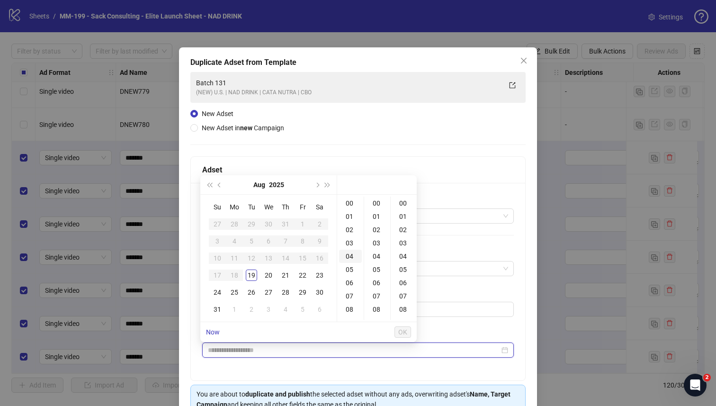
type input "**********"
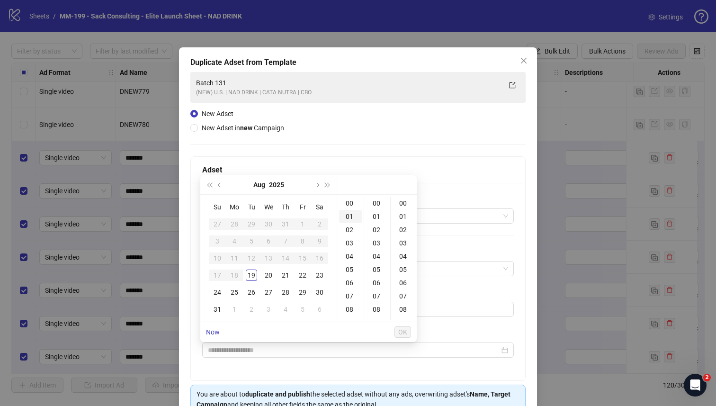
click at [350, 214] on div "01" at bounding box center [350, 216] width 23 height 13
type input "**********"
click at [400, 332] on span "OK" at bounding box center [402, 332] width 9 height 8
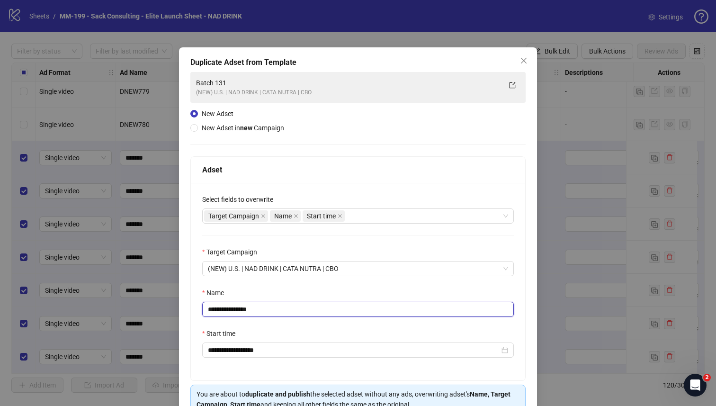
click at [265, 311] on input "**********" at bounding box center [358, 309] width 312 height 15
click at [261, 313] on input "*********" at bounding box center [358, 309] width 312 height 15
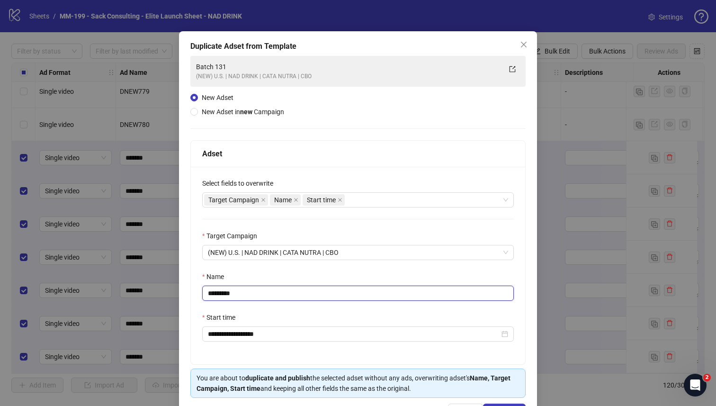
scroll to position [51, 0]
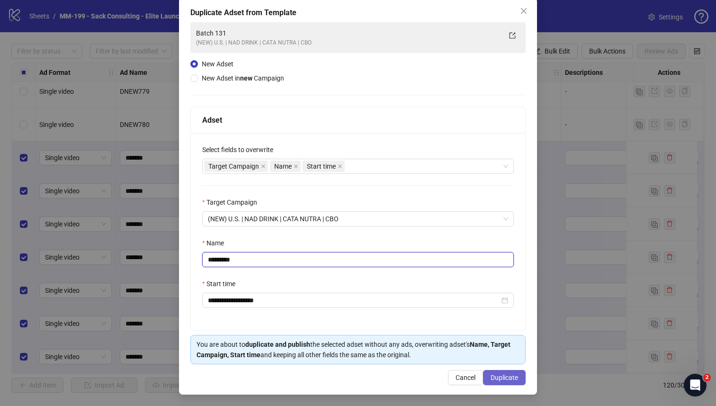
type input "*********"
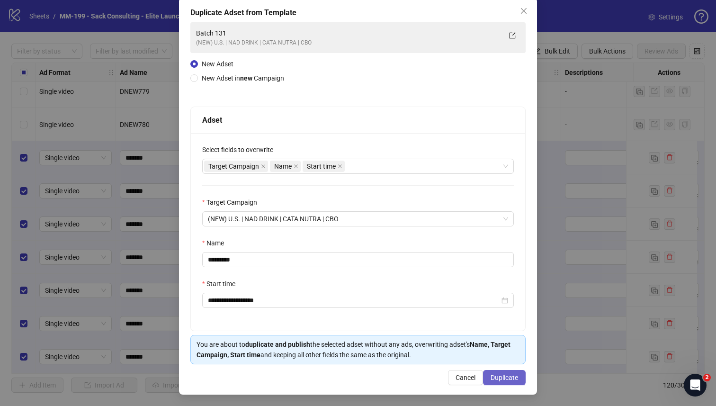
click at [501, 354] on span "Duplicate" at bounding box center [503, 378] width 27 height 8
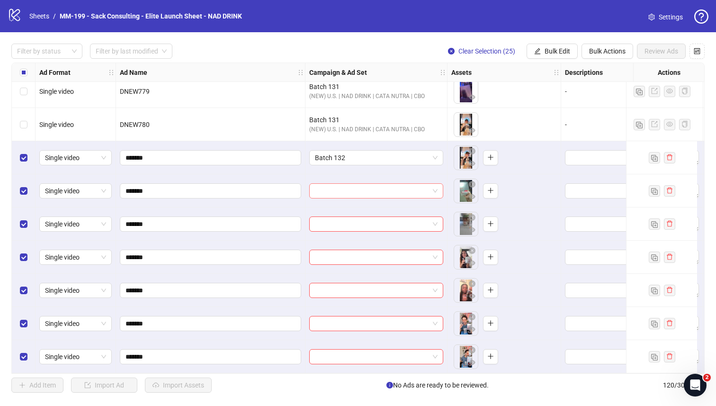
click at [351, 195] on input "search" at bounding box center [372, 191] width 114 height 14
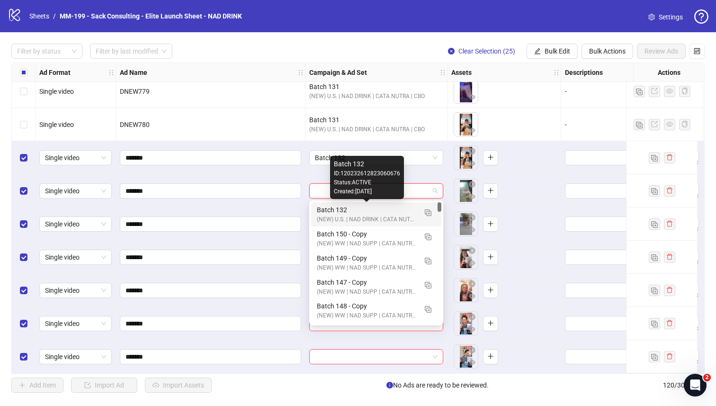
click at [349, 210] on div "Batch 132" at bounding box center [367, 210] width 100 height 10
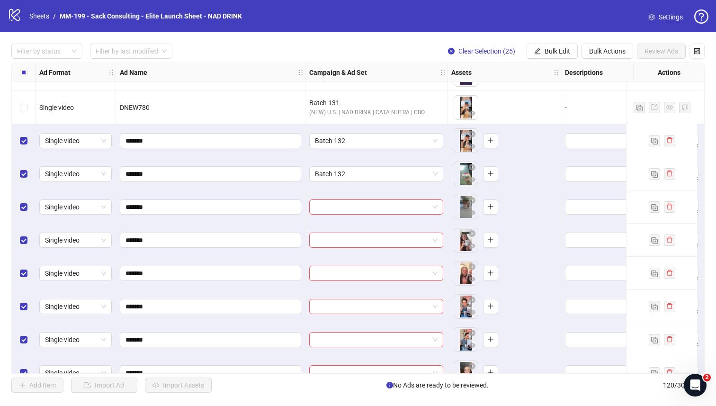
scroll to position [3159, 0]
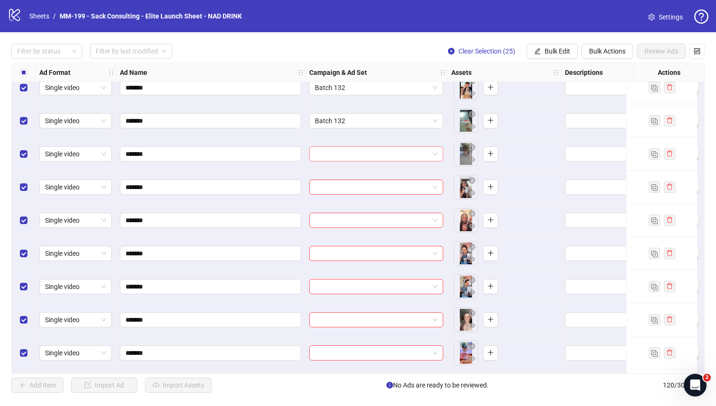
click at [344, 154] on input "search" at bounding box center [372, 154] width 114 height 14
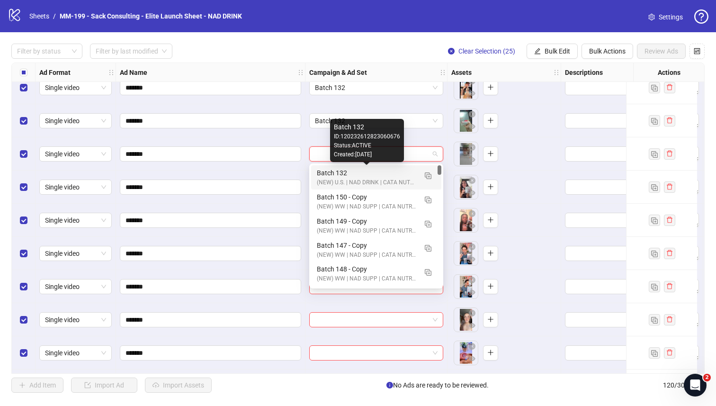
click at [345, 174] on div "Batch 132" at bounding box center [367, 173] width 100 height 10
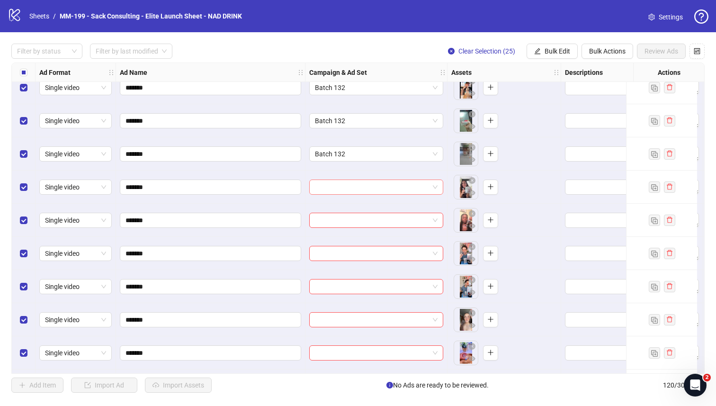
click at [344, 184] on input "search" at bounding box center [372, 187] width 114 height 14
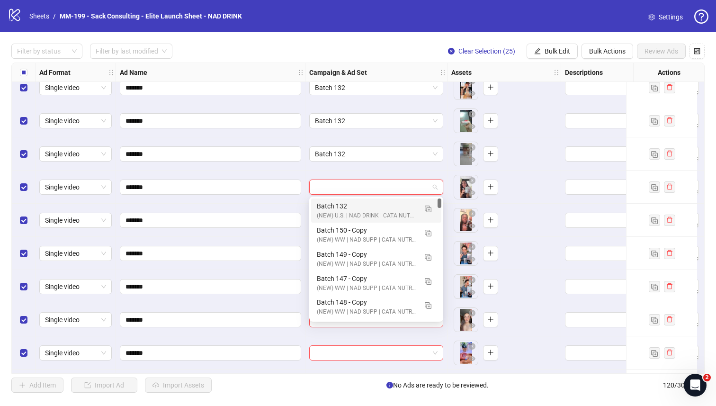
click at [341, 203] on div "Batch 132" at bounding box center [367, 206] width 100 height 10
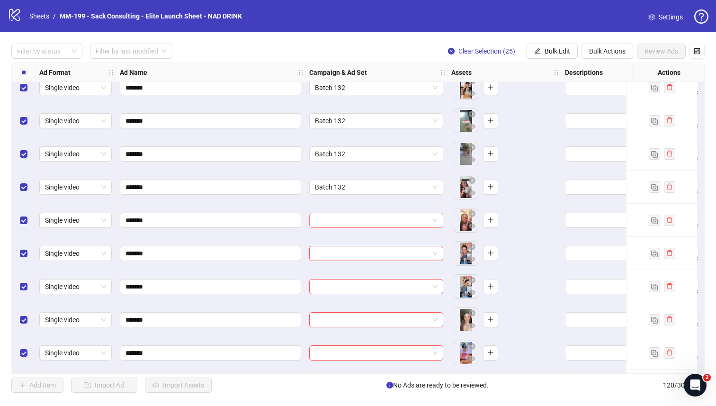
click at [341, 220] on input "search" at bounding box center [372, 220] width 114 height 14
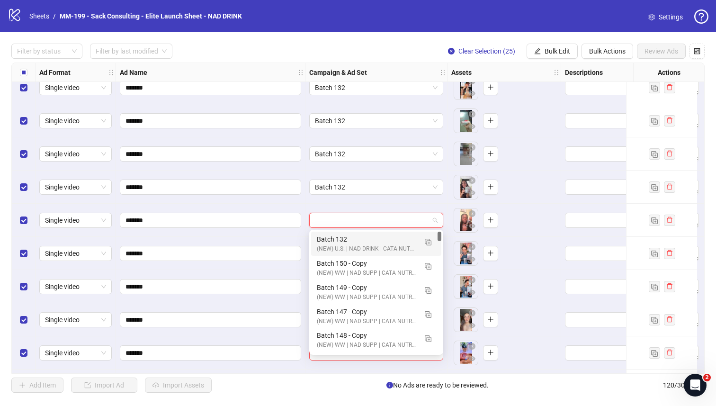
click at [337, 237] on div "Batch 132" at bounding box center [367, 239] width 100 height 10
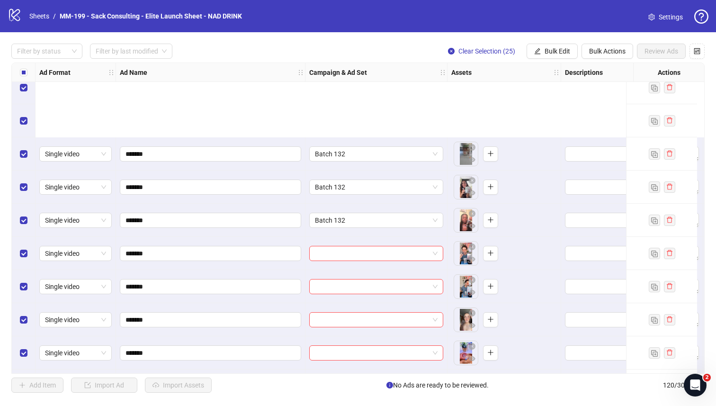
scroll to position [3274, 0]
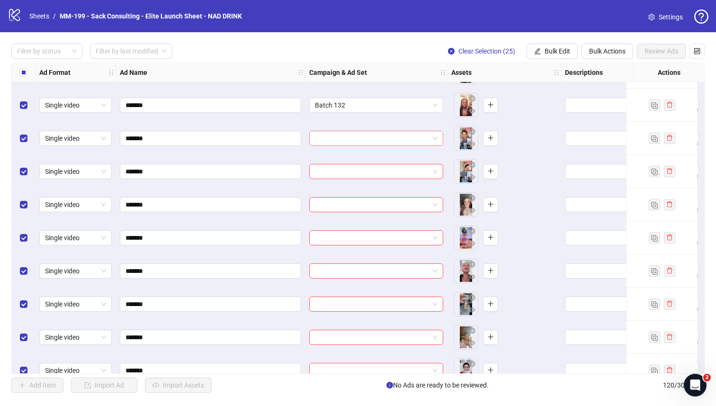
click at [348, 134] on input "search" at bounding box center [372, 138] width 114 height 14
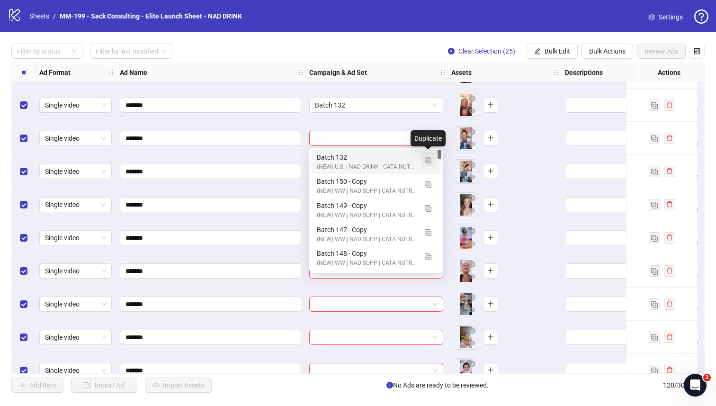
click at [424, 159] on button "button" at bounding box center [427, 159] width 15 height 15
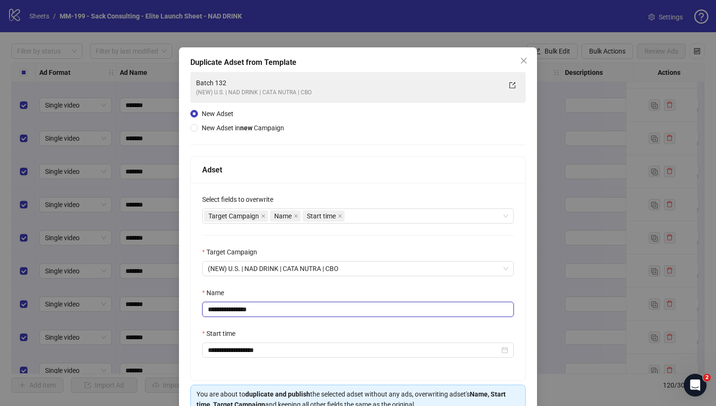
click at [270, 306] on input "**********" at bounding box center [358, 309] width 312 height 15
paste input "text"
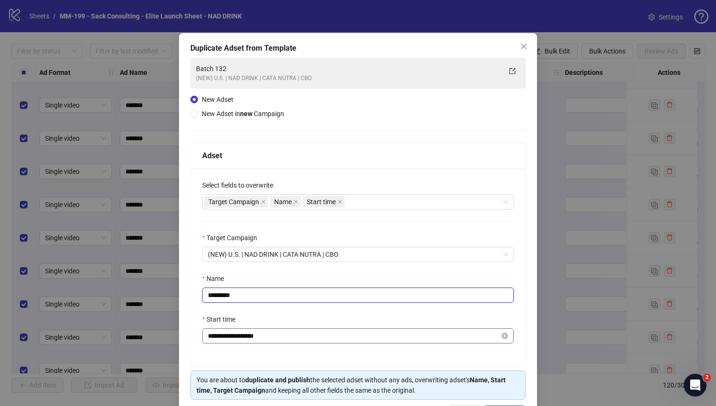
scroll to position [51, 0]
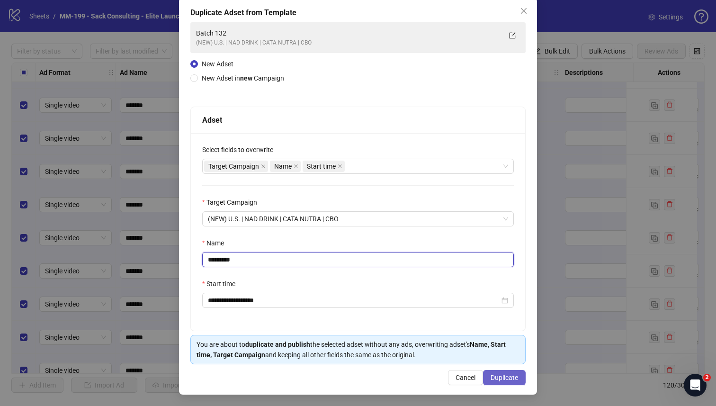
type input "*********"
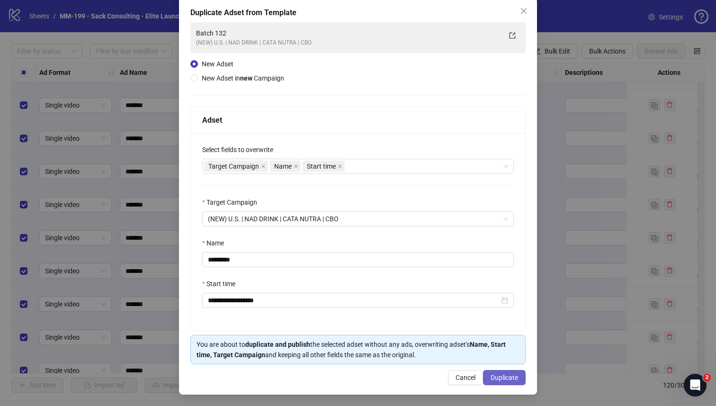
click at [498, 354] on span "Duplicate" at bounding box center [503, 378] width 27 height 8
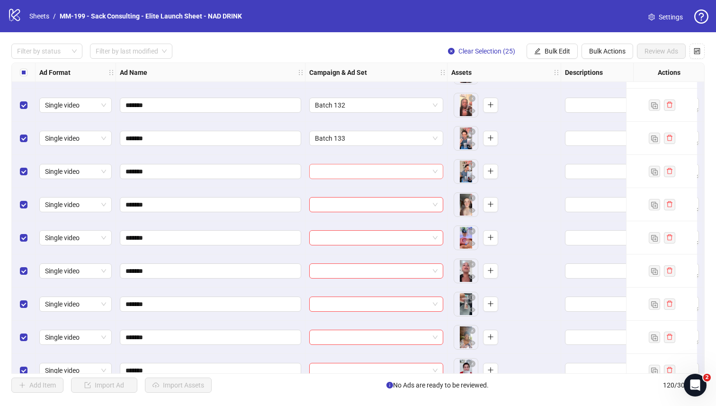
click at [342, 169] on input "search" at bounding box center [372, 171] width 114 height 14
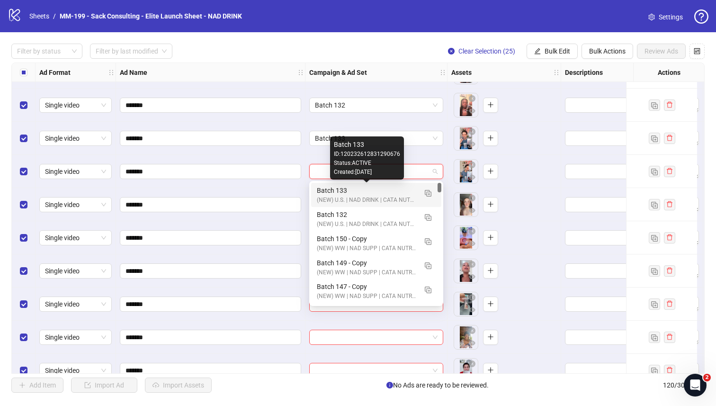
click at [338, 191] on div "Batch 133" at bounding box center [367, 190] width 100 height 10
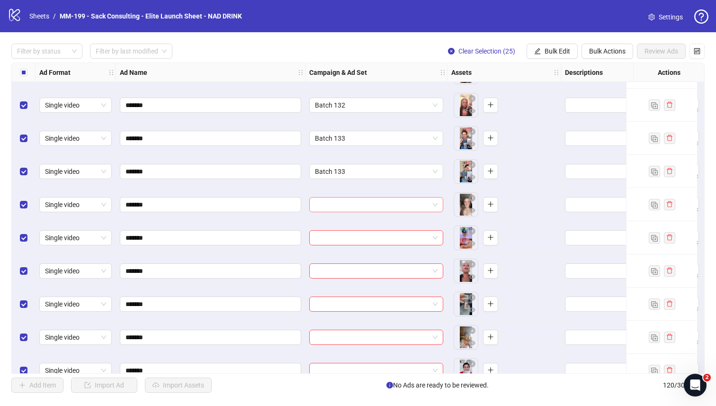
click at [341, 207] on input "search" at bounding box center [372, 204] width 114 height 14
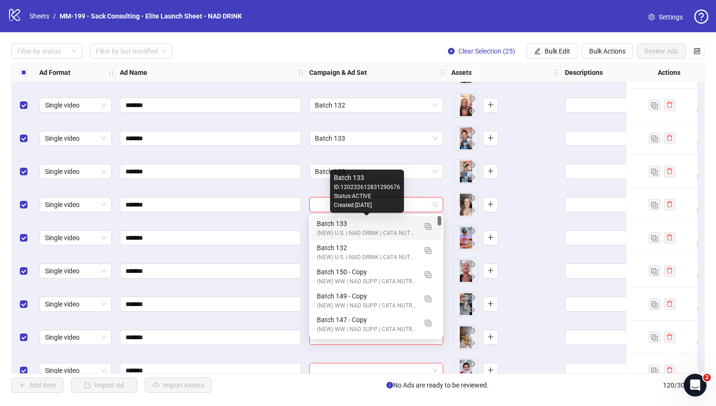
click at [340, 224] on div "Batch 133" at bounding box center [367, 223] width 100 height 10
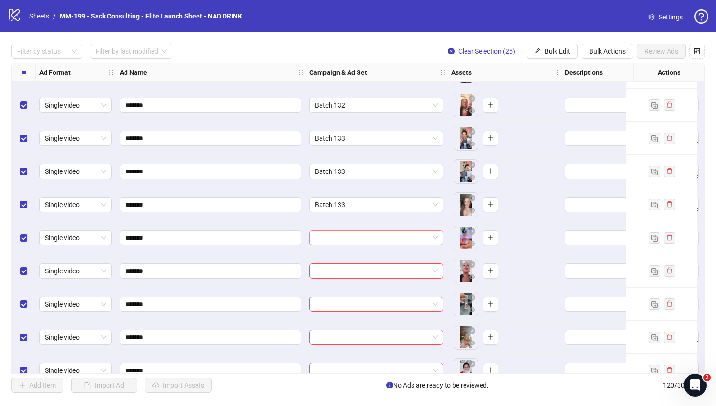
click at [339, 235] on input "search" at bounding box center [372, 238] width 114 height 14
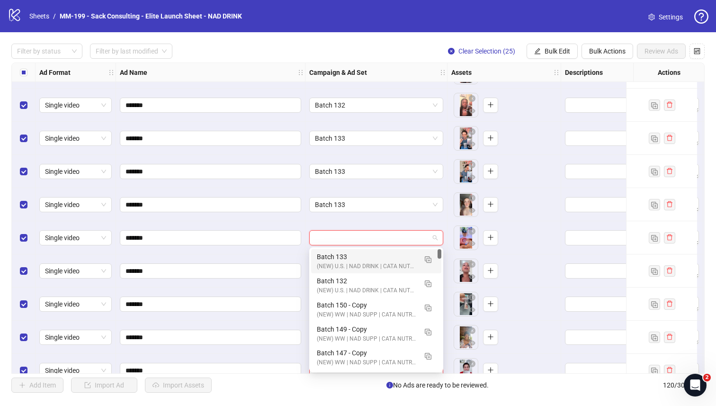
click at [337, 251] on div "Batch 133 (NEW) U.S. | NAD DRINK | CATA NUTRA | CBO" at bounding box center [376, 261] width 130 height 24
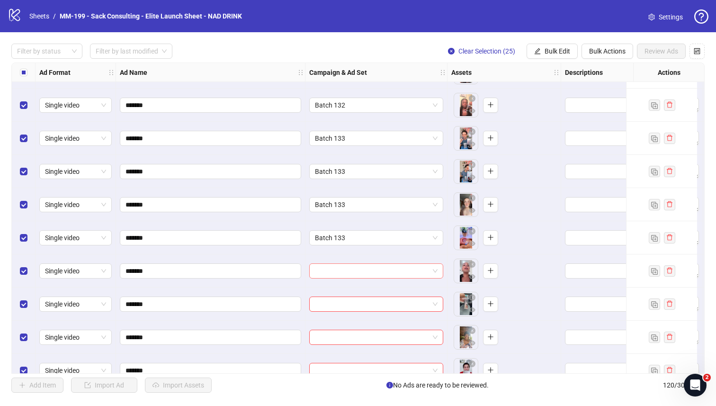
click at [341, 271] on input "search" at bounding box center [372, 271] width 114 height 14
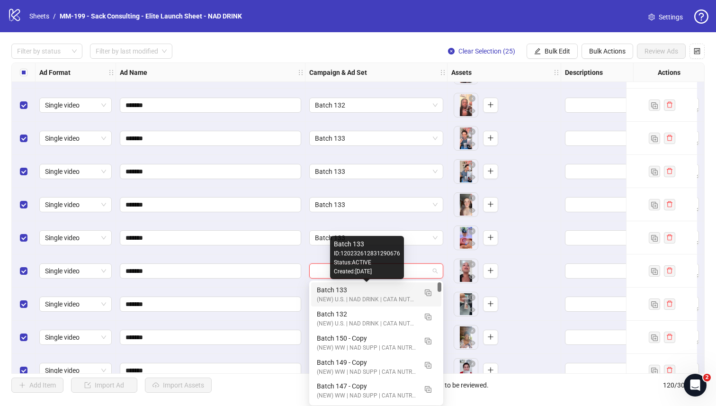
click at [344, 287] on div "Batch 133" at bounding box center [367, 290] width 100 height 10
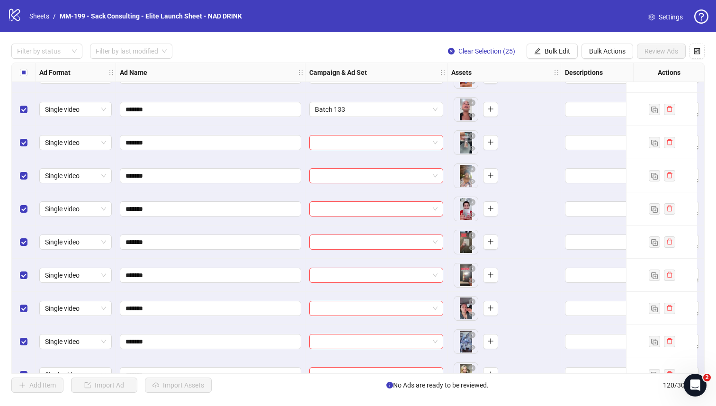
scroll to position [3434, 0]
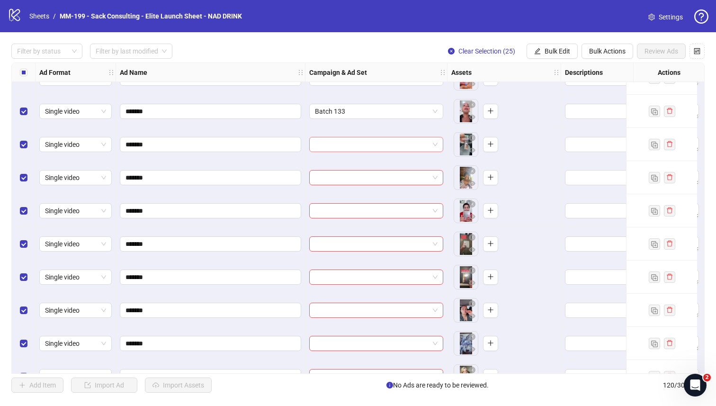
click at [339, 145] on input "search" at bounding box center [372, 144] width 114 height 14
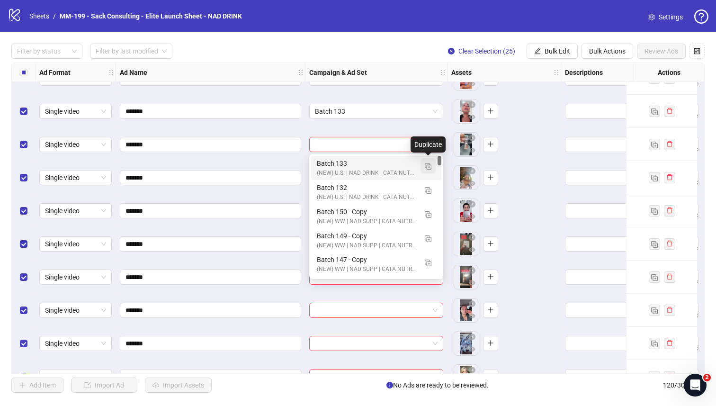
click at [428, 169] on button "button" at bounding box center [427, 165] width 15 height 15
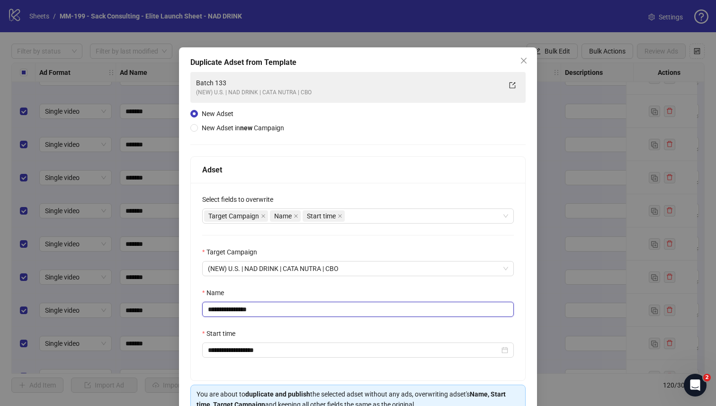
click at [296, 307] on input "**********" at bounding box center [358, 309] width 312 height 15
paste input "text"
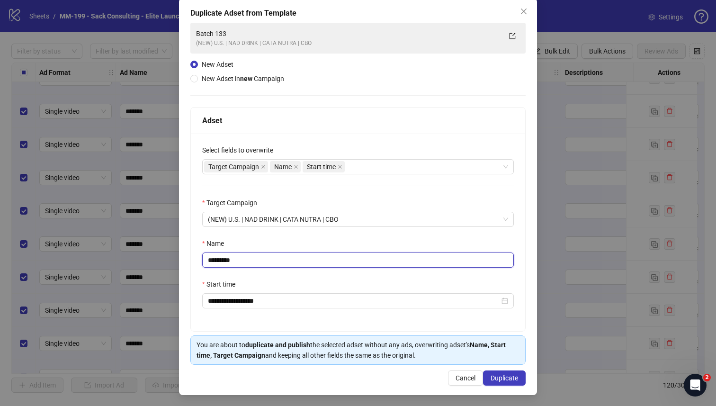
scroll to position [51, 0]
type input "*********"
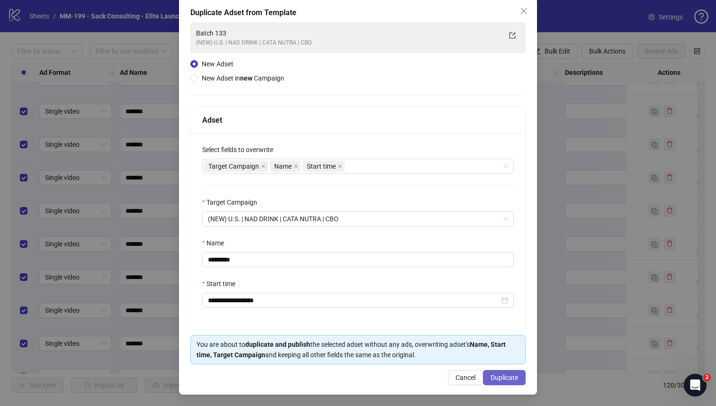
click at [502, 354] on span "Duplicate" at bounding box center [503, 378] width 27 height 8
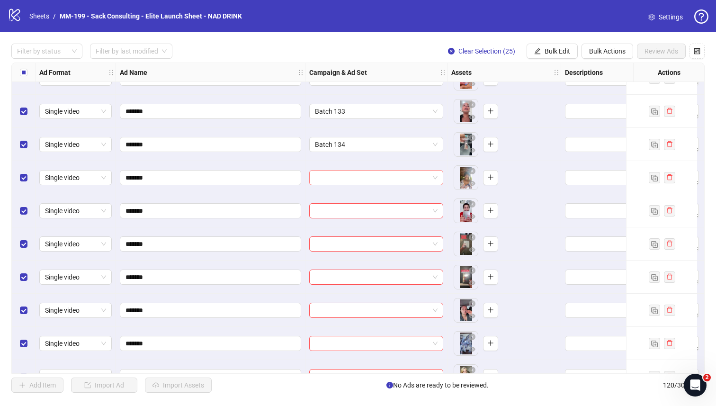
click at [352, 174] on input "search" at bounding box center [372, 177] width 114 height 14
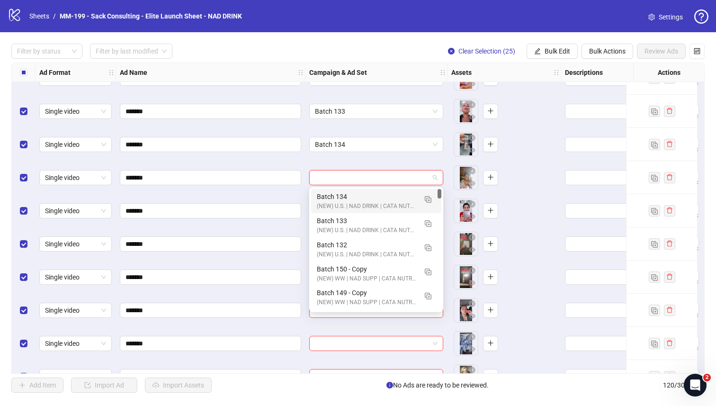
click at [350, 192] on div "Batch 134" at bounding box center [367, 196] width 100 height 10
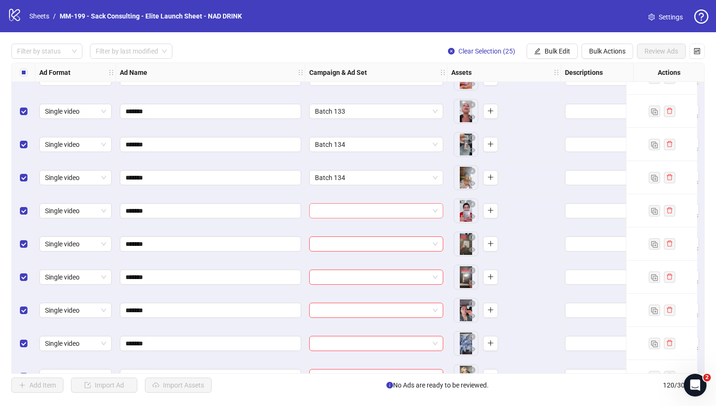
click at [354, 214] on input "search" at bounding box center [372, 211] width 114 height 14
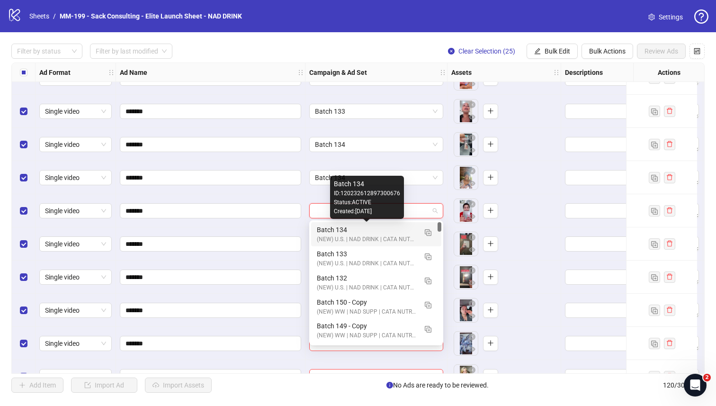
click at [347, 228] on div "Batch 134" at bounding box center [367, 229] width 100 height 10
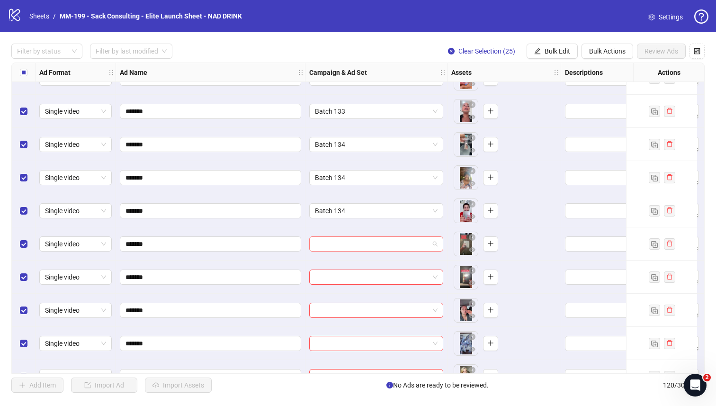
click at [345, 238] on input "search" at bounding box center [372, 244] width 114 height 14
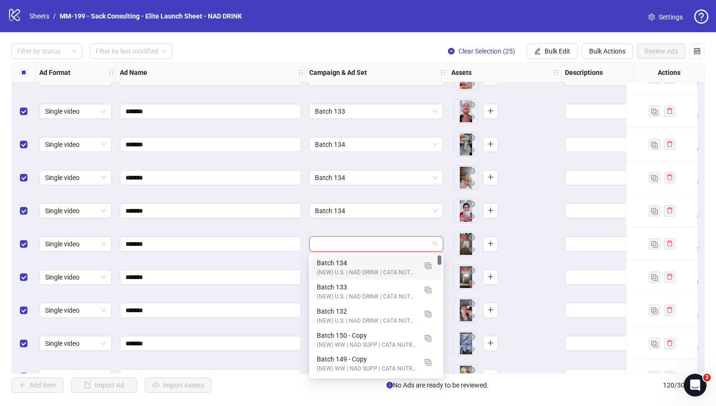
click at [342, 259] on div "Batch 134" at bounding box center [367, 263] width 100 height 10
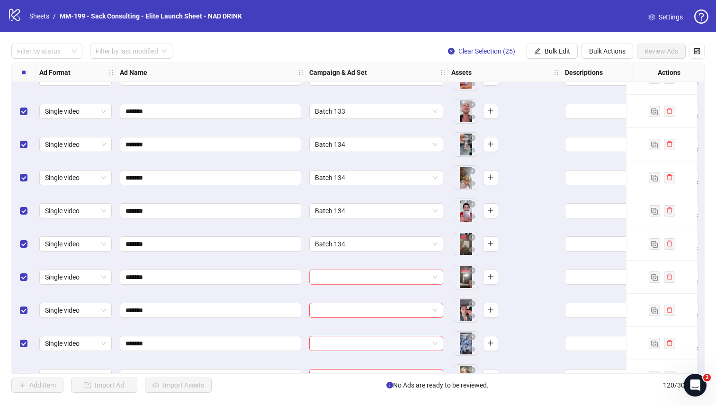
click at [343, 270] on input "search" at bounding box center [372, 277] width 114 height 14
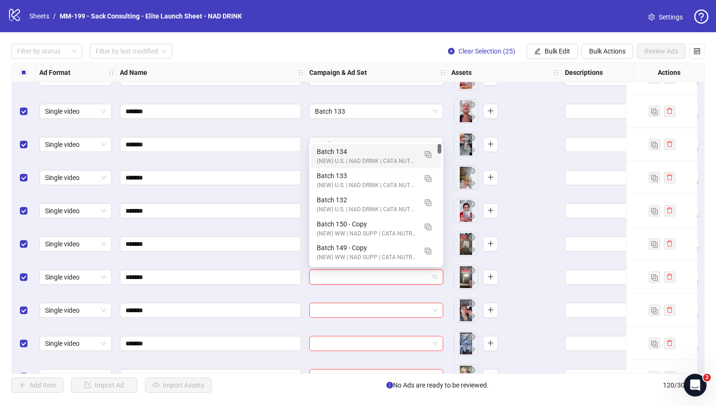
click at [345, 155] on div "Batch 134" at bounding box center [367, 151] width 100 height 10
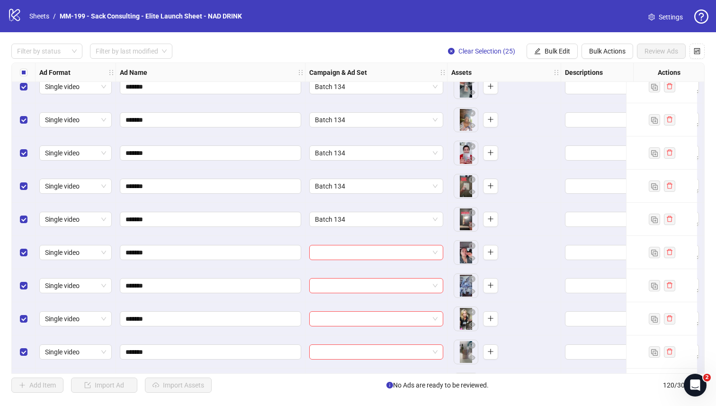
scroll to position [3500, 0]
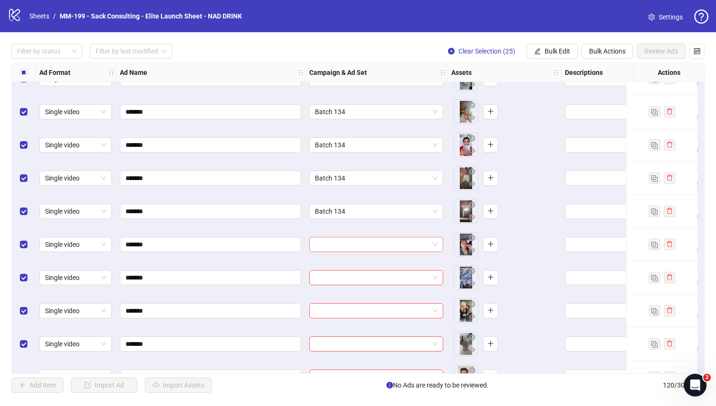
click at [395, 242] on input "search" at bounding box center [372, 244] width 114 height 14
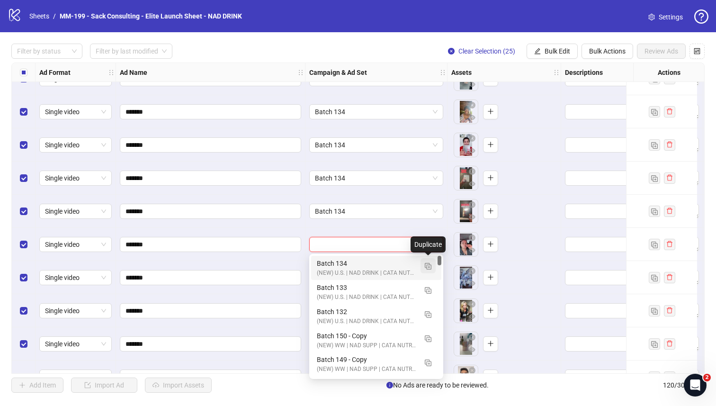
click at [427, 266] on img "button" at bounding box center [428, 266] width 7 height 7
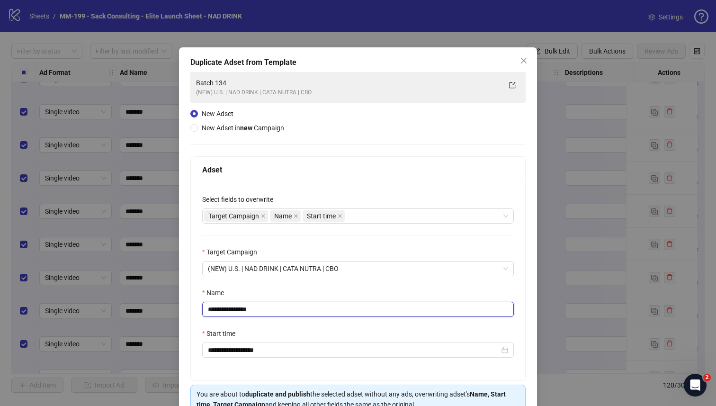
click at [284, 309] on input "**********" at bounding box center [358, 309] width 312 height 15
drag, startPoint x: 233, startPoint y: 311, endPoint x: 289, endPoint y: 312, distance: 55.9
click at [289, 312] on input "**********" at bounding box center [358, 309] width 312 height 15
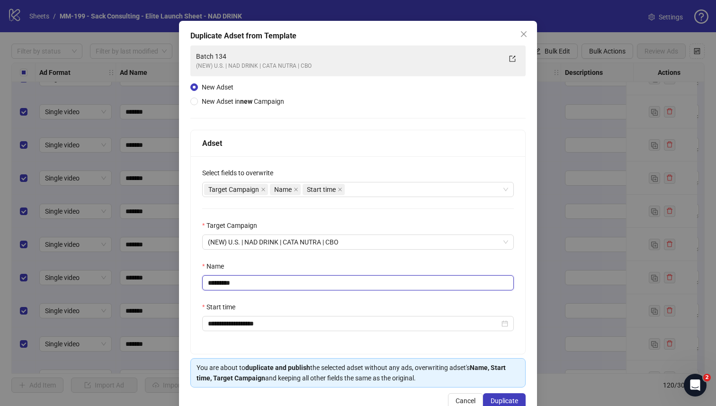
scroll to position [51, 0]
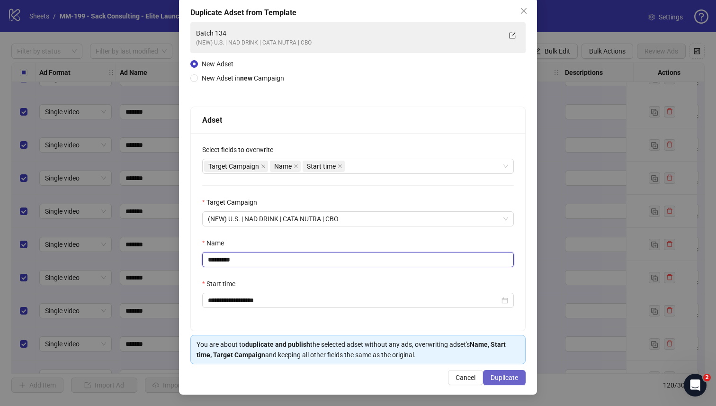
type input "*********"
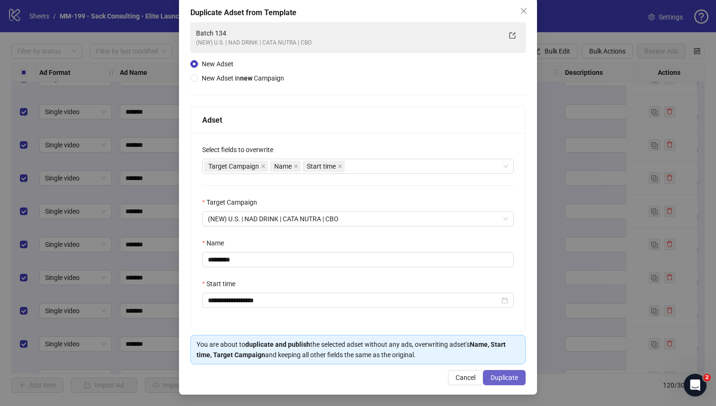
click at [514, 354] on button "Duplicate" at bounding box center [504, 377] width 43 height 15
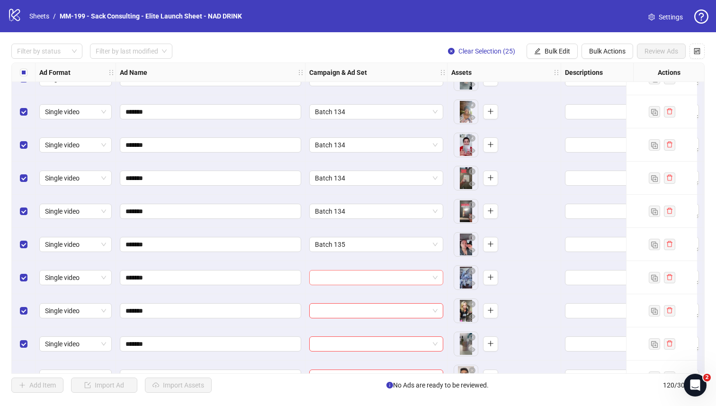
click at [372, 272] on input "search" at bounding box center [372, 277] width 114 height 14
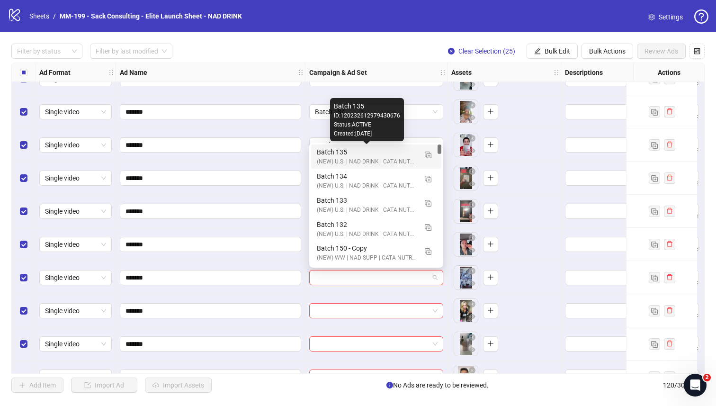
click at [333, 155] on div "Batch 135" at bounding box center [367, 152] width 100 height 10
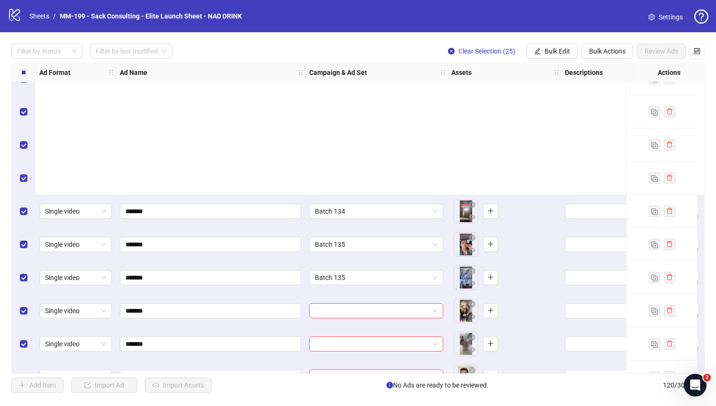
scroll to position [3689, 0]
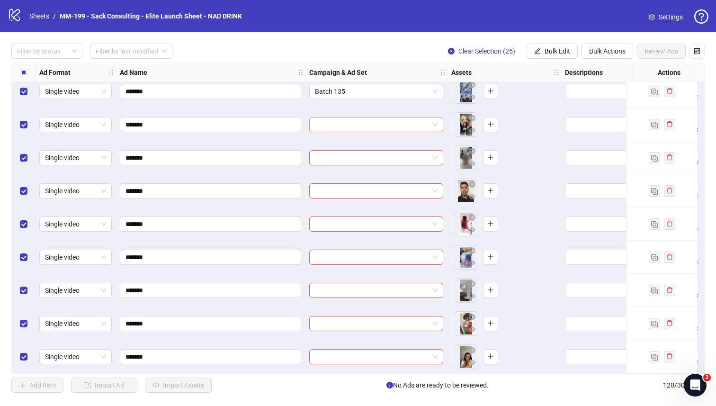
click at [328, 126] on input "search" at bounding box center [372, 124] width 114 height 14
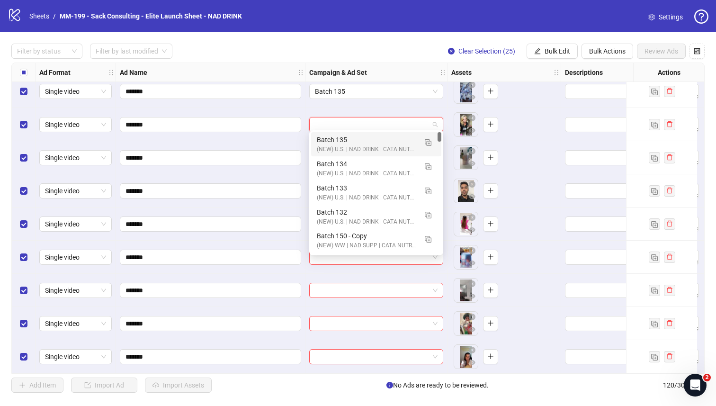
click at [331, 139] on div "Batch 135" at bounding box center [367, 139] width 100 height 10
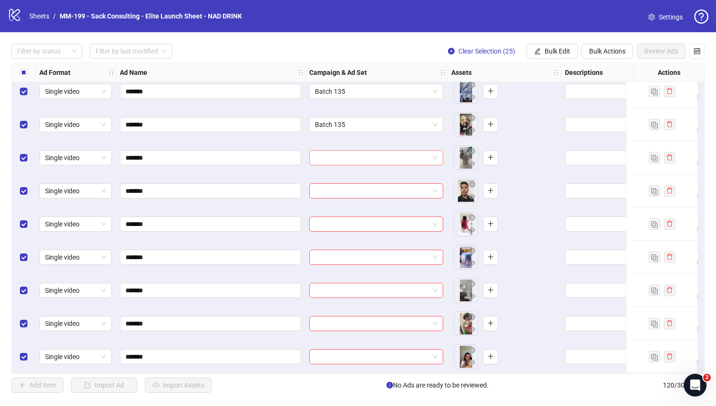
click at [339, 155] on input "search" at bounding box center [372, 158] width 114 height 14
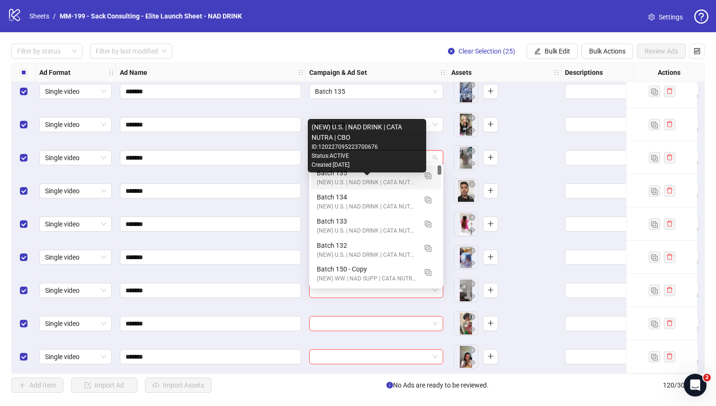
click at [345, 180] on div "(NEW) U.S. | NAD DRINK | CATA NUTRA | CBO" at bounding box center [367, 182] width 100 height 9
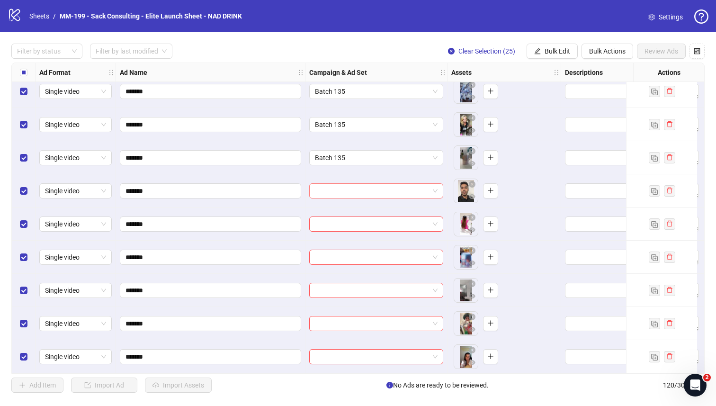
click at [343, 190] on input "search" at bounding box center [372, 191] width 114 height 14
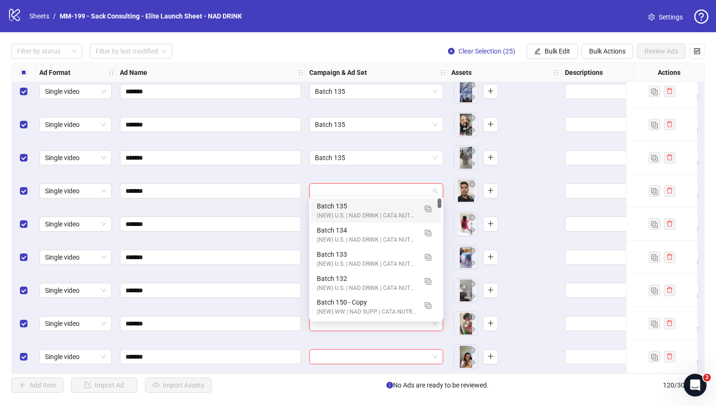
click at [345, 203] on div "Batch 135" at bounding box center [367, 206] width 100 height 10
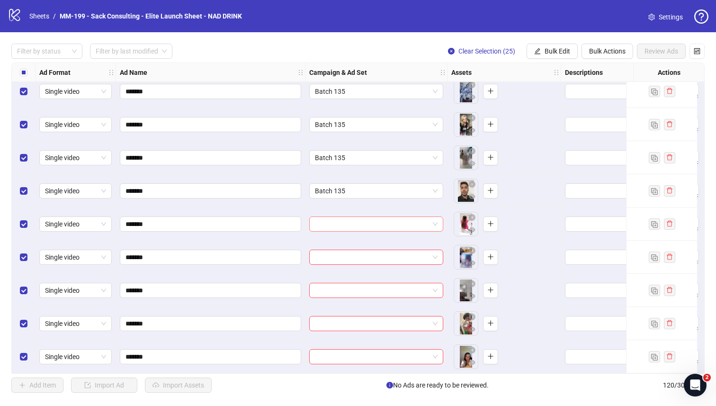
click at [346, 217] on input "search" at bounding box center [372, 224] width 114 height 14
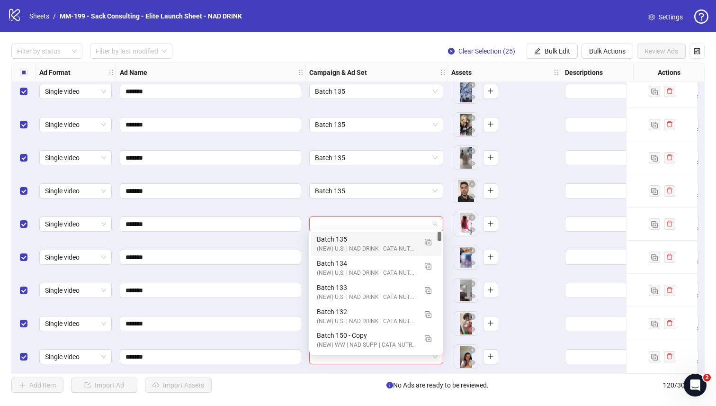
click at [346, 239] on div "Batch 135" at bounding box center [367, 239] width 100 height 10
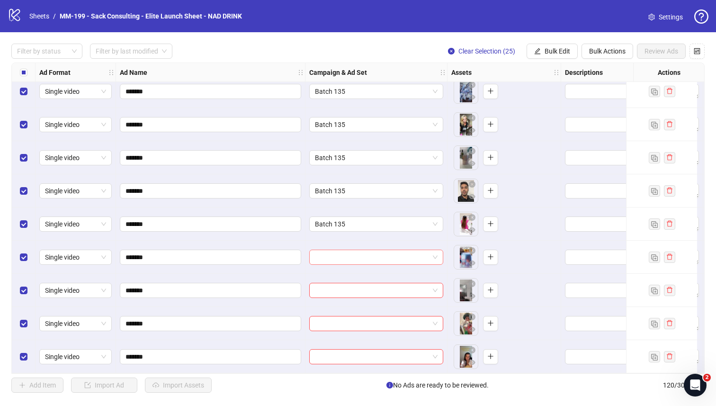
click at [437, 252] on div at bounding box center [376, 256] width 134 height 15
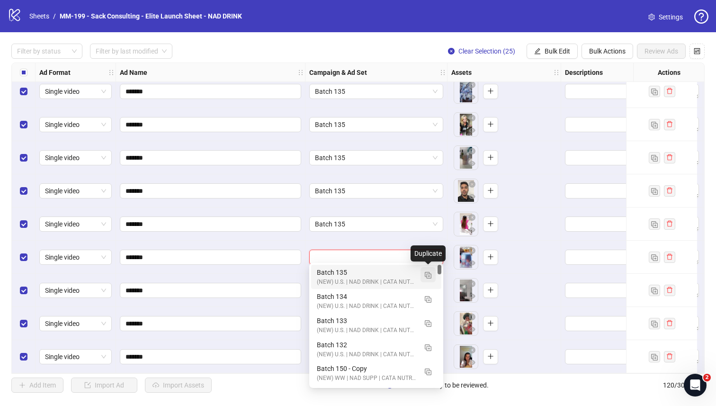
click at [430, 272] on img "button" at bounding box center [428, 275] width 7 height 7
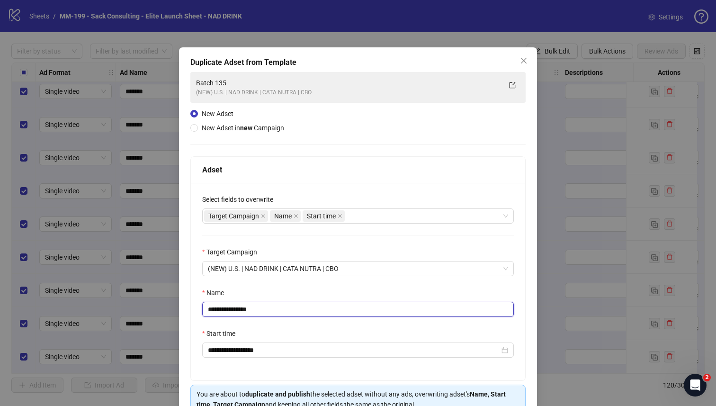
drag, startPoint x: 266, startPoint y: 310, endPoint x: 233, endPoint y: 313, distance: 32.8
click at [233, 313] on input "**********" at bounding box center [358, 309] width 312 height 15
type input "*********"
click at [269, 285] on div "**********" at bounding box center [358, 281] width 334 height 197
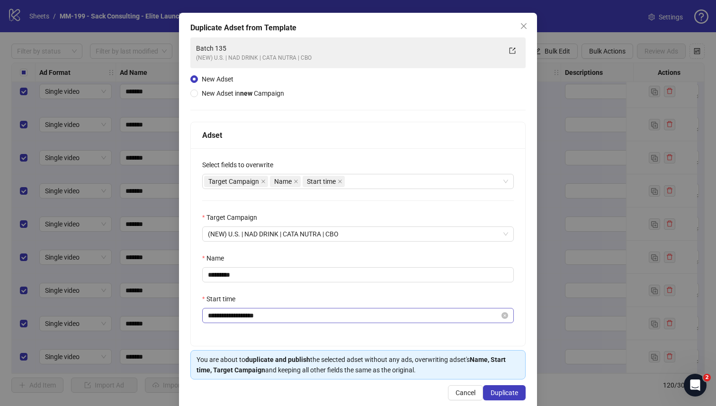
scroll to position [51, 0]
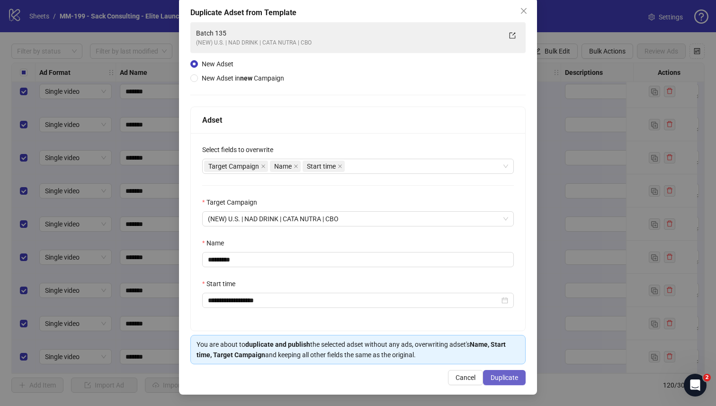
click at [490, 354] on span "Duplicate" at bounding box center [503, 378] width 27 height 8
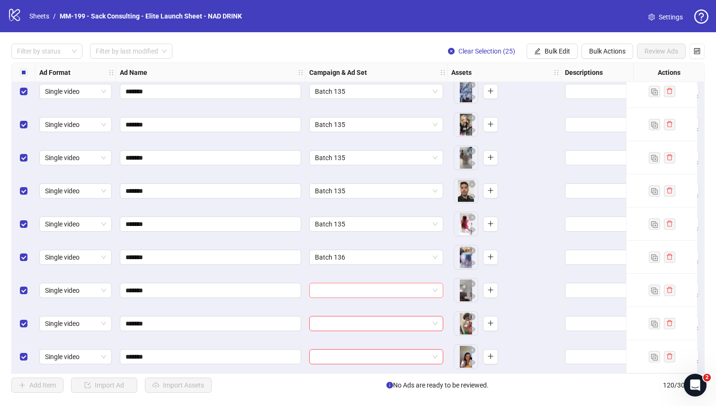
click at [376, 290] on input "search" at bounding box center [372, 290] width 114 height 14
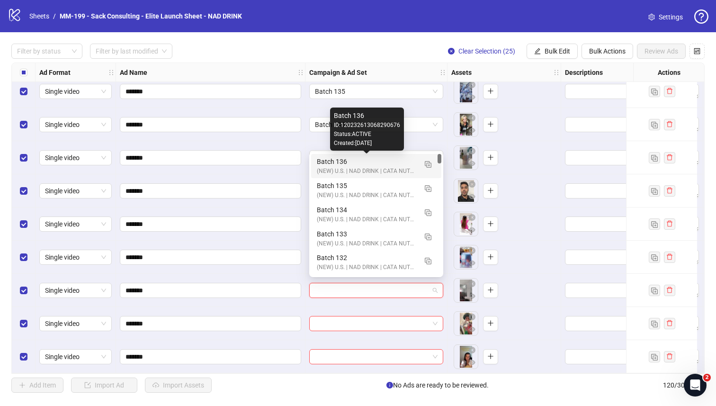
click at [320, 165] on div "Batch 136" at bounding box center [367, 161] width 100 height 10
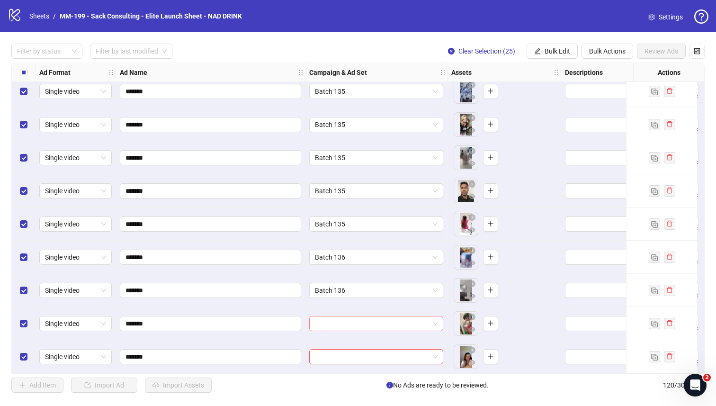
click at [339, 323] on input "search" at bounding box center [372, 323] width 114 height 14
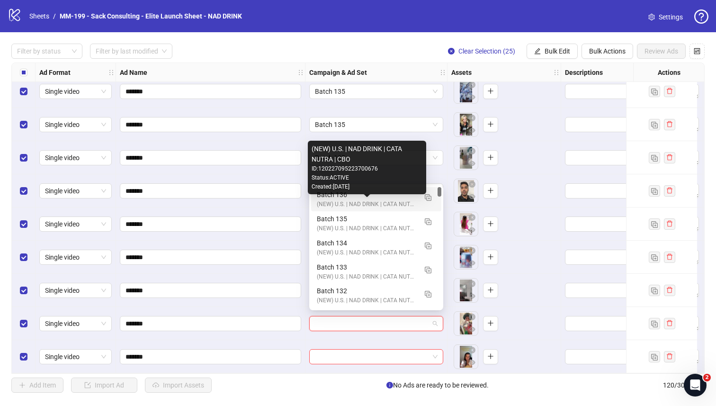
click at [317, 200] on div "(NEW) U.S. | NAD DRINK | CATA NUTRA | CBO" at bounding box center [367, 204] width 100 height 9
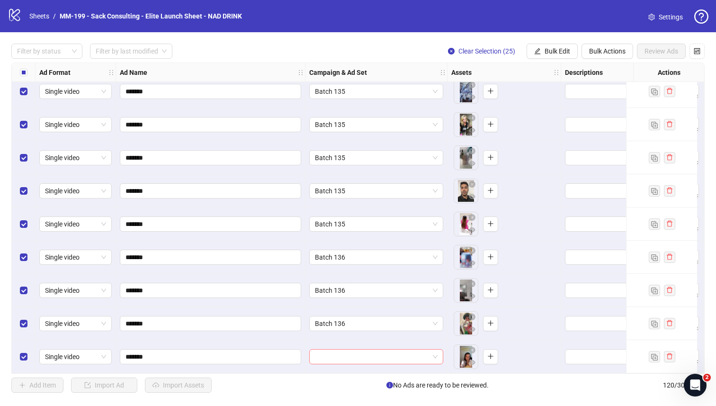
click at [328, 354] on input "search" at bounding box center [372, 356] width 114 height 14
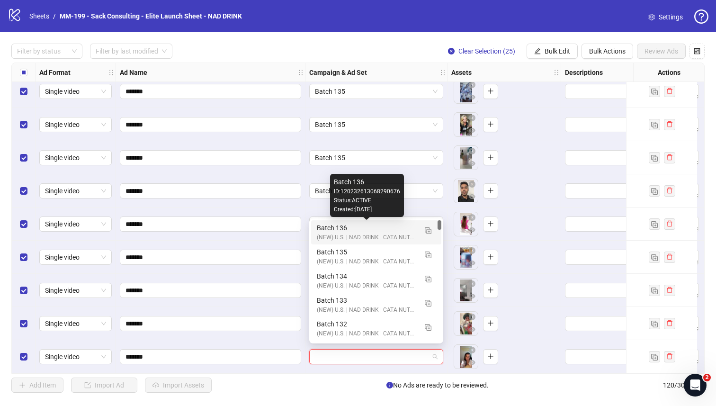
click at [319, 226] on div "Batch 136" at bounding box center [367, 228] width 100 height 10
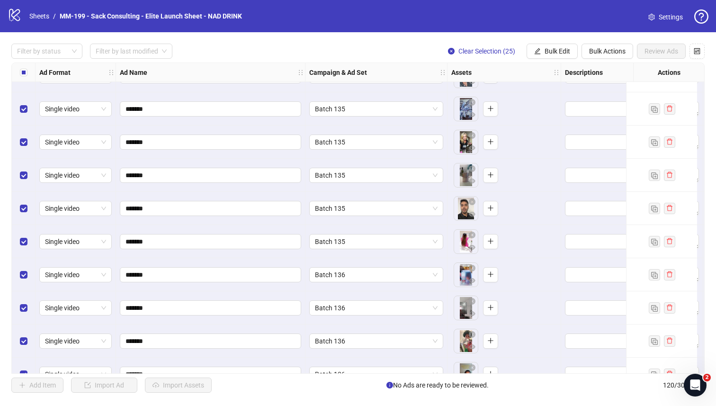
scroll to position [3657, 0]
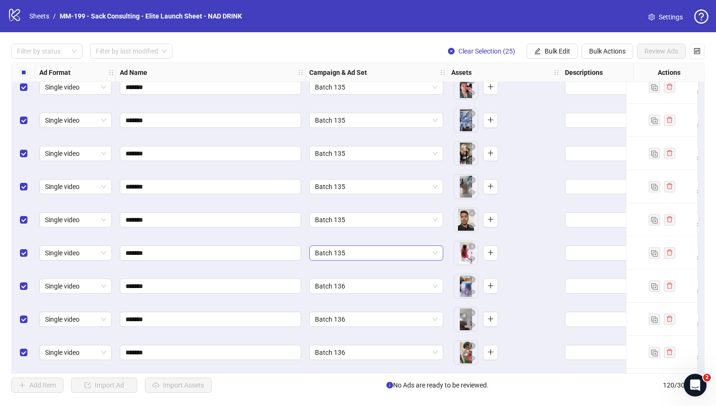
click at [347, 254] on span "Batch 135" at bounding box center [376, 253] width 123 height 14
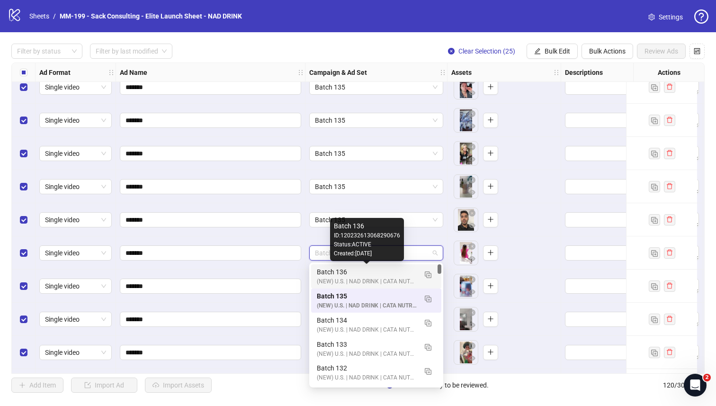
click at [344, 273] on div "Batch 136" at bounding box center [367, 272] width 100 height 10
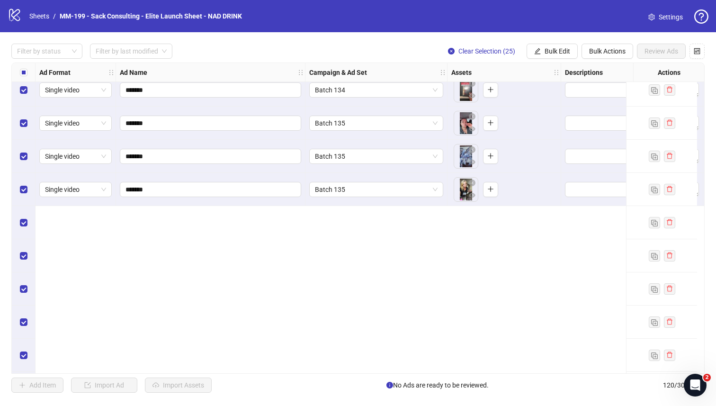
scroll to position [3419, 0]
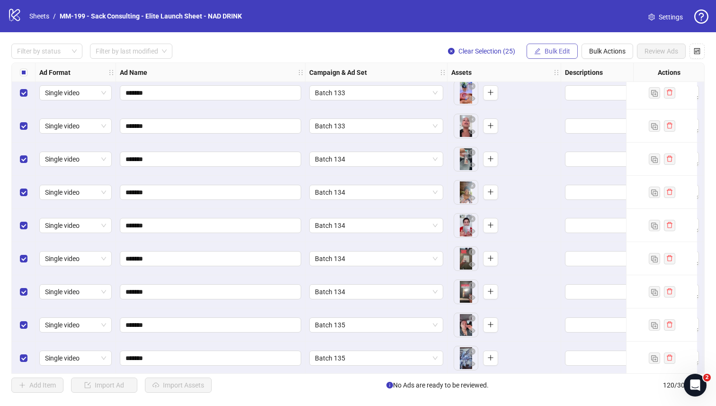
click at [531, 52] on button "Bulk Edit" at bounding box center [551, 51] width 51 height 15
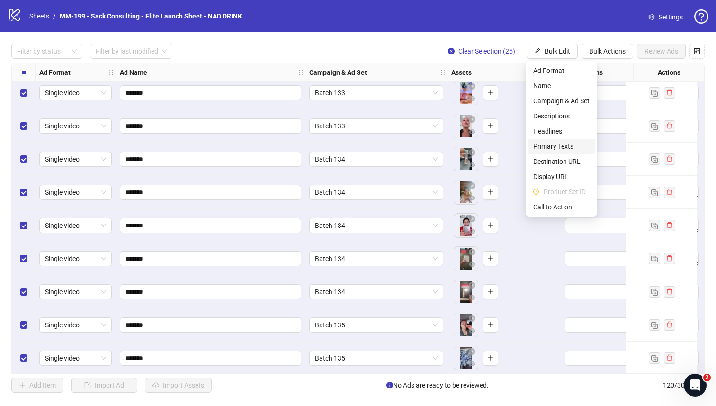
click at [561, 143] on span "Primary Texts" at bounding box center [561, 146] width 56 height 10
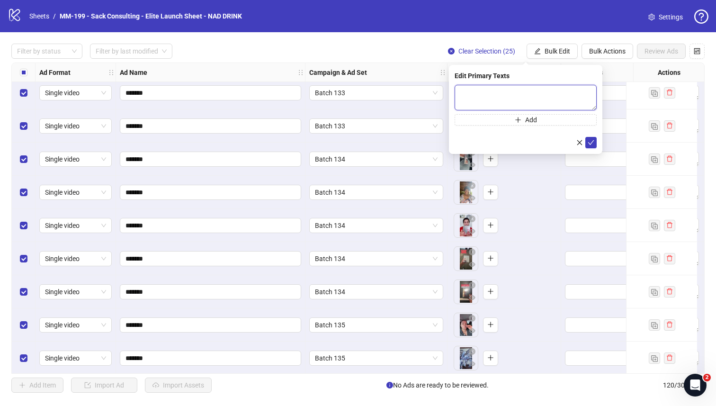
click at [492, 92] on textarea at bounding box center [525, 98] width 142 height 26
paste textarea "**********"
type textarea "**********"
click at [499, 119] on button "Add" at bounding box center [525, 119] width 142 height 11
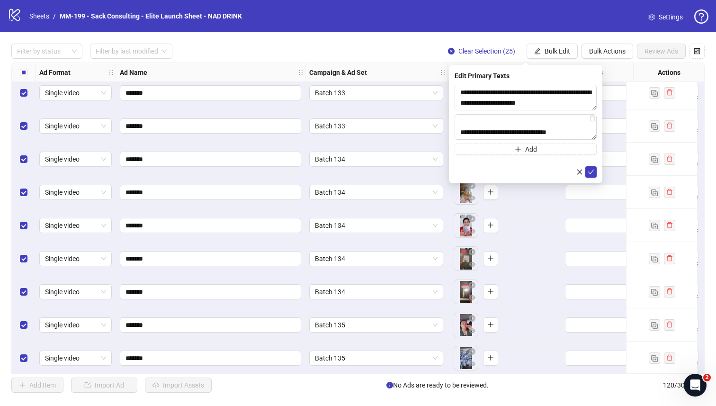
scroll to position [156, 0]
paste textarea "**********"
type textarea "**********"
click at [568, 169] on icon "check" at bounding box center [591, 172] width 7 height 7
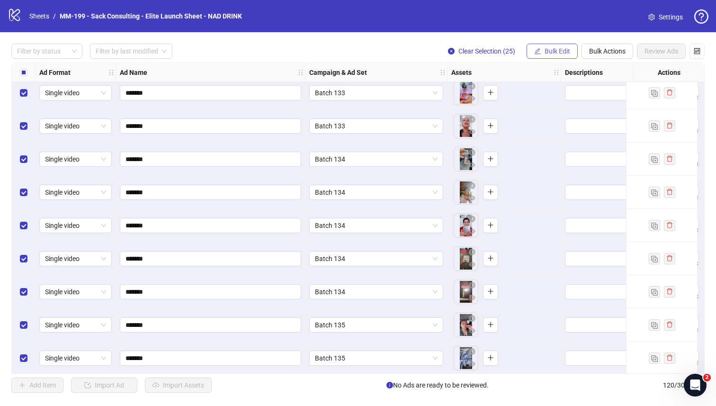
click at [541, 55] on button "Bulk Edit" at bounding box center [551, 51] width 51 height 15
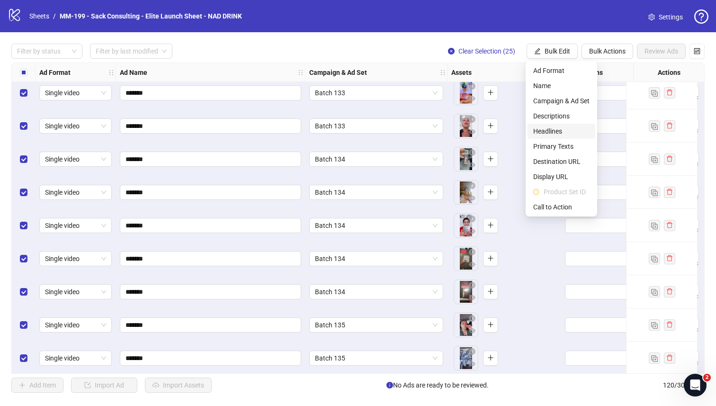
click at [545, 134] on span "Headlines" at bounding box center [561, 131] width 56 height 10
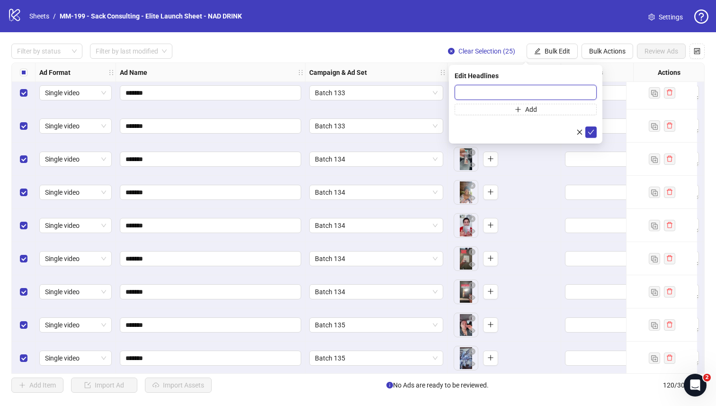
click at [499, 93] on input "text" at bounding box center [525, 92] width 142 height 15
paste input "**********"
type input "**********"
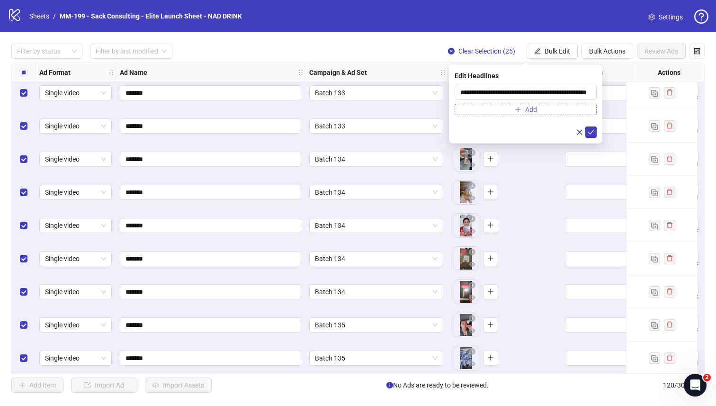
click at [516, 109] on icon "plus" at bounding box center [518, 109] width 7 height 7
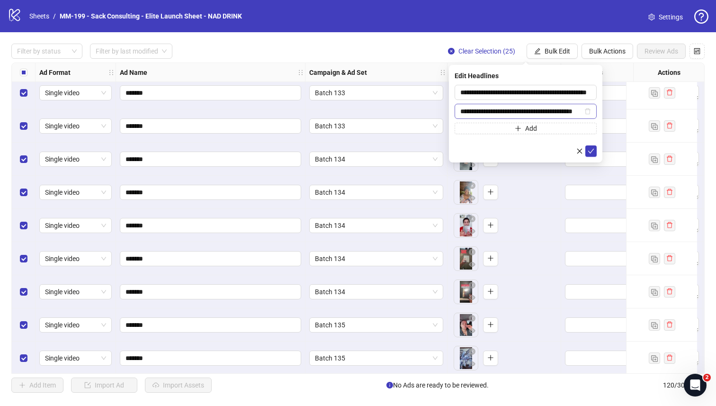
scroll to position [0, 22]
type input "**********"
click at [568, 152] on icon "check" at bounding box center [591, 151] width 7 height 7
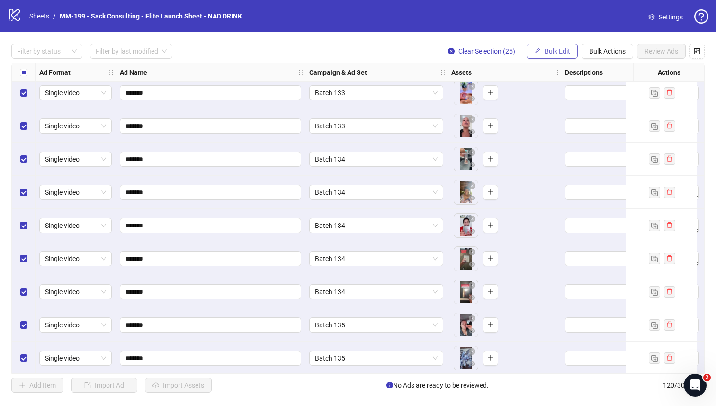
click at [555, 50] on span "Bulk Edit" at bounding box center [557, 51] width 26 height 8
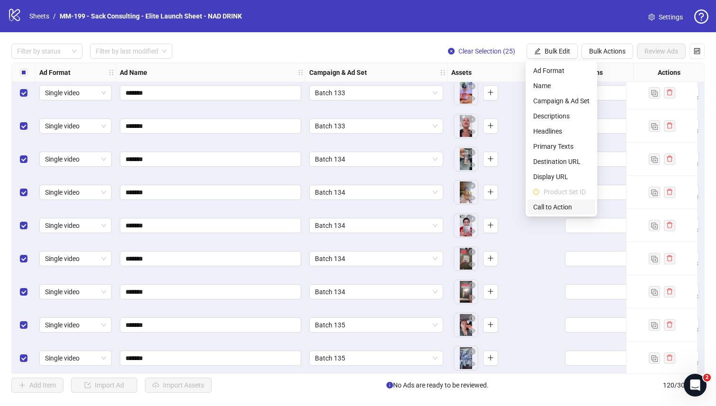
click at [560, 205] on span "Call to Action" at bounding box center [561, 207] width 56 height 10
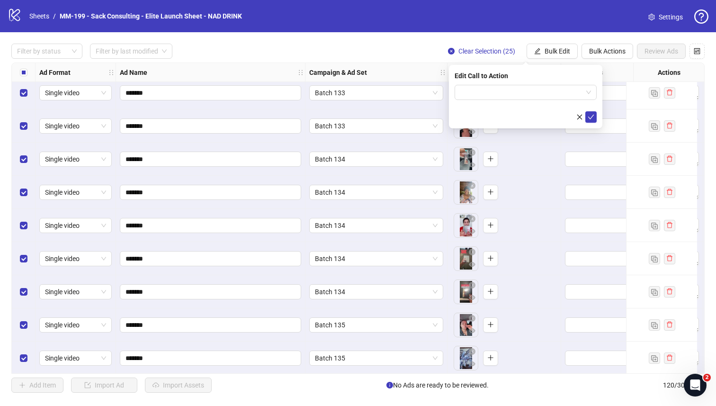
click at [561, 78] on div "Edit Call to Action" at bounding box center [525, 76] width 142 height 10
click at [557, 92] on input "search" at bounding box center [521, 92] width 122 height 14
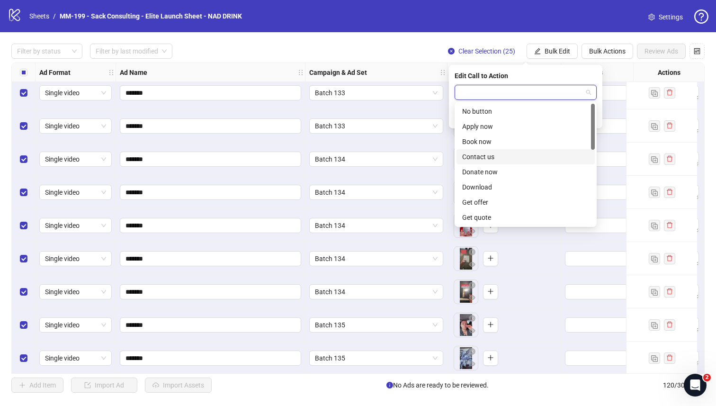
scroll to position [197, 0]
click at [492, 140] on div "Shop now" at bounding box center [525, 141] width 127 height 10
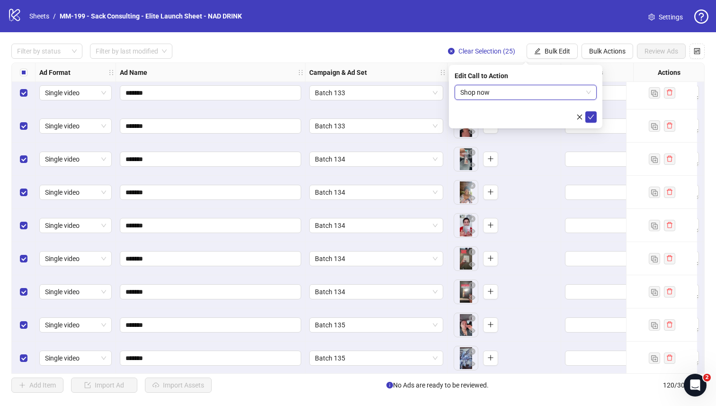
drag, startPoint x: 591, startPoint y: 116, endPoint x: 591, endPoint y: 103, distance: 13.3
click at [568, 116] on icon "check" at bounding box center [591, 117] width 7 height 7
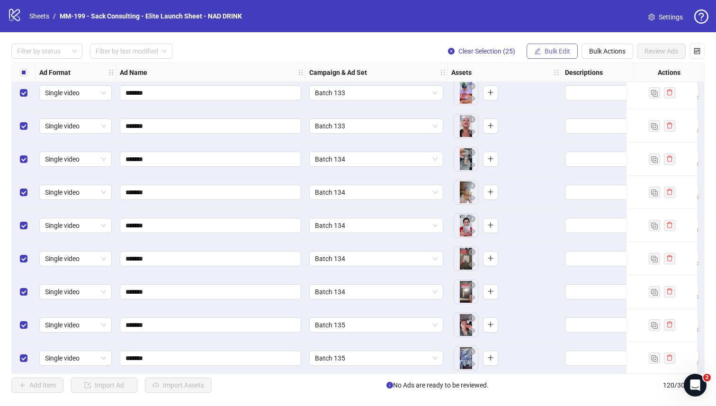
click at [558, 53] on span "Bulk Edit" at bounding box center [557, 51] width 26 height 8
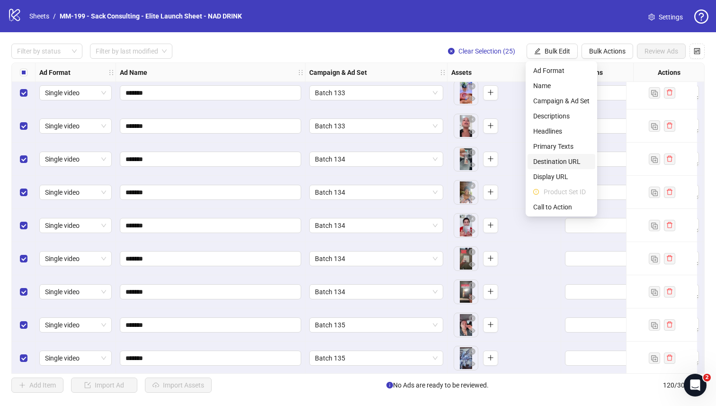
click at [561, 162] on span "Destination URL" at bounding box center [561, 161] width 56 height 10
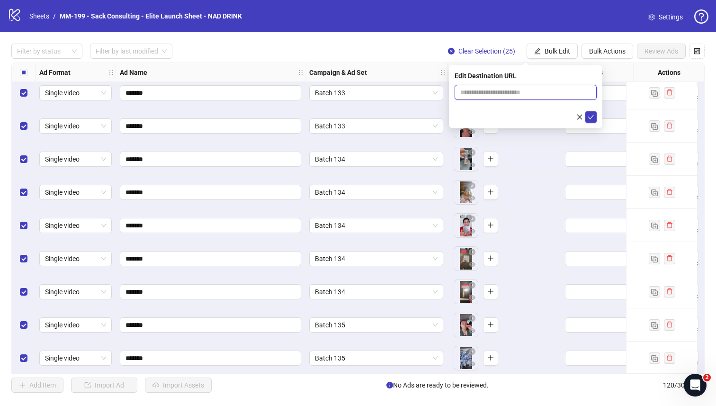
click at [499, 89] on input "text" at bounding box center [521, 92] width 123 height 10
paste input "**********"
type input "**********"
click at [568, 119] on icon "check" at bounding box center [591, 117] width 7 height 7
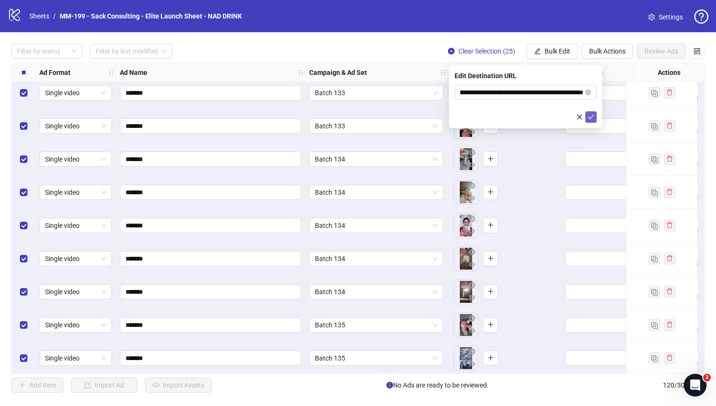
scroll to position [0, 0]
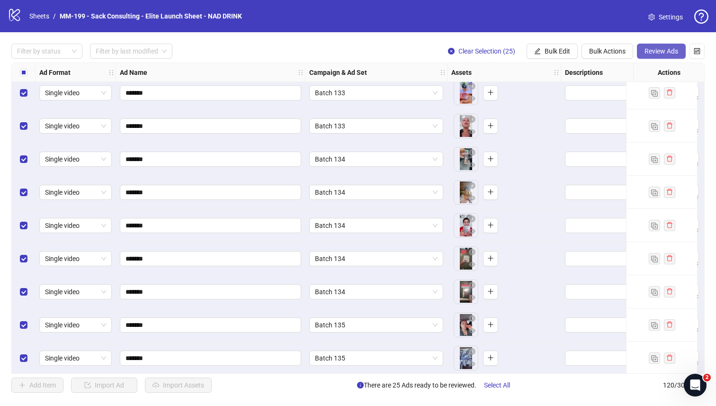
click at [568, 48] on span "Review Ads" at bounding box center [661, 51] width 34 height 8
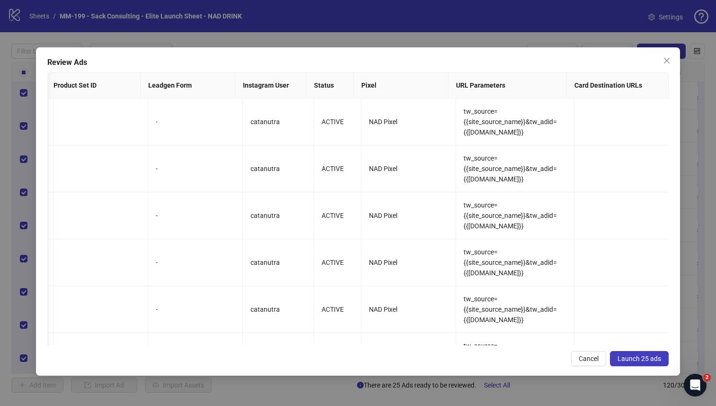
click at [568, 354] on button "Launch 25 ads" at bounding box center [639, 358] width 59 height 15
